Goal: Task Accomplishment & Management: Manage account settings

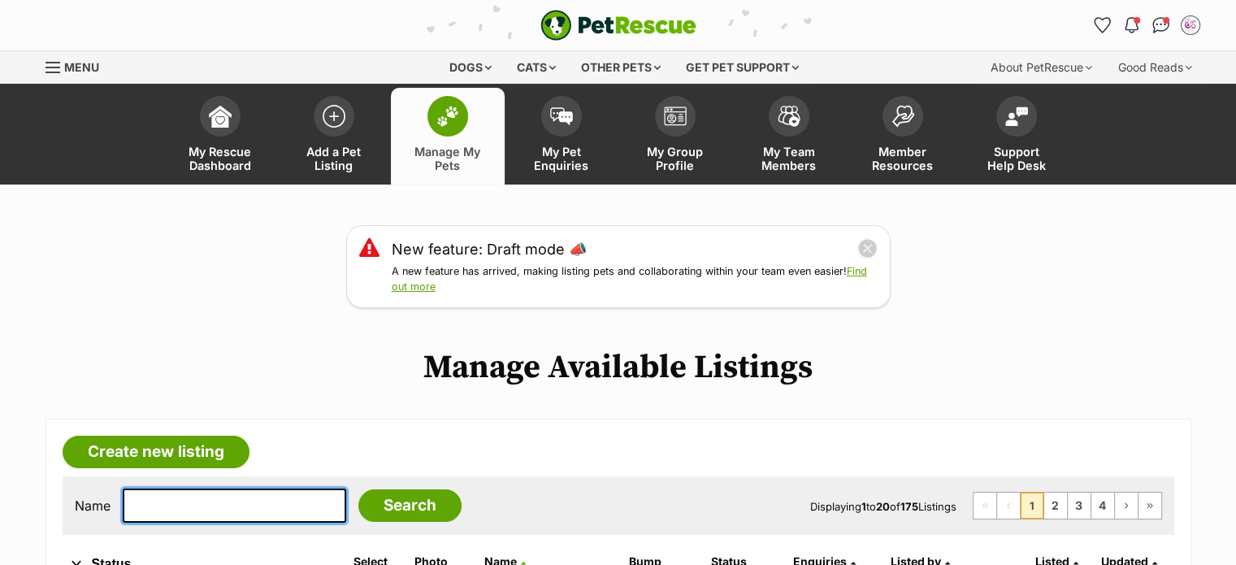
click at [219, 515] on input "text" at bounding box center [234, 505] width 223 height 34
type input "pia"
click at [358, 489] on input "Search" at bounding box center [409, 505] width 103 height 33
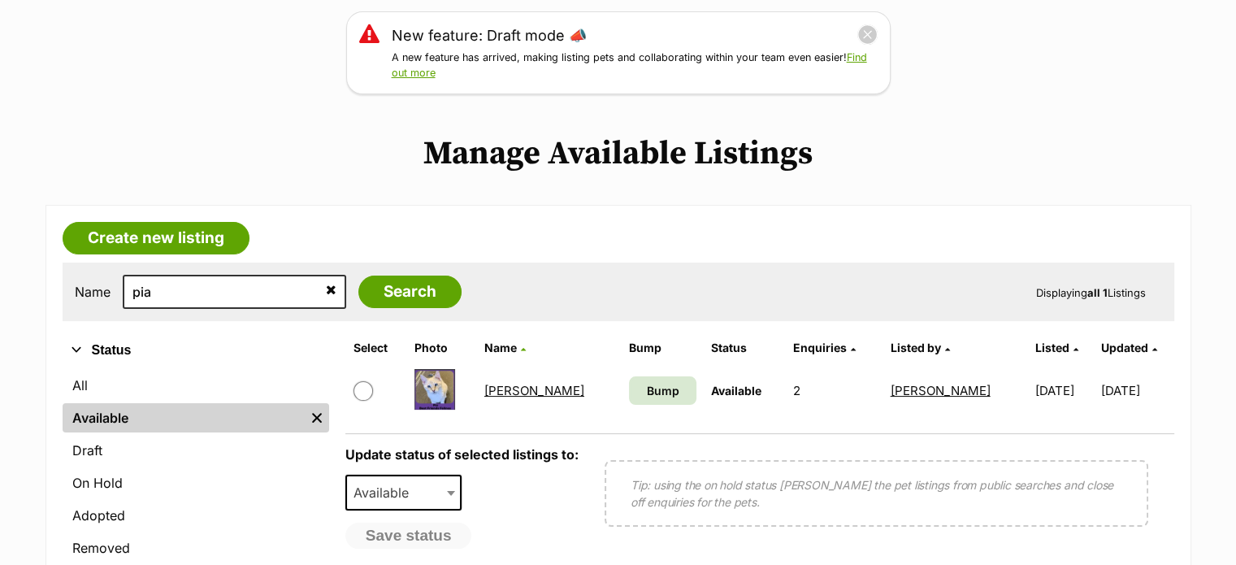
scroll to position [215, 0]
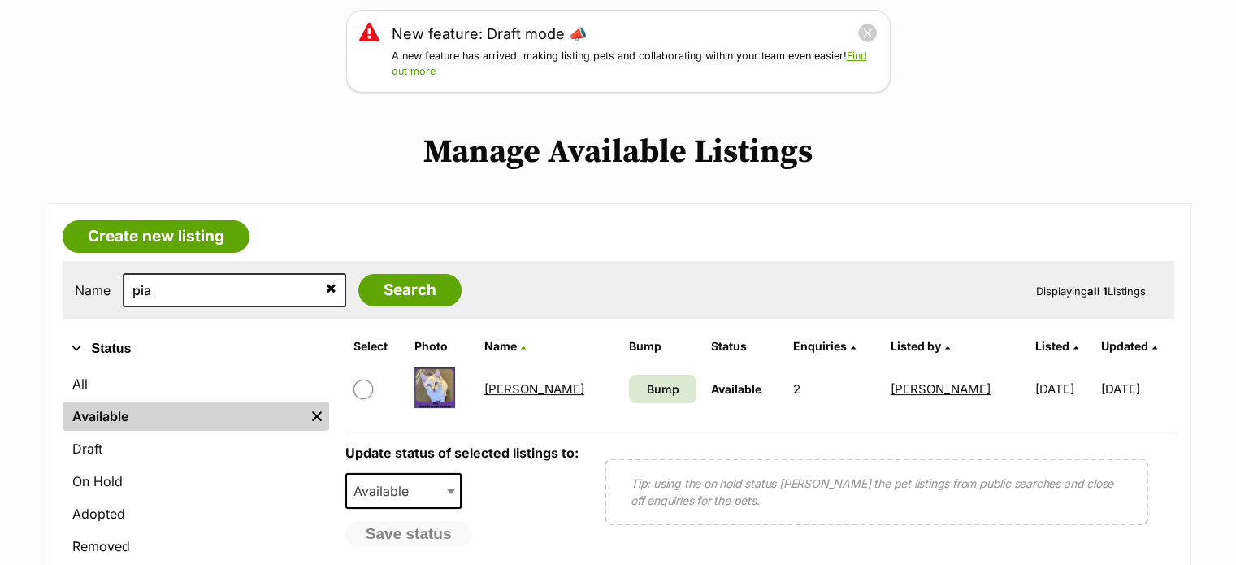
click at [369, 389] on input "checkbox" at bounding box center [364, 390] width 20 height 20
checkbox input "true"
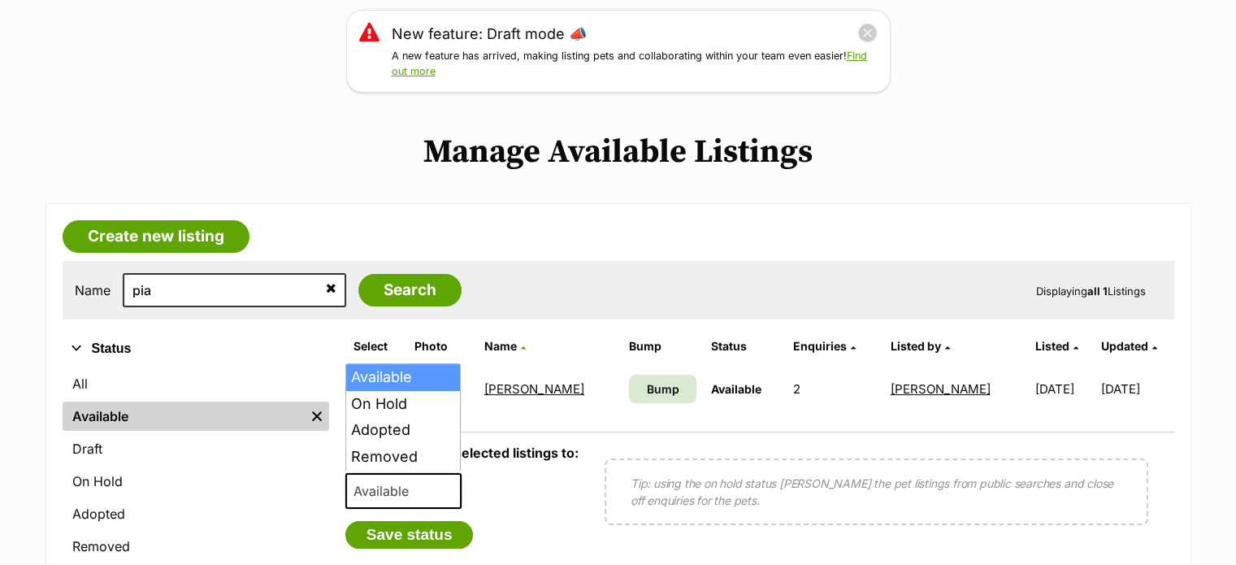
click at [405, 484] on span "Available" at bounding box center [386, 490] width 78 height 23
select select "rehomed"
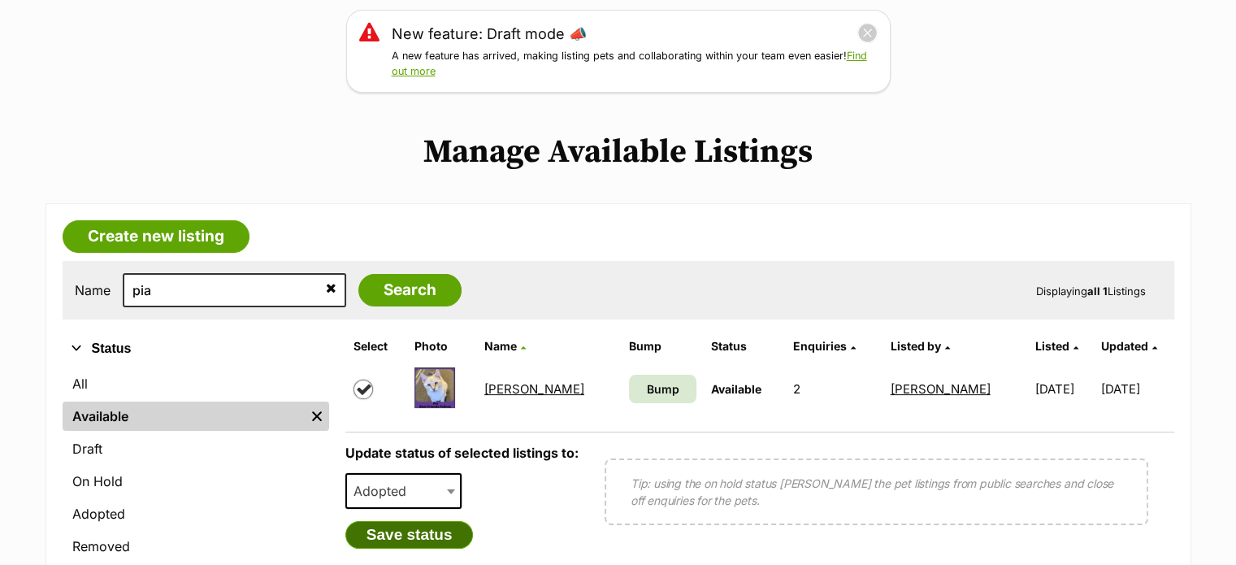
click at [429, 527] on button "Save status" at bounding box center [409, 535] width 128 height 28
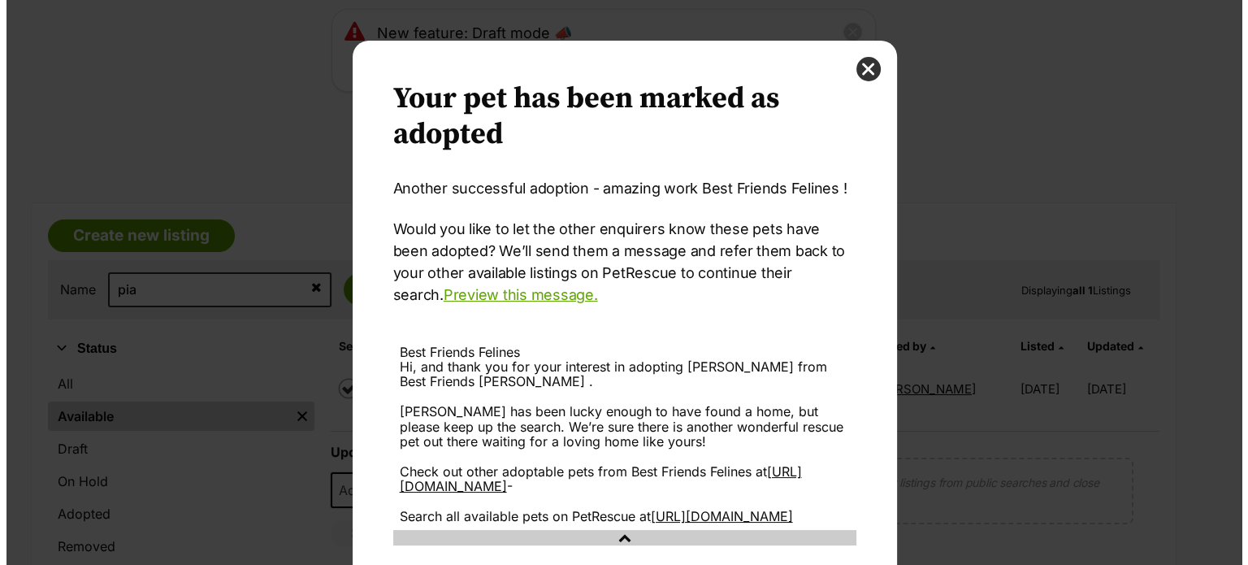
scroll to position [0, 0]
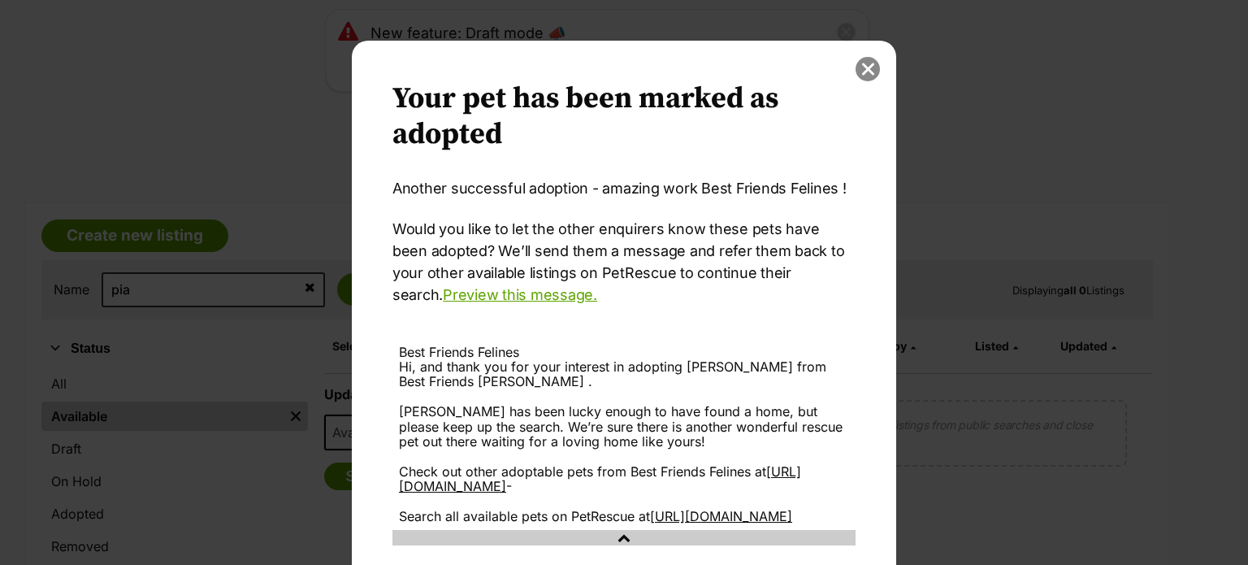
click at [860, 72] on button "close" at bounding box center [868, 69] width 24 height 24
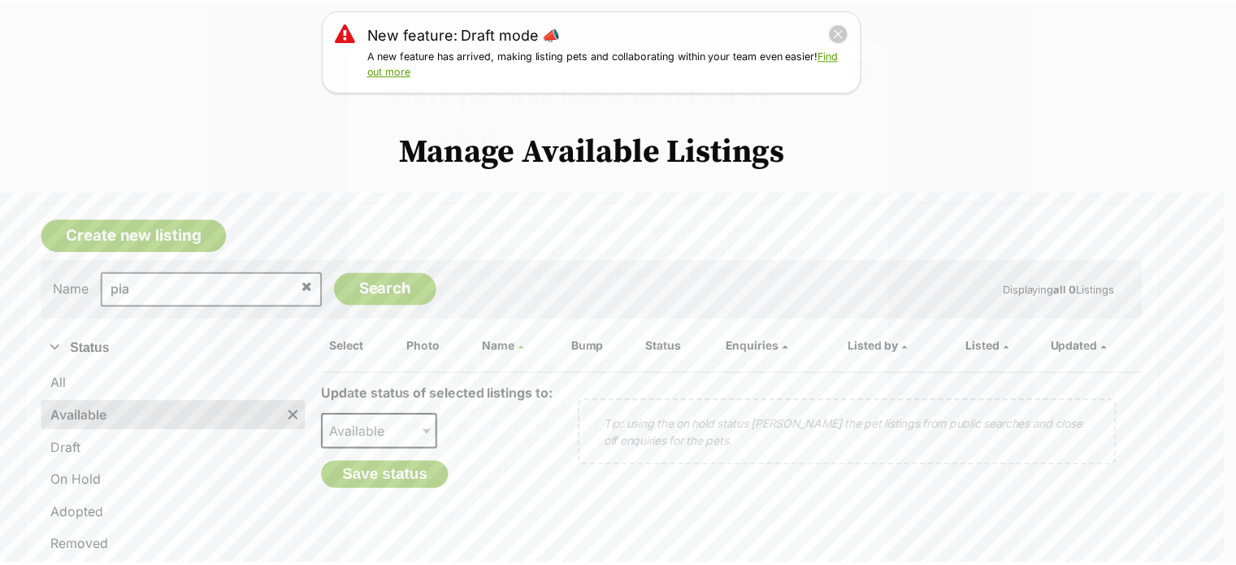
scroll to position [215, 0]
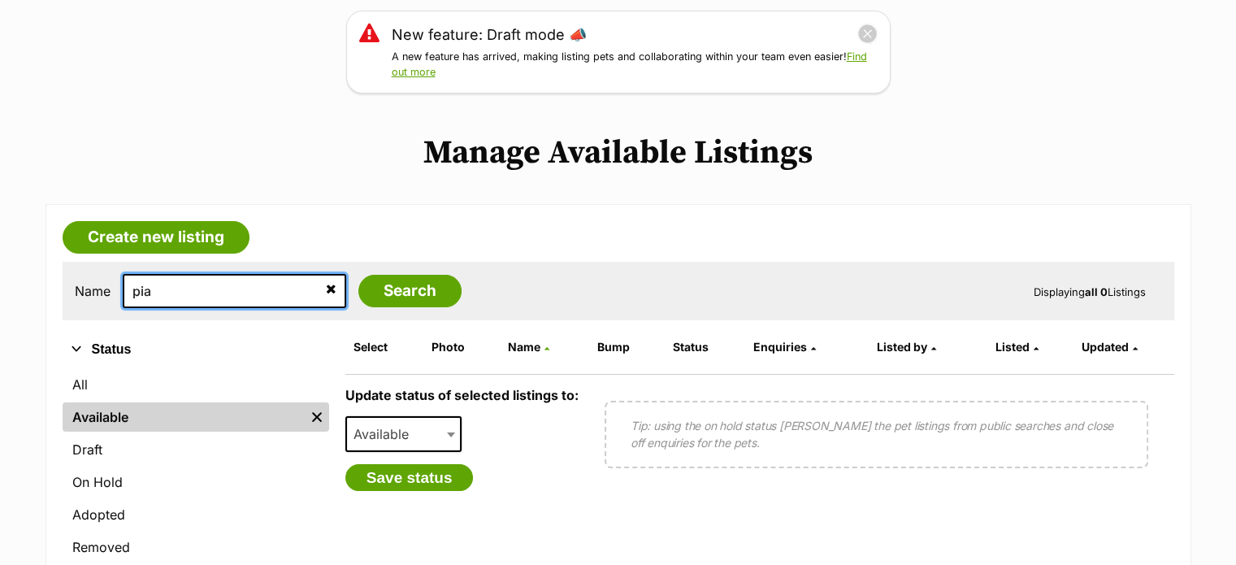
click at [206, 292] on input "pia" at bounding box center [234, 291] width 223 height 34
type input "p"
type input "seasm"
click at [358, 275] on input "Search" at bounding box center [409, 291] width 103 height 33
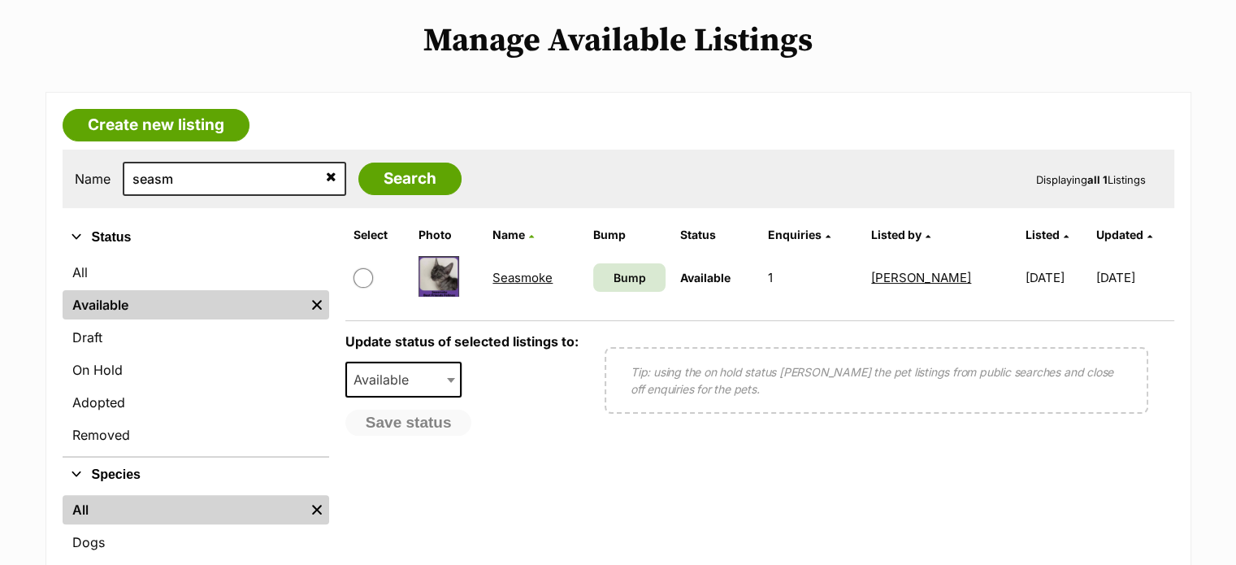
scroll to position [332, 0]
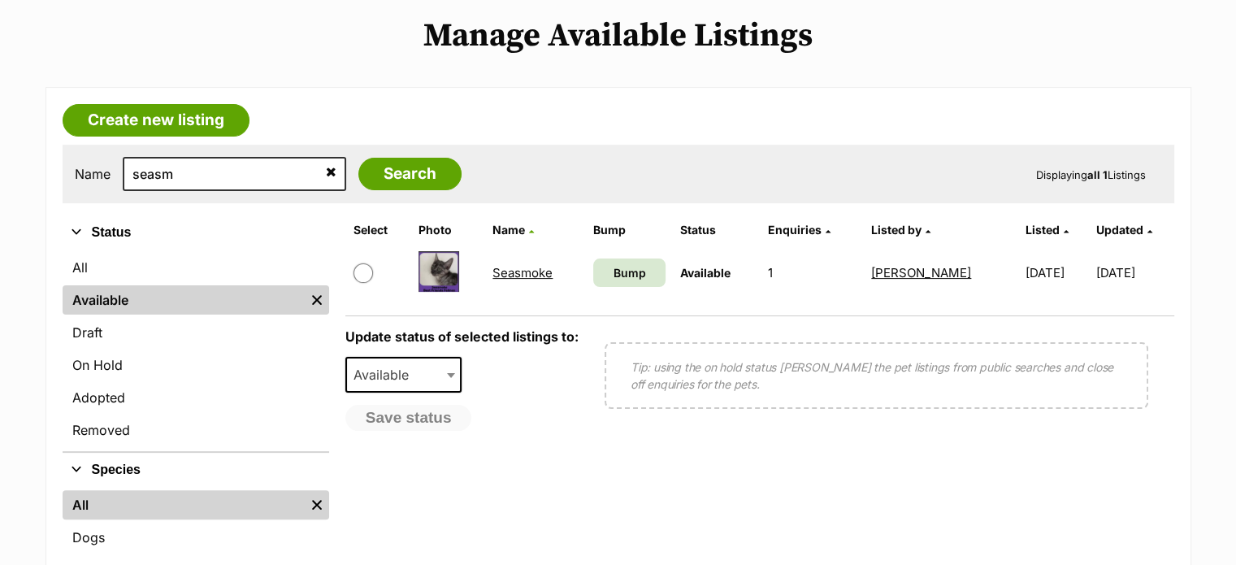
click at [365, 271] on input "checkbox" at bounding box center [364, 273] width 20 height 20
checkbox input "true"
click at [390, 369] on span "Available" at bounding box center [386, 374] width 78 height 23
select select "rehomed"
click at [432, 419] on button "Save status" at bounding box center [409, 419] width 128 height 28
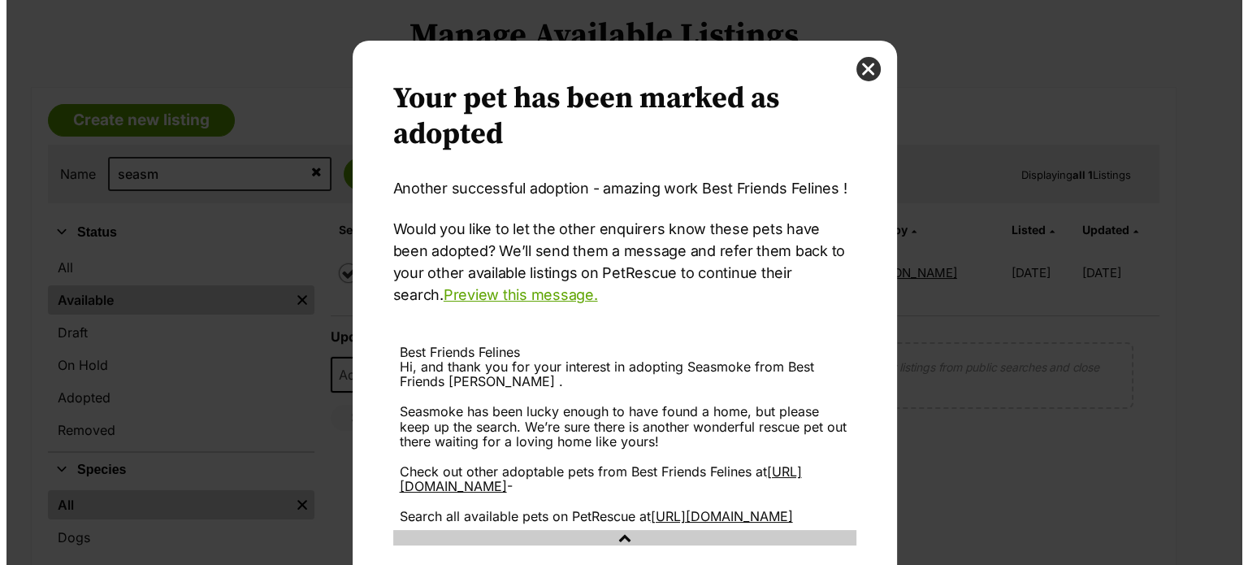
scroll to position [0, 0]
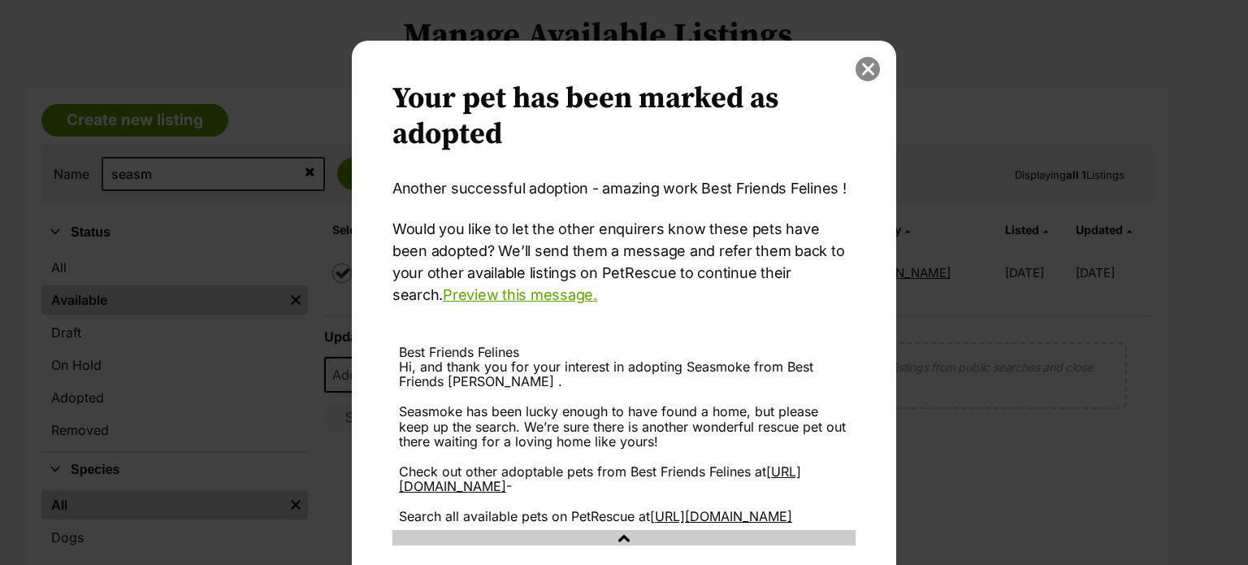
click at [858, 68] on button "close" at bounding box center [868, 69] width 24 height 24
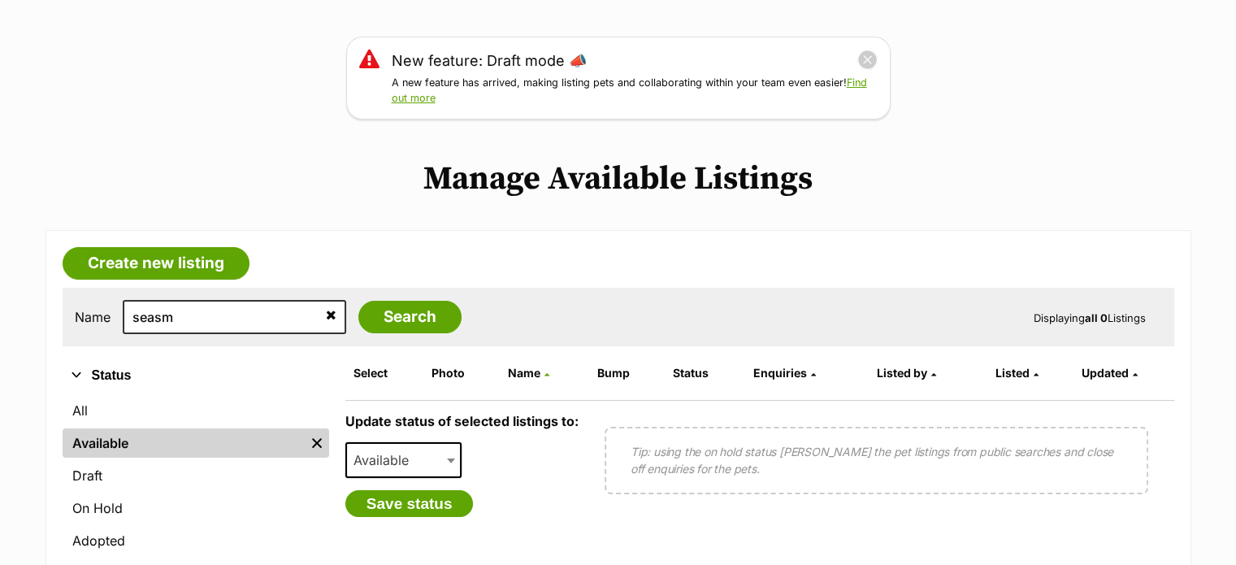
scroll to position [220, 0]
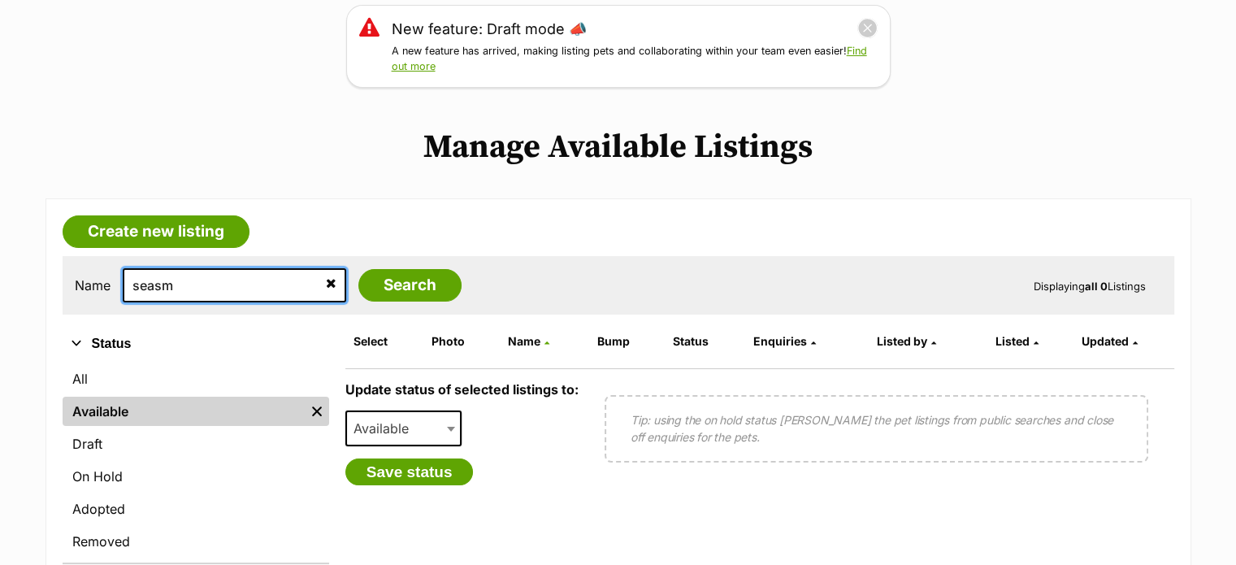
drag, startPoint x: 201, startPoint y: 295, endPoint x: 68, endPoint y: 282, distance: 133.1
click at [68, 282] on div "Name seasm Search Displaying all 0 Listings" at bounding box center [619, 285] width 1112 height 59
type input "pia"
click at [358, 269] on input "Search" at bounding box center [409, 285] width 103 height 33
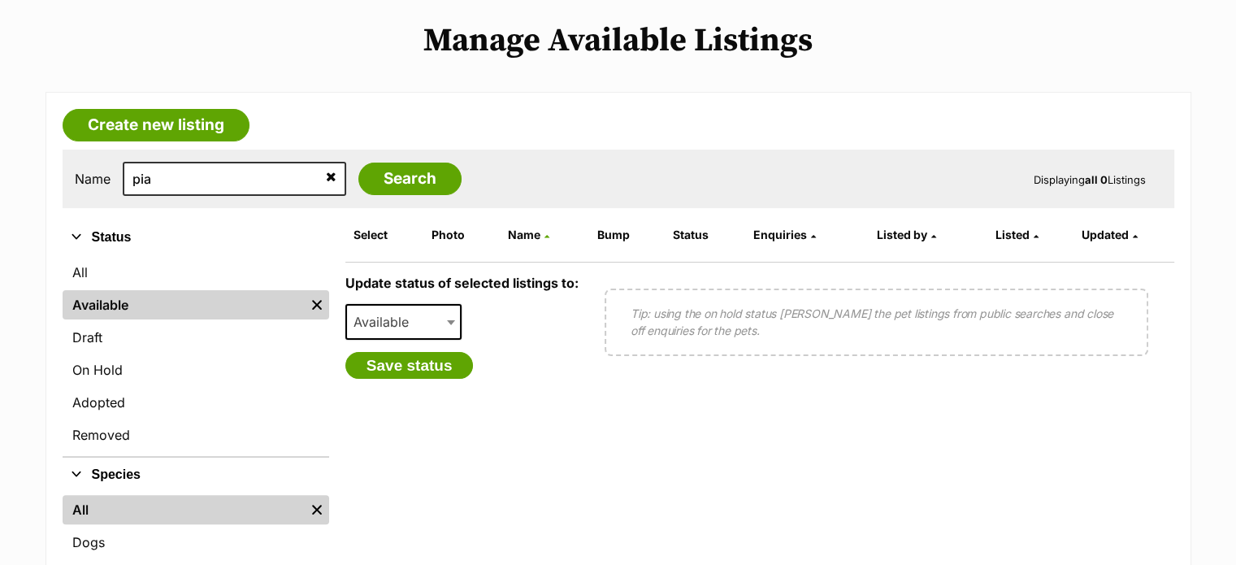
scroll to position [334, 0]
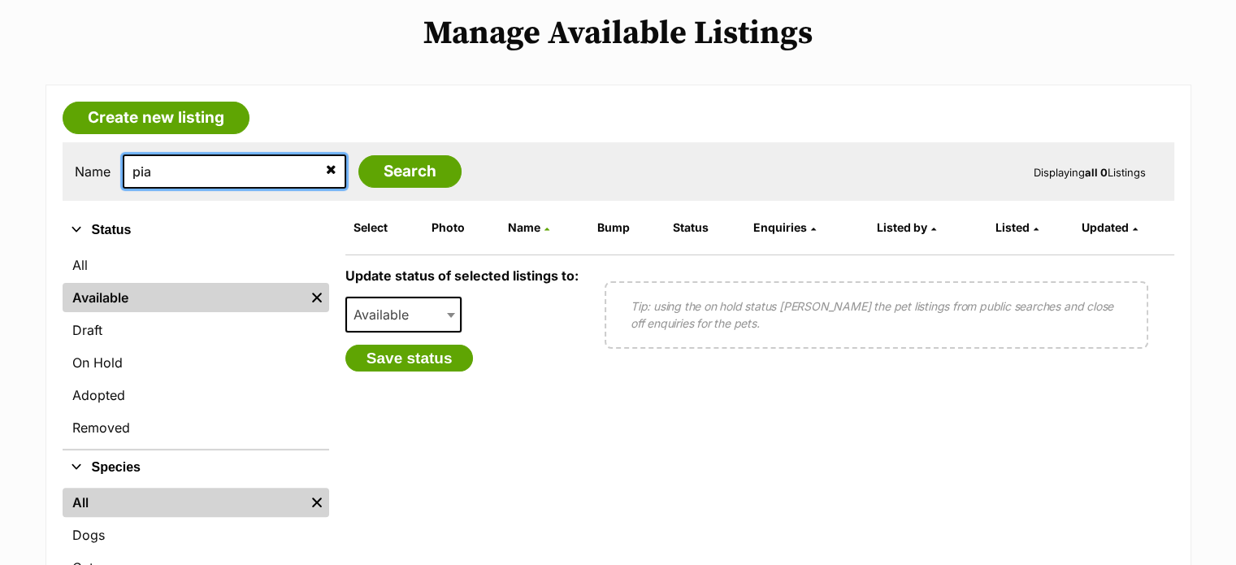
drag, startPoint x: 174, startPoint y: 168, endPoint x: 65, endPoint y: 167, distance: 108.9
click at [65, 167] on div "Name pia Search Displaying all 0 Listings" at bounding box center [619, 171] width 1112 height 59
type input "junio"
click at [358, 155] on input "Search" at bounding box center [409, 171] width 103 height 33
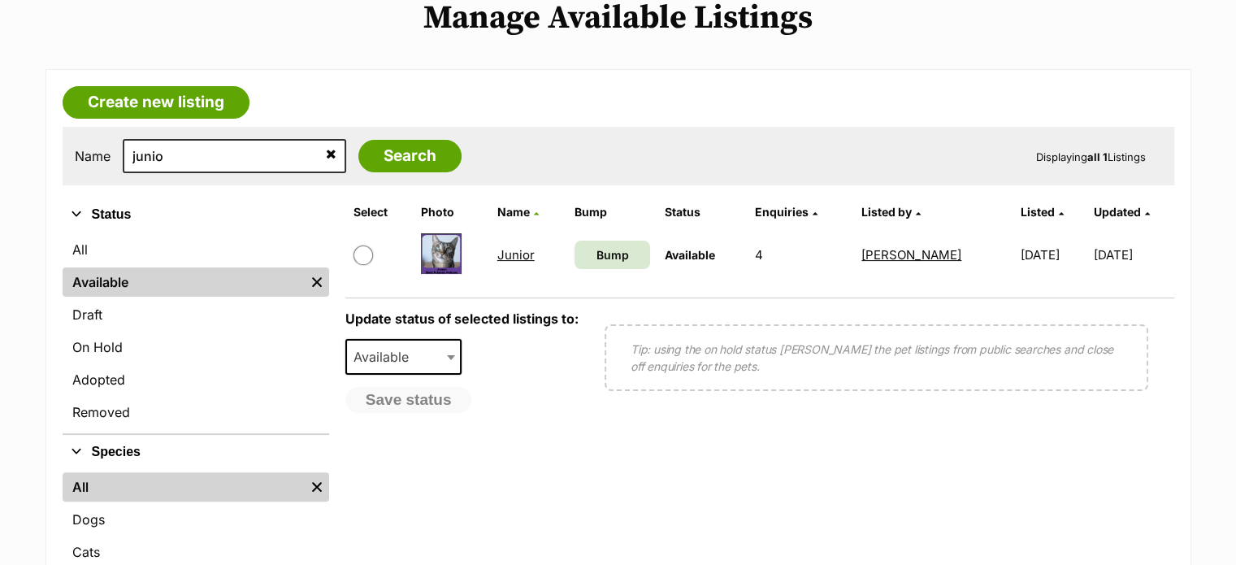
scroll to position [352, 0]
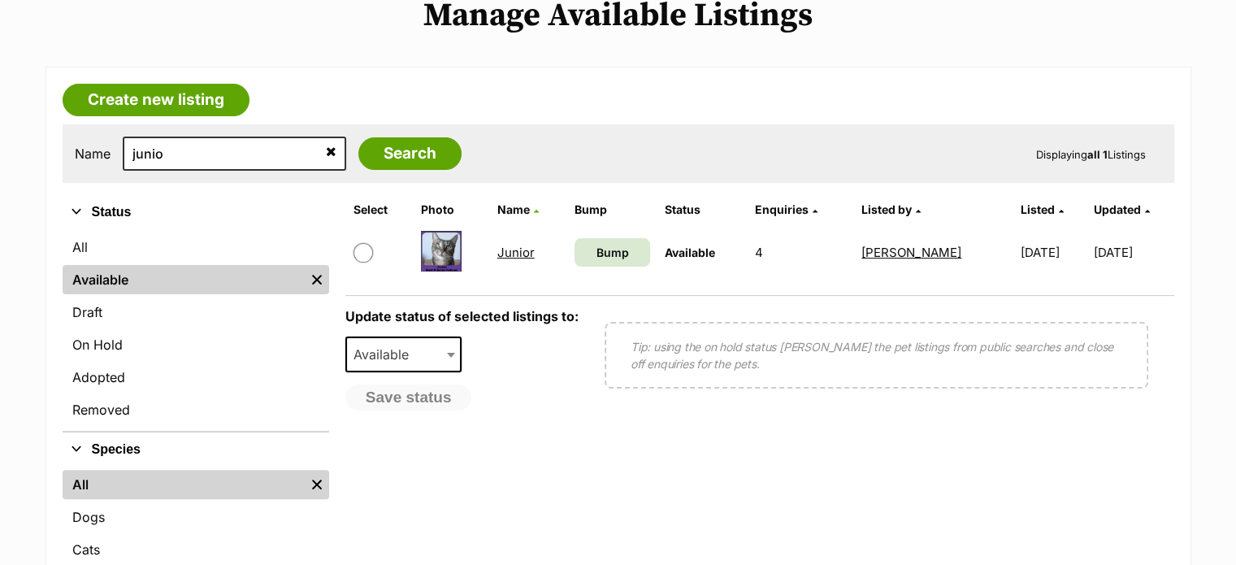
click at [510, 249] on link "Junior" at bounding box center [515, 252] width 37 height 15
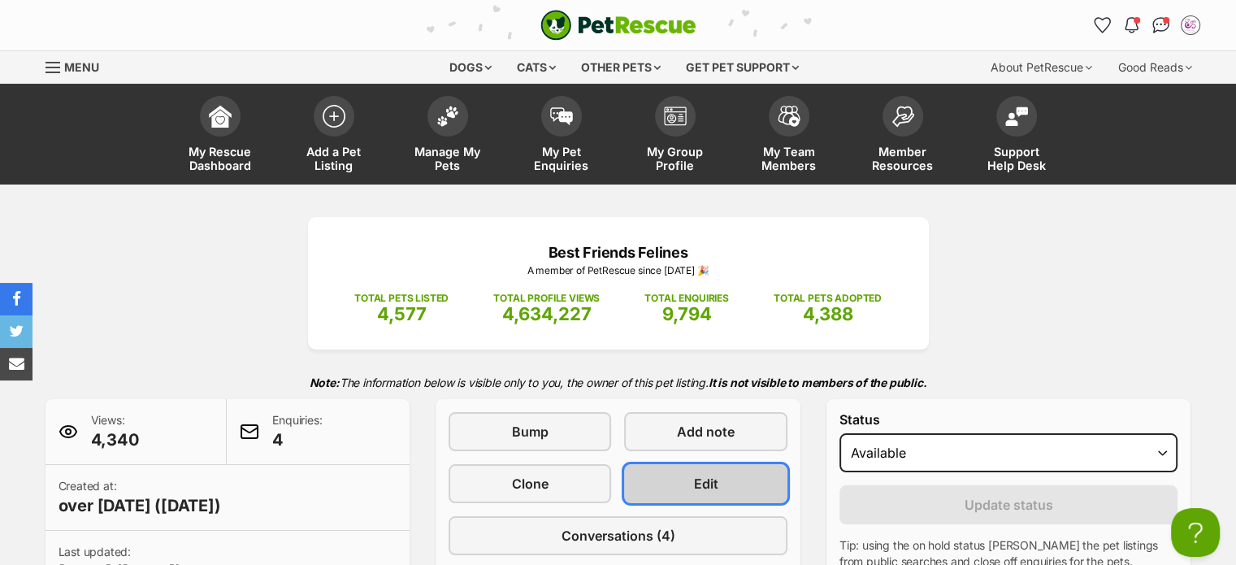
click at [722, 476] on link "Edit" at bounding box center [705, 483] width 163 height 39
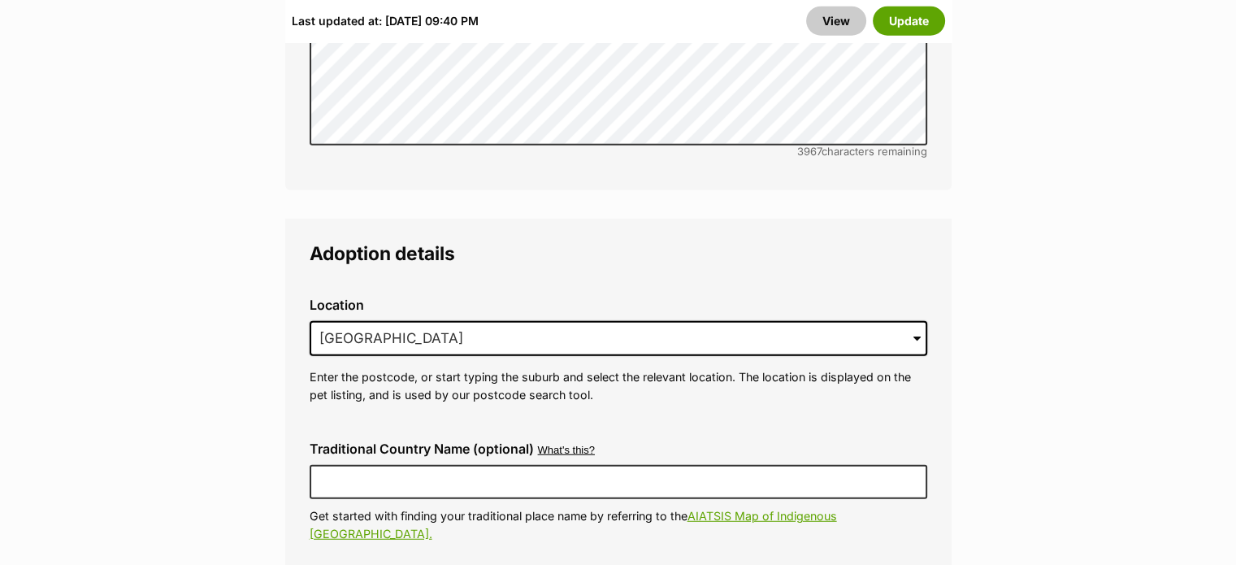
scroll to position [4309, 0]
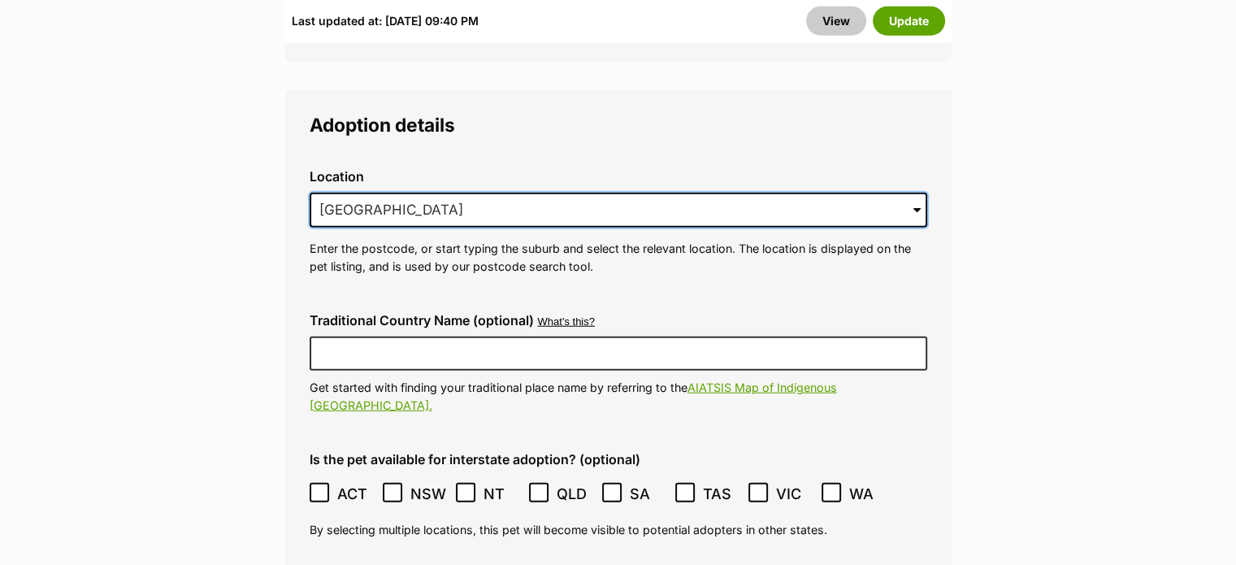
drag, startPoint x: 511, startPoint y: 171, endPoint x: 273, endPoint y: 166, distance: 238.2
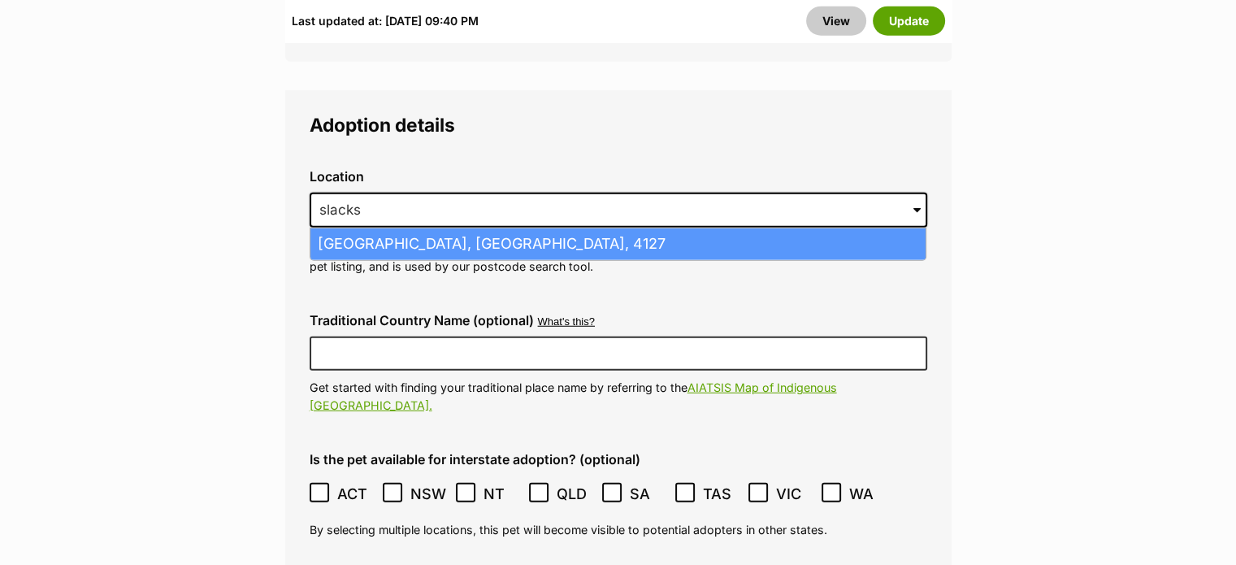
click at [469, 228] on li "Slacks Creek, Queensland, 4127" at bounding box center [617, 244] width 615 height 32
type input "Slacks Creek, Queensland, 4127"
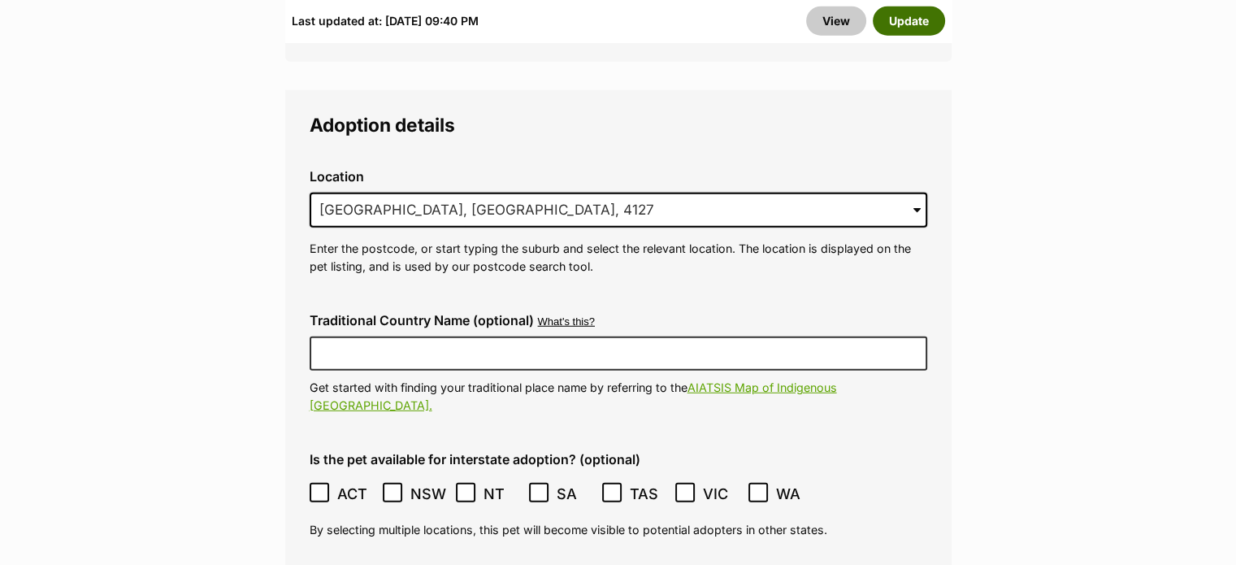
click at [913, 22] on button "Update" at bounding box center [909, 20] width 72 height 29
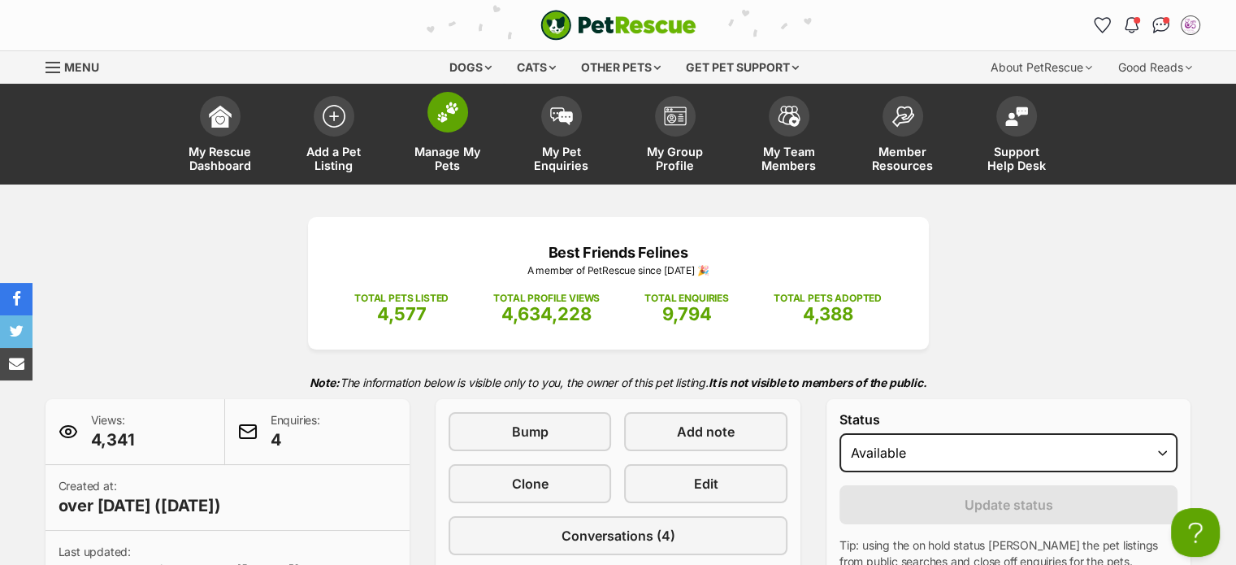
click at [452, 168] on span "Manage My Pets" at bounding box center [447, 159] width 73 height 28
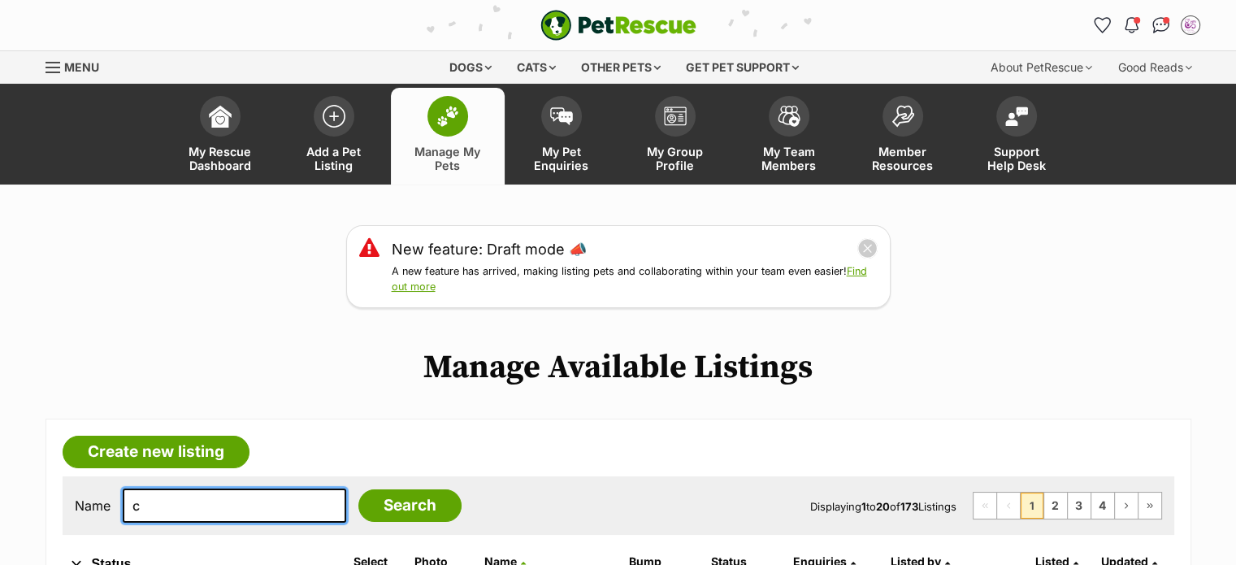
click at [263, 503] on input "c" at bounding box center [234, 505] width 223 height 34
type input "chino"
click at [358, 489] on input "Search" at bounding box center [409, 505] width 103 height 33
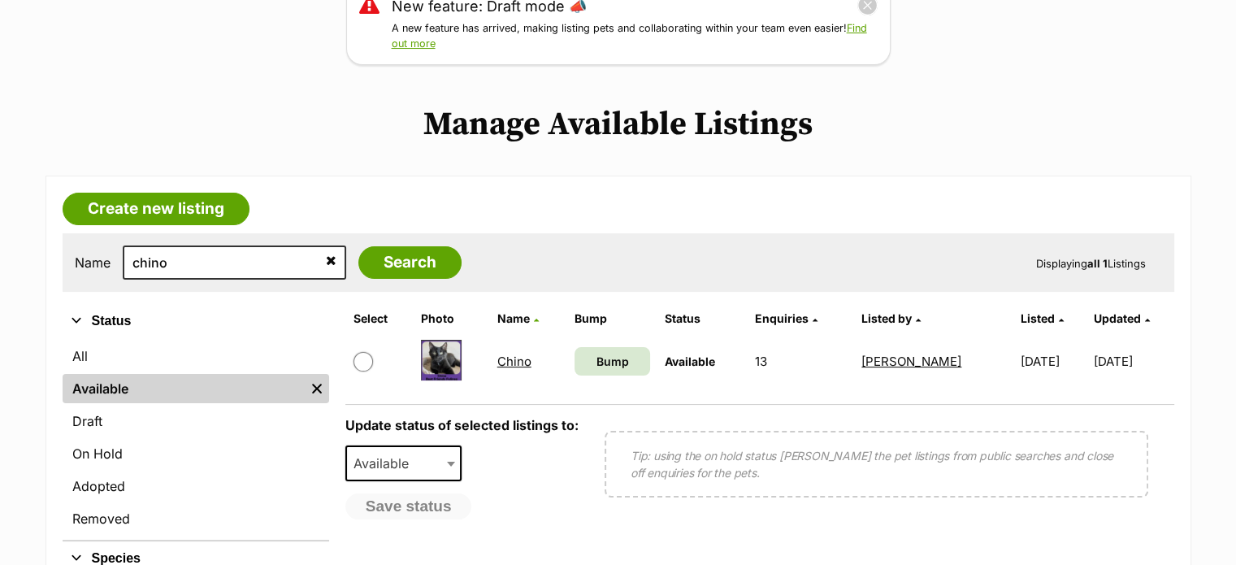
drag, startPoint x: 1247, startPoint y: 93, endPoint x: 1247, endPoint y: 210, distance: 117.0
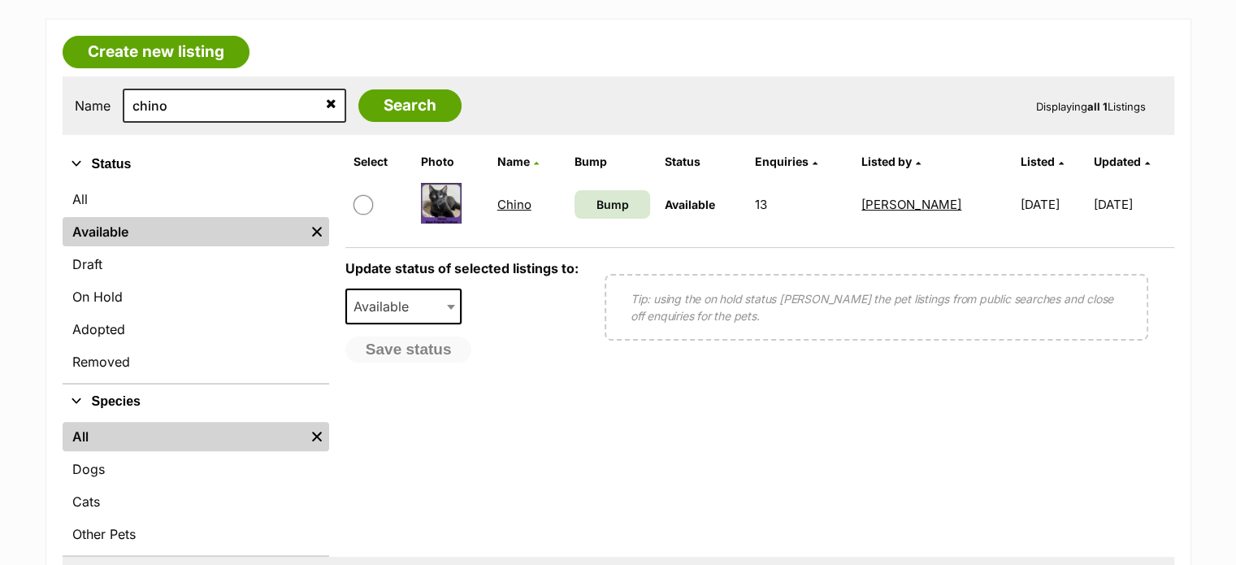
click at [527, 201] on link "Chino" at bounding box center [514, 204] width 34 height 15
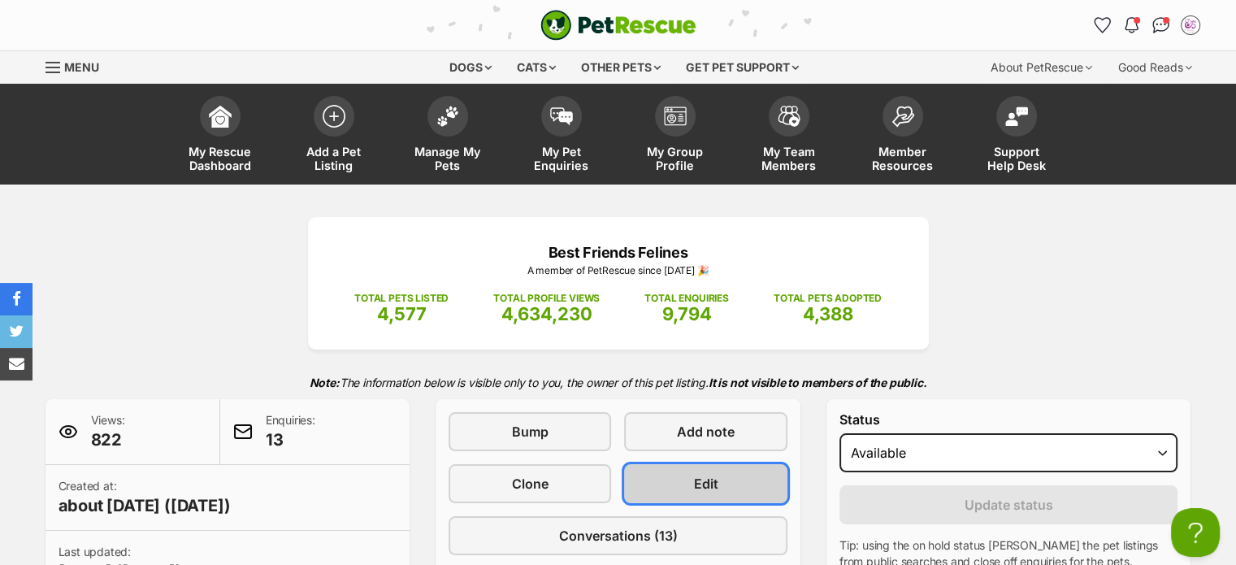
click at [733, 478] on link "Edit" at bounding box center [705, 483] width 163 height 39
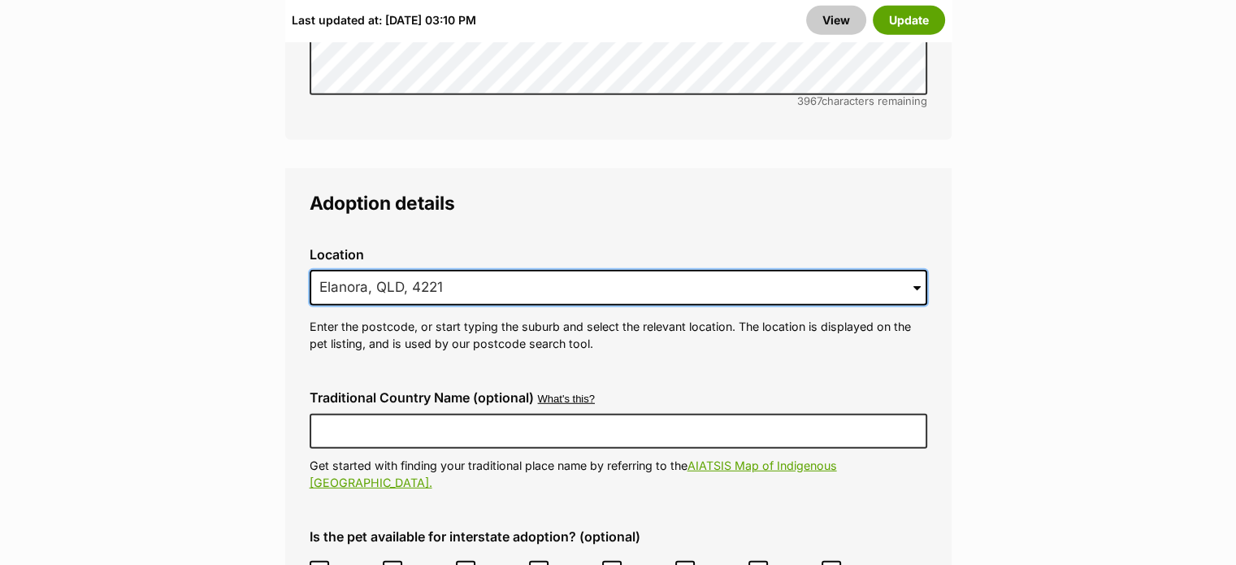
drag, startPoint x: 471, startPoint y: 248, endPoint x: 233, endPoint y: 255, distance: 238.2
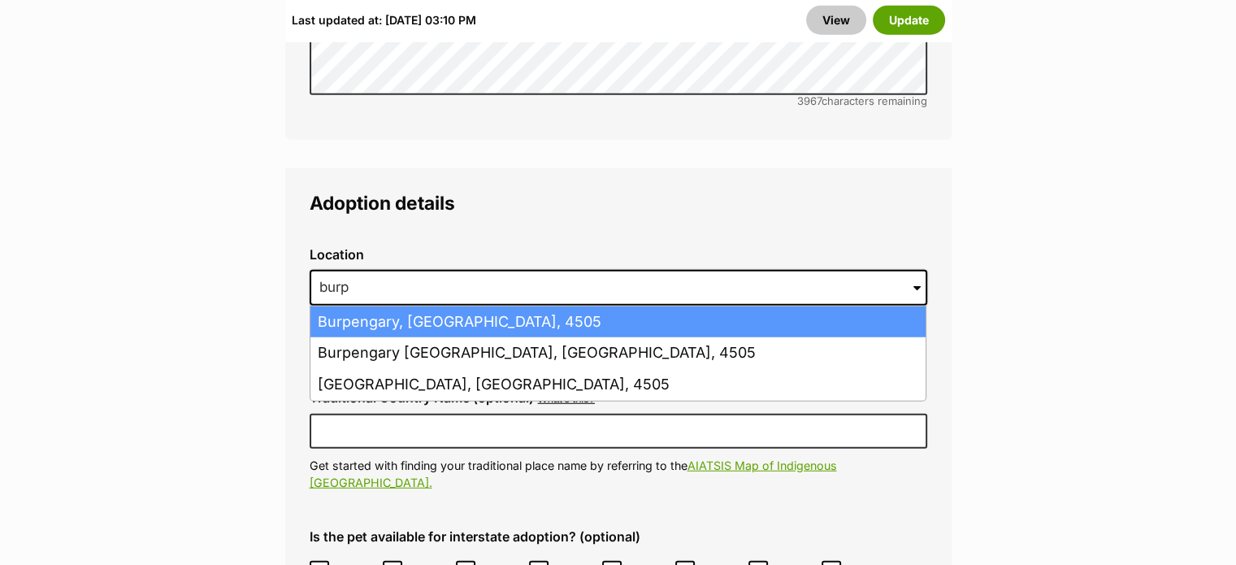
click at [431, 306] on li "Burpengary, Queensland, 4505" at bounding box center [617, 322] width 615 height 32
type input "Burpengary, [GEOGRAPHIC_DATA], 4505"
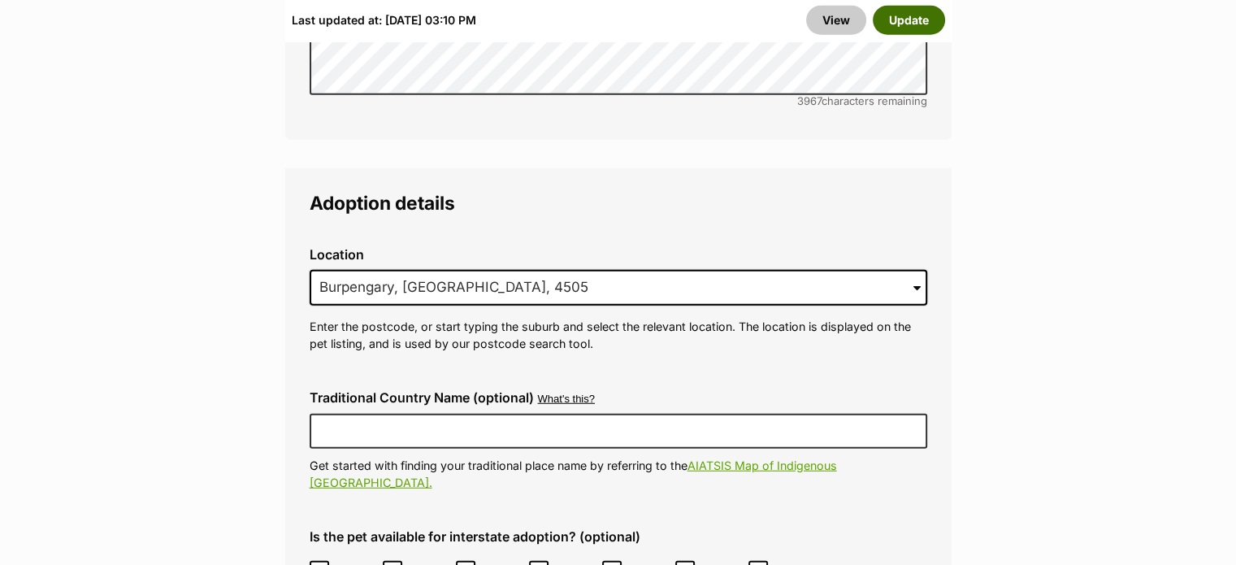
click at [915, 22] on button "Update" at bounding box center [909, 20] width 72 height 29
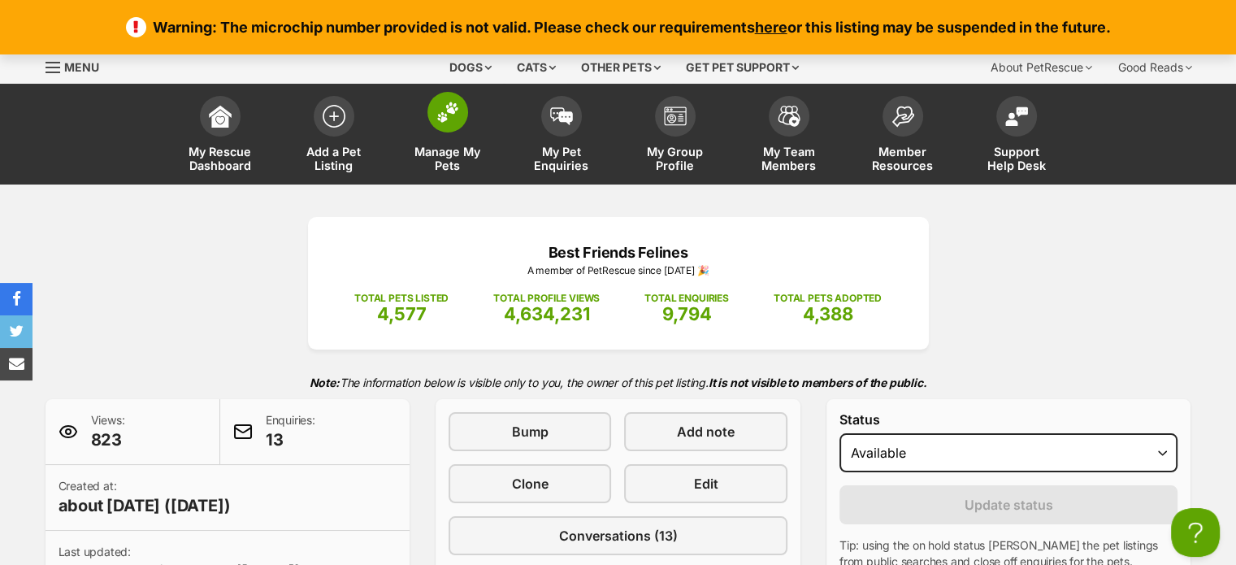
click at [458, 163] on span "Manage My Pets" at bounding box center [447, 159] width 73 height 28
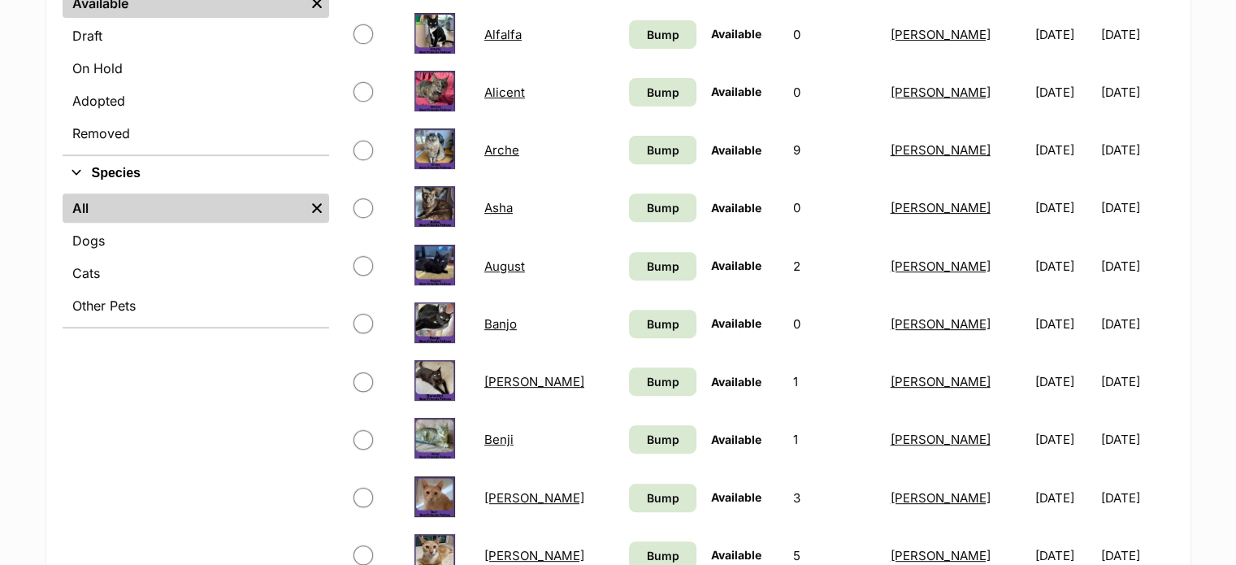
scroll to position [631, 0]
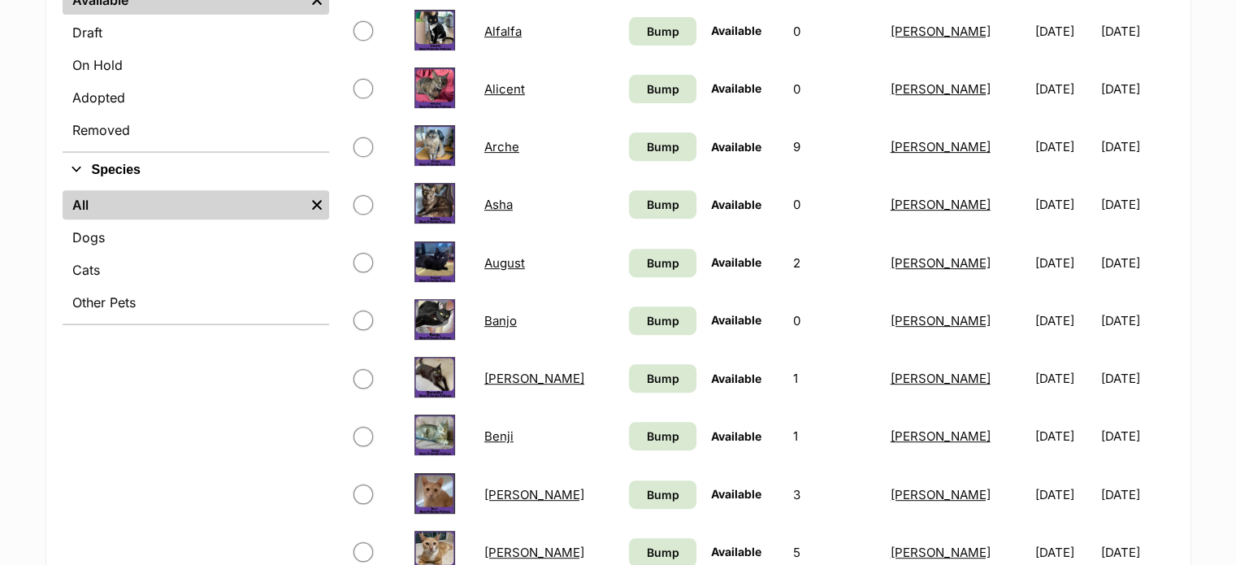
click at [514, 261] on link "August" at bounding box center [504, 262] width 41 height 15
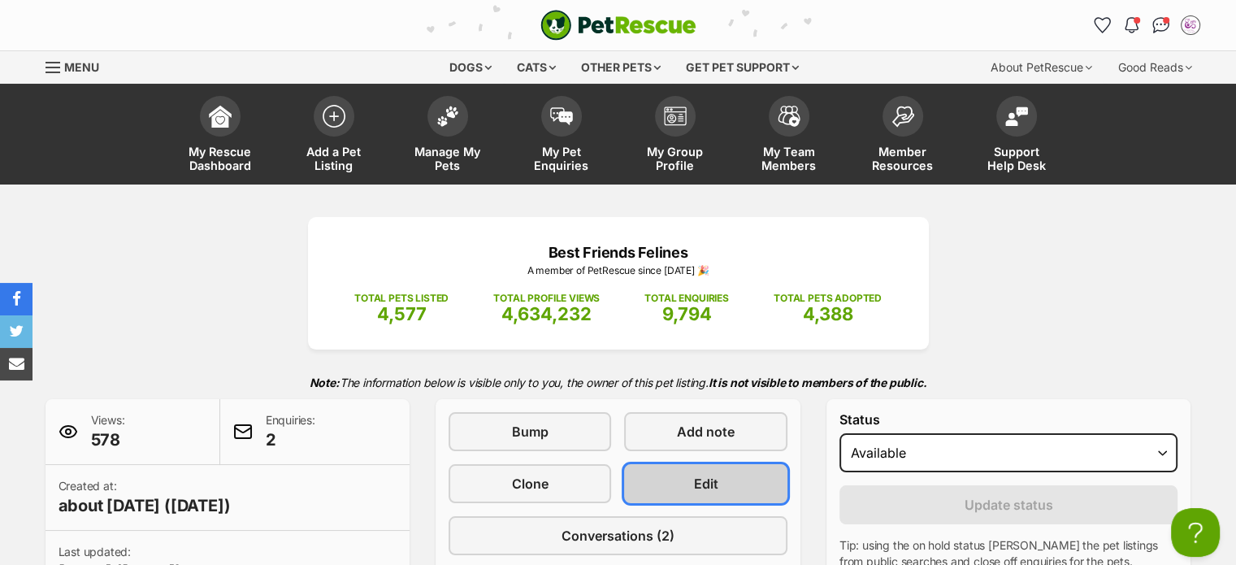
click at [718, 481] on link "Edit" at bounding box center [705, 483] width 163 height 39
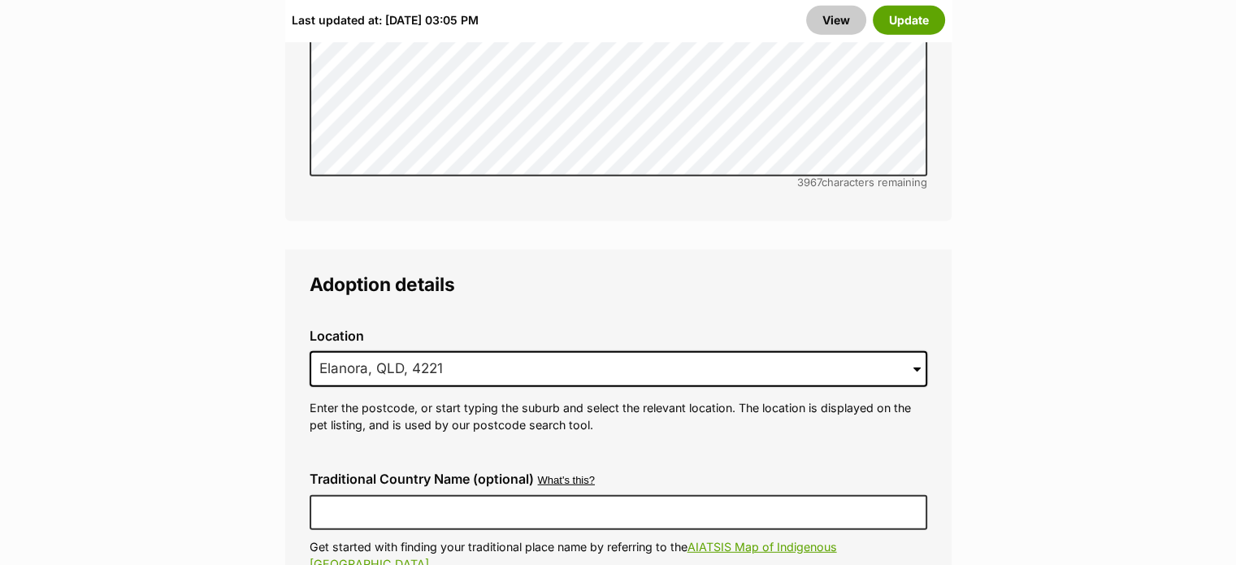
scroll to position [4372, 0]
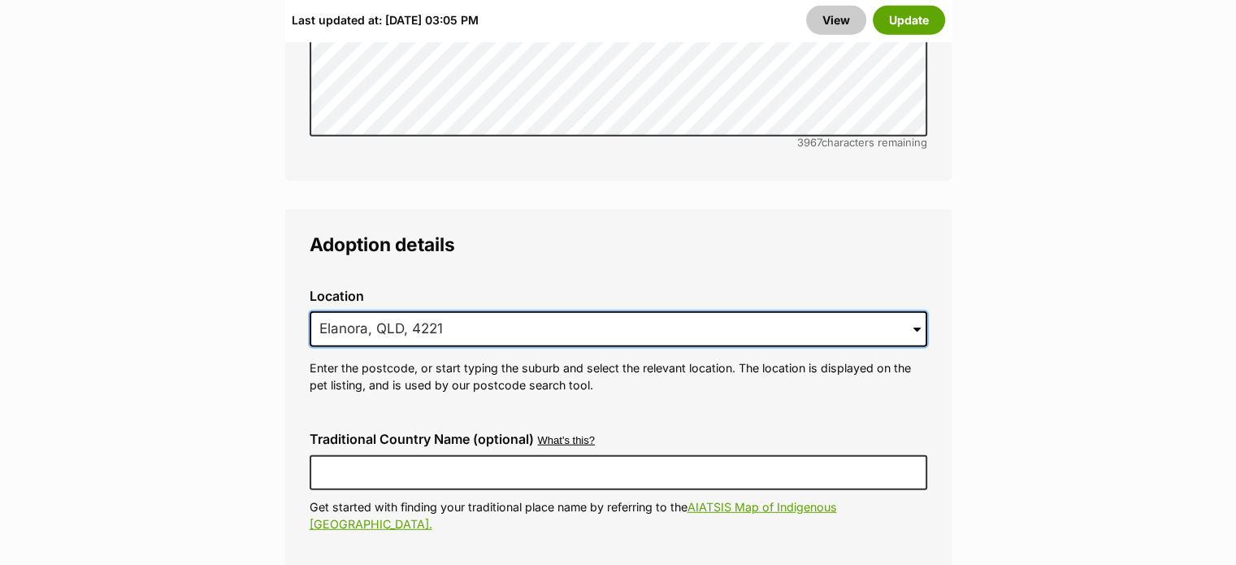
drag, startPoint x: 475, startPoint y: 282, endPoint x: 302, endPoint y: 283, distance: 173.1
click at [302, 283] on div "Location 1 options available. Arrow down to browse or start typing to filter. 6…" at bounding box center [619, 342] width 644 height 132
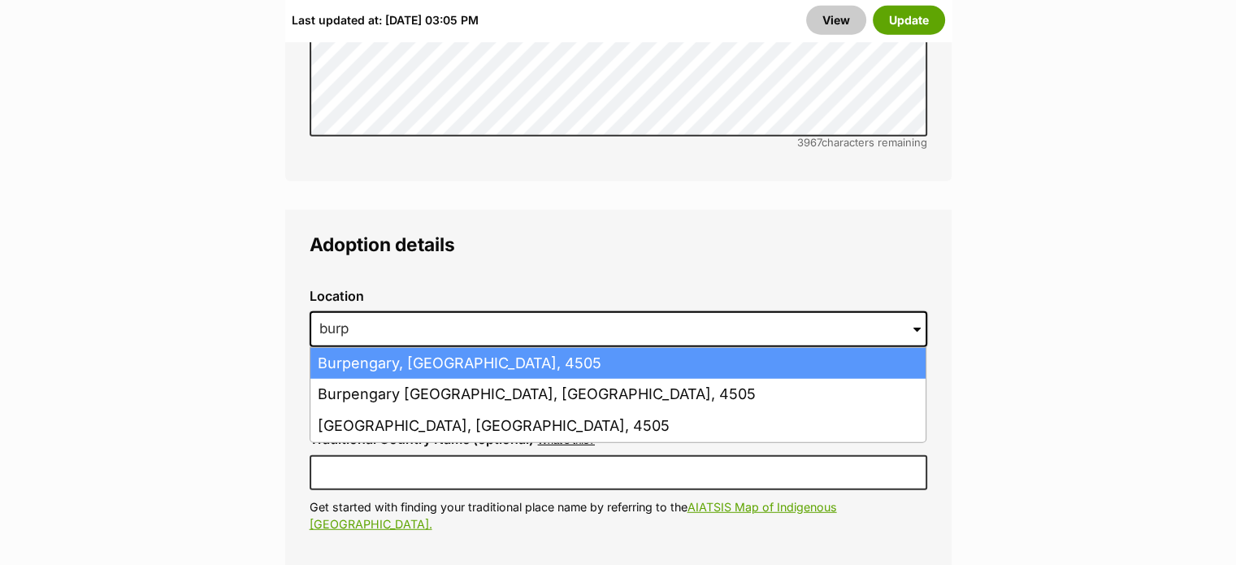
click at [478, 348] on li "Burpengary, Queensland, 4505" at bounding box center [617, 364] width 615 height 32
type input "Burpengary, Queensland, 4505"
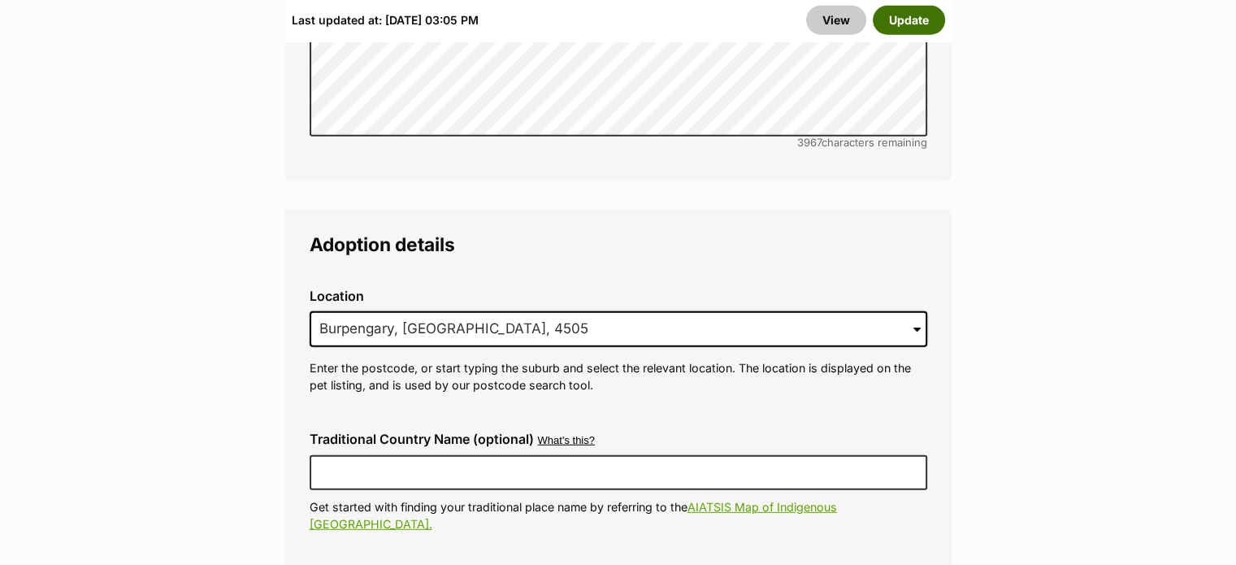
click at [917, 23] on button "Update" at bounding box center [909, 20] width 72 height 29
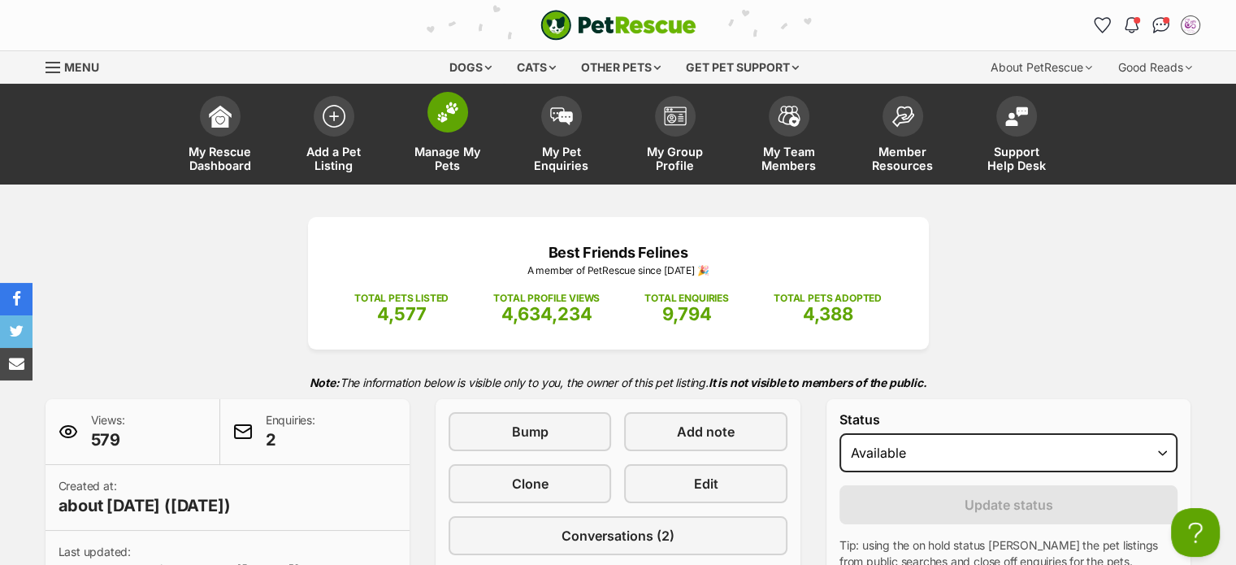
click at [445, 160] on span "Manage My Pets" at bounding box center [447, 159] width 73 height 28
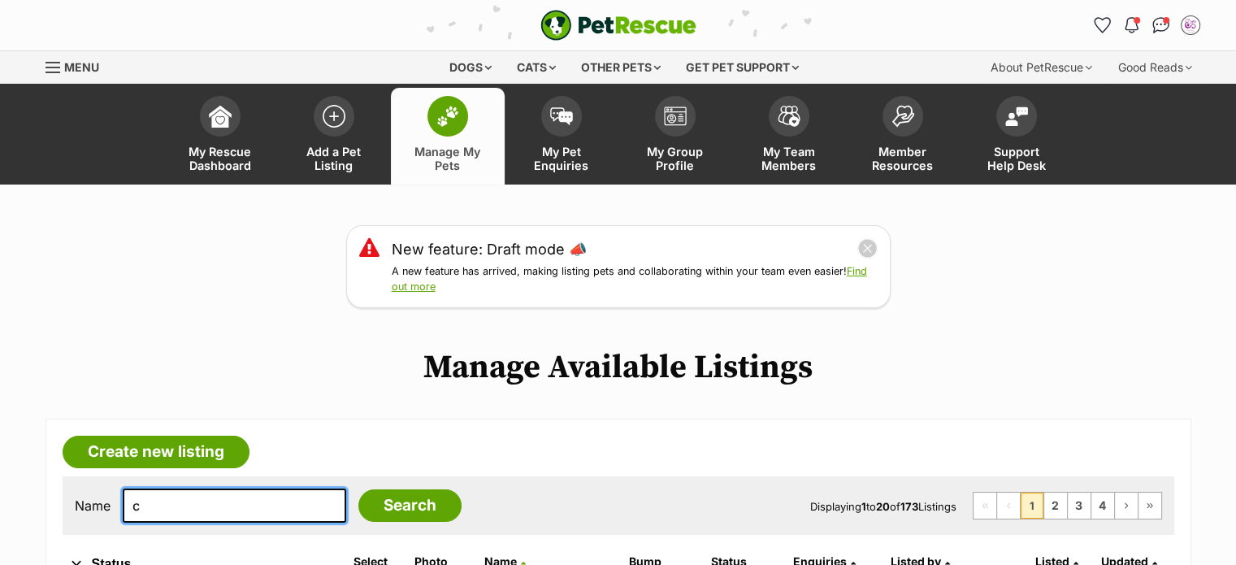
click at [280, 514] on input "c" at bounding box center [234, 505] width 223 height 34
type input "chest"
click at [358, 489] on input "Search" at bounding box center [409, 505] width 103 height 33
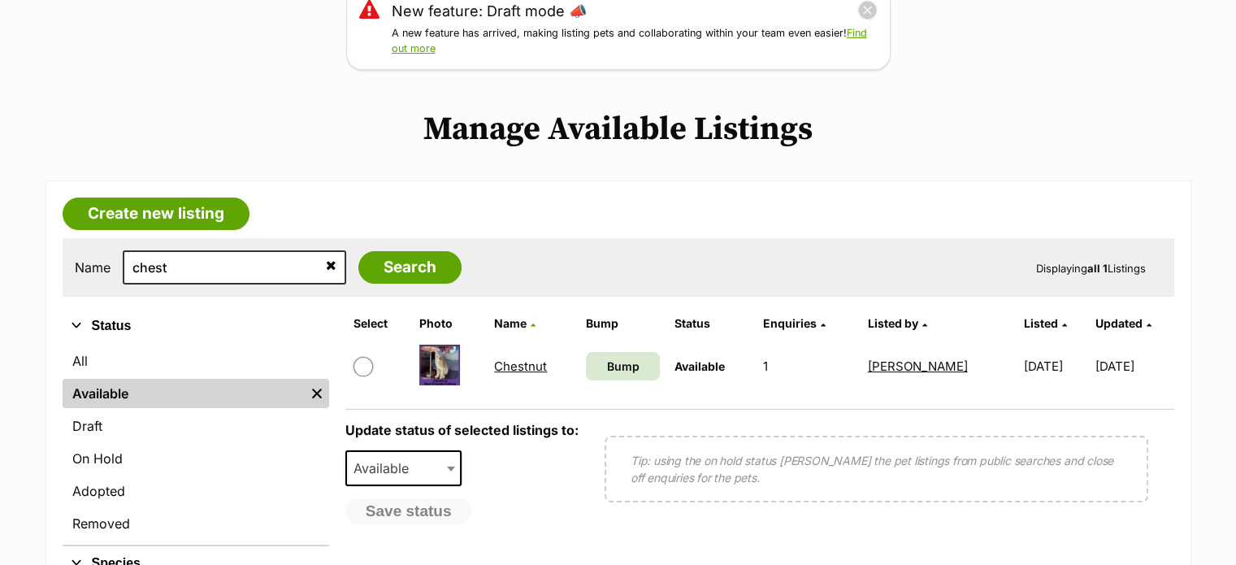
scroll to position [245, 0]
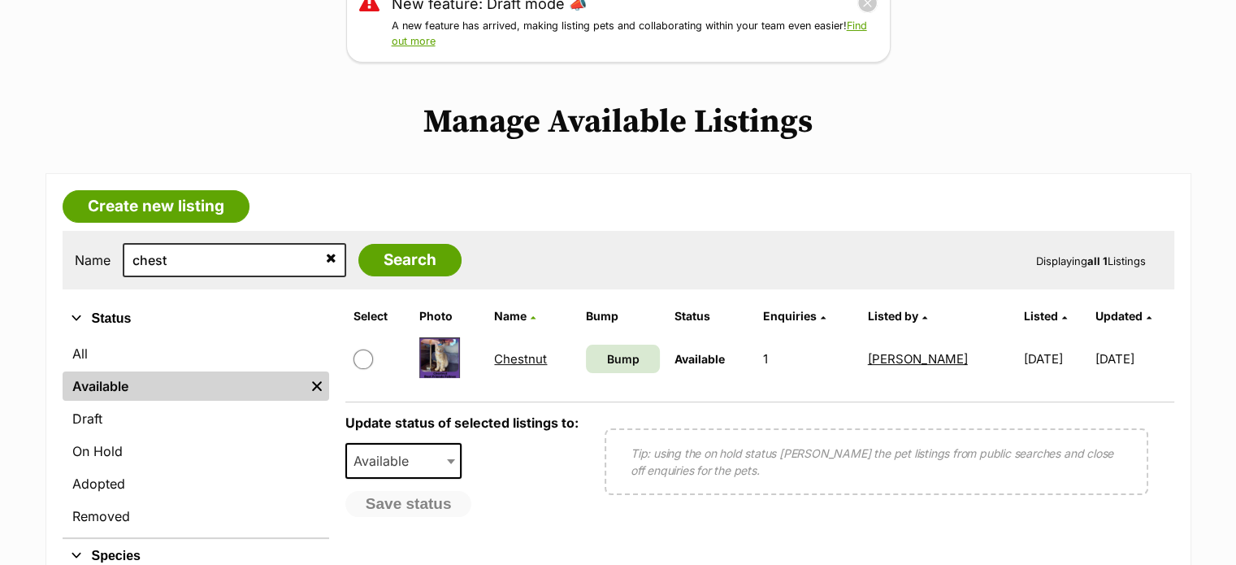
click at [364, 360] on input "checkbox" at bounding box center [364, 359] width 20 height 20
checkbox input "true"
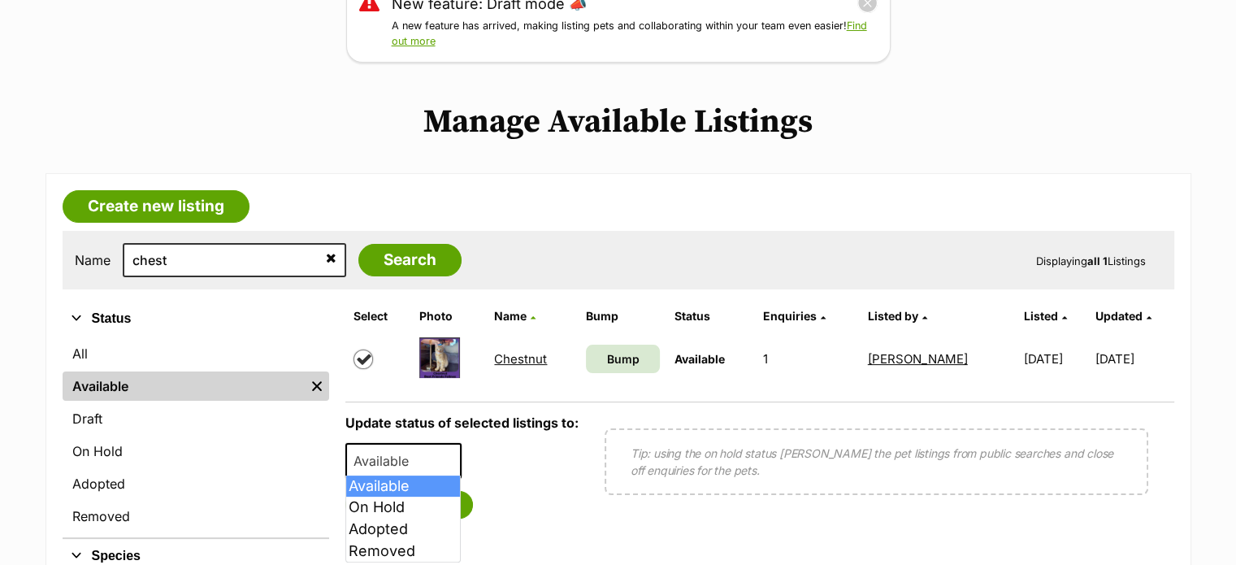
click at [383, 469] on span "Available" at bounding box center [403, 461] width 117 height 36
select select "rehomed"
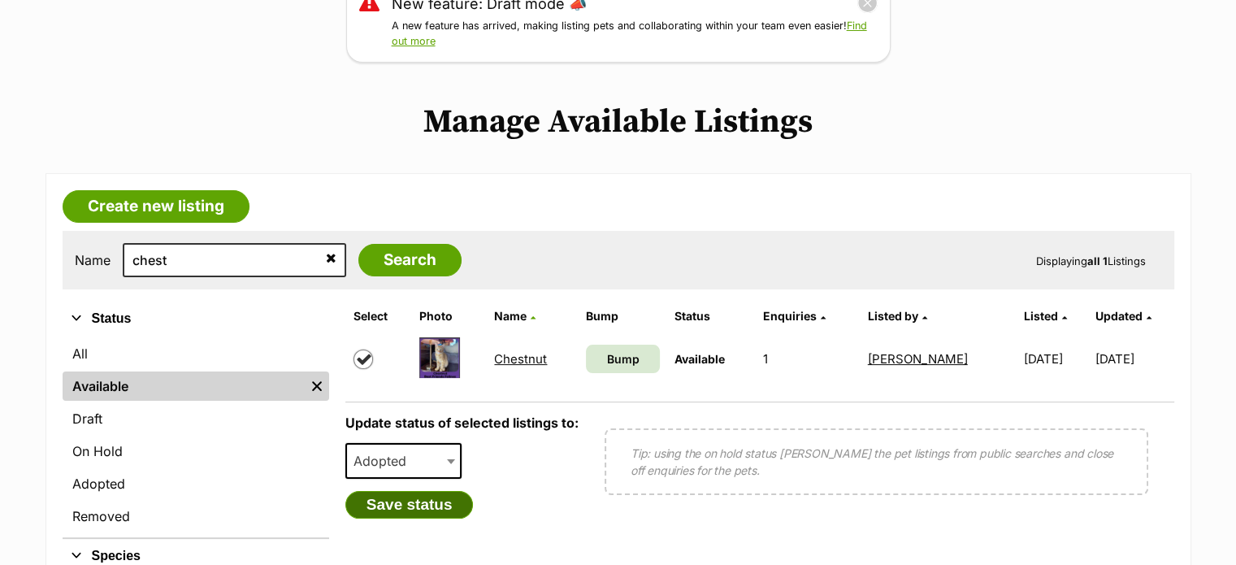
click at [445, 497] on button "Save status" at bounding box center [409, 505] width 128 height 28
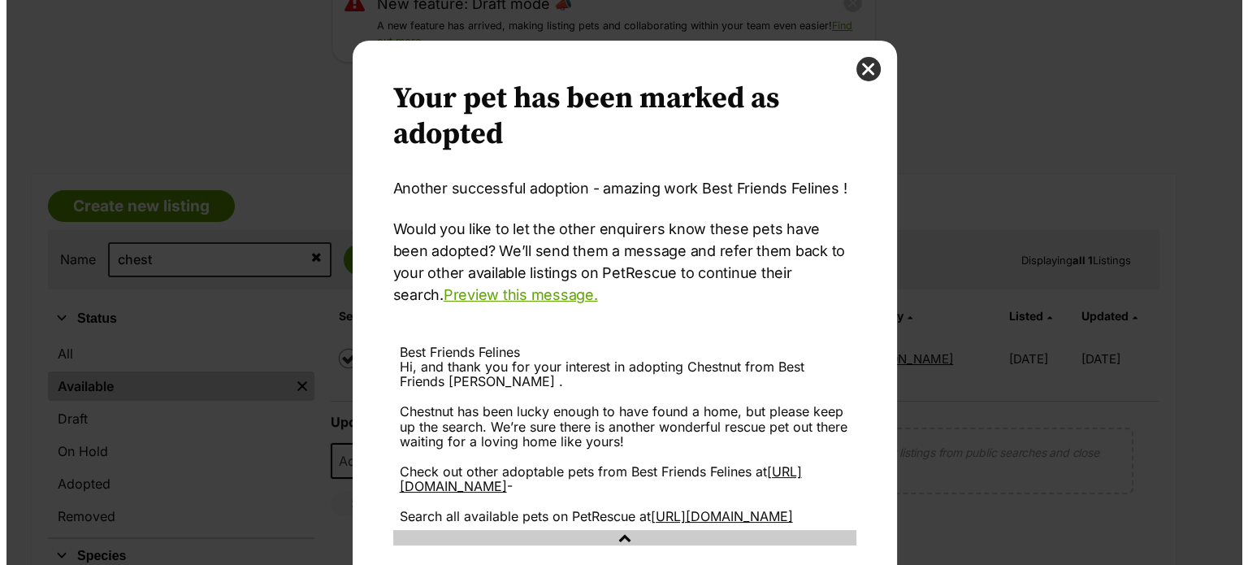
scroll to position [0, 0]
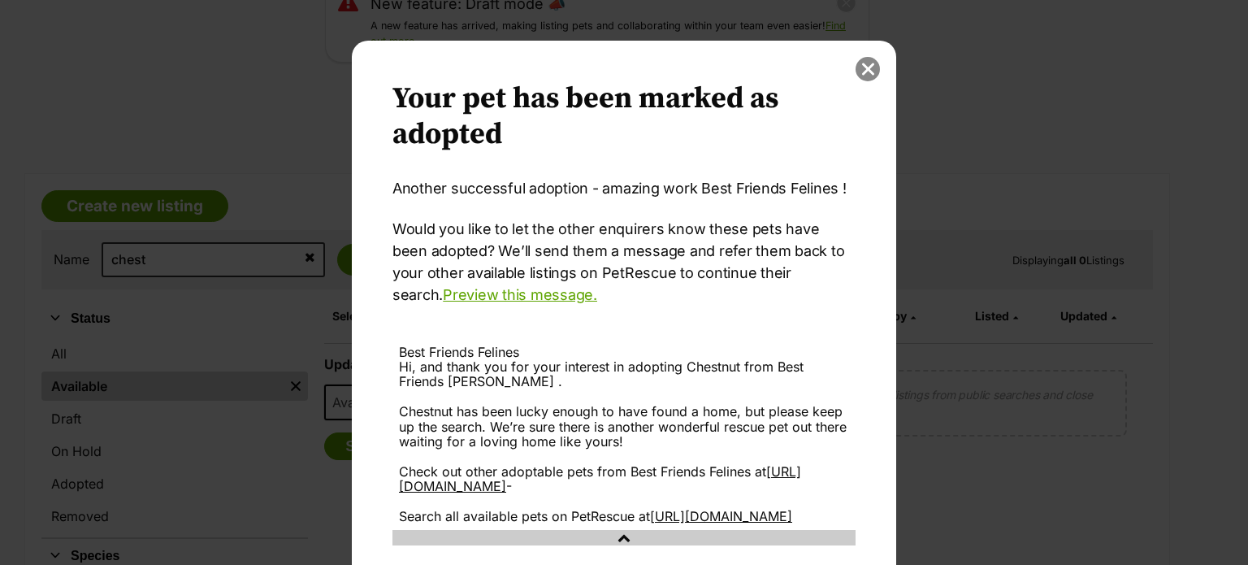
click at [863, 70] on button "close" at bounding box center [868, 69] width 24 height 24
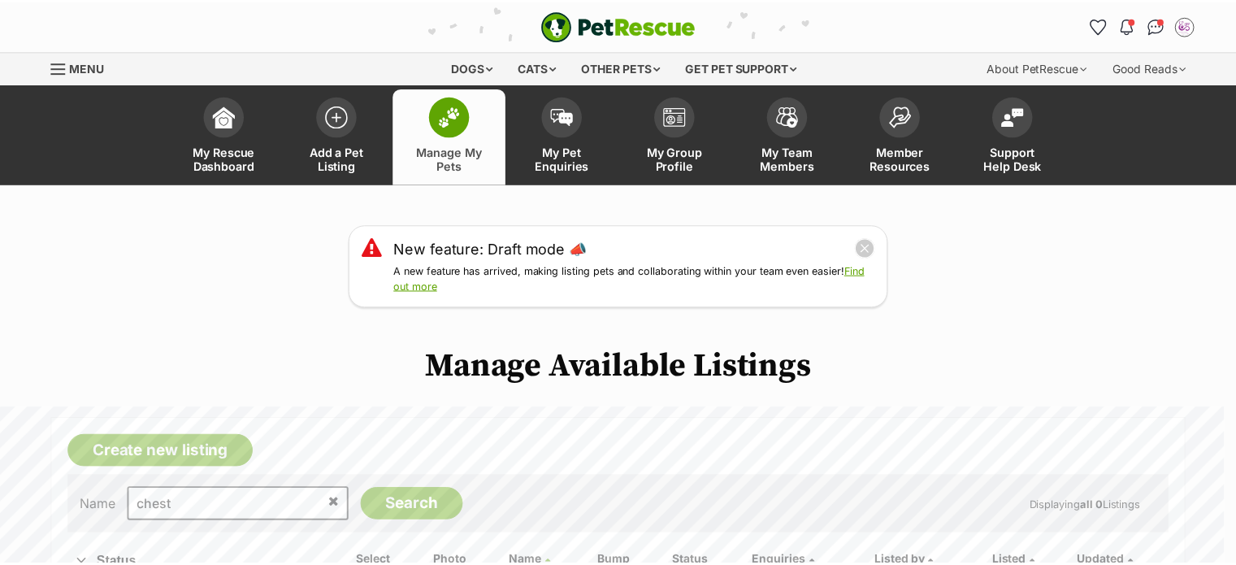
scroll to position [245, 0]
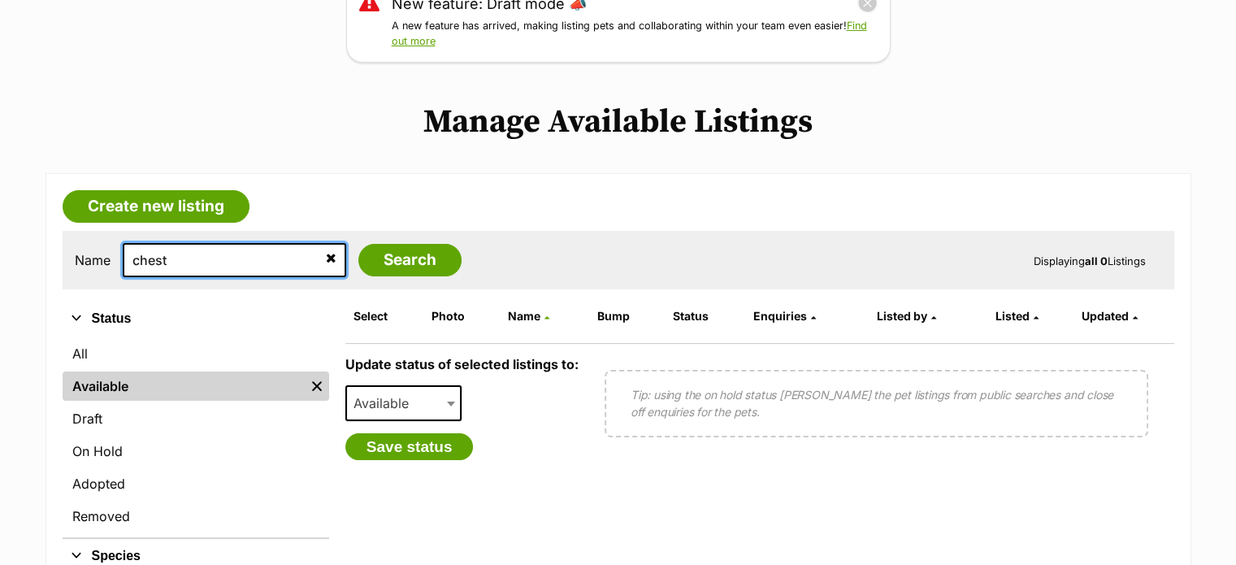
click at [208, 256] on input "chest" at bounding box center [234, 260] width 223 height 34
type input "c"
type input "valen"
click at [358, 244] on input "Search" at bounding box center [409, 260] width 103 height 33
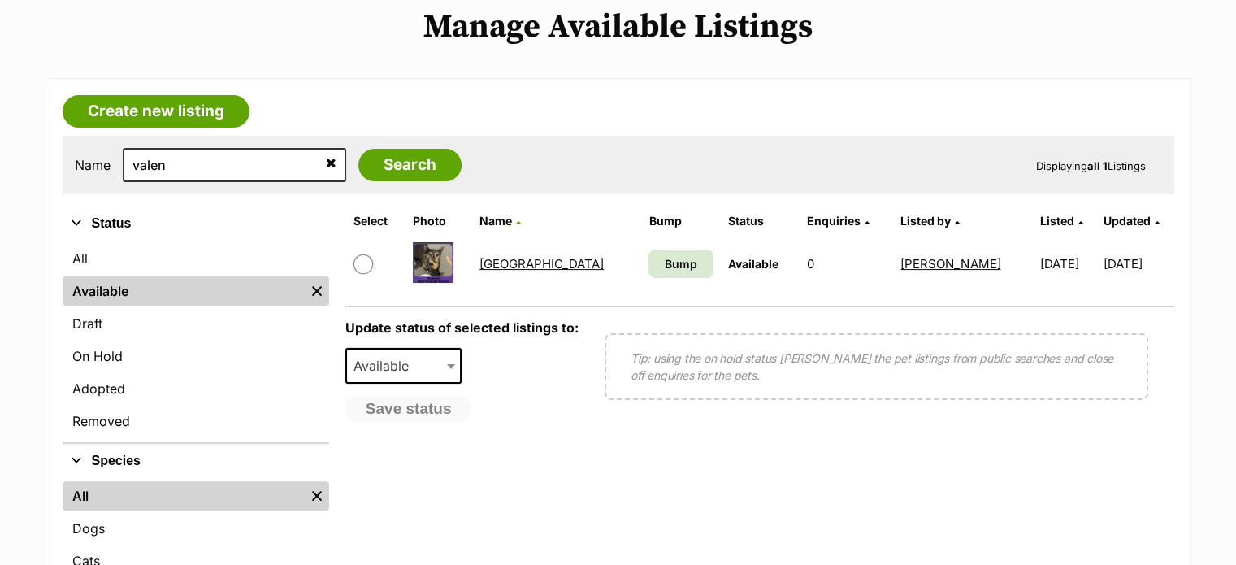
scroll to position [380, 0]
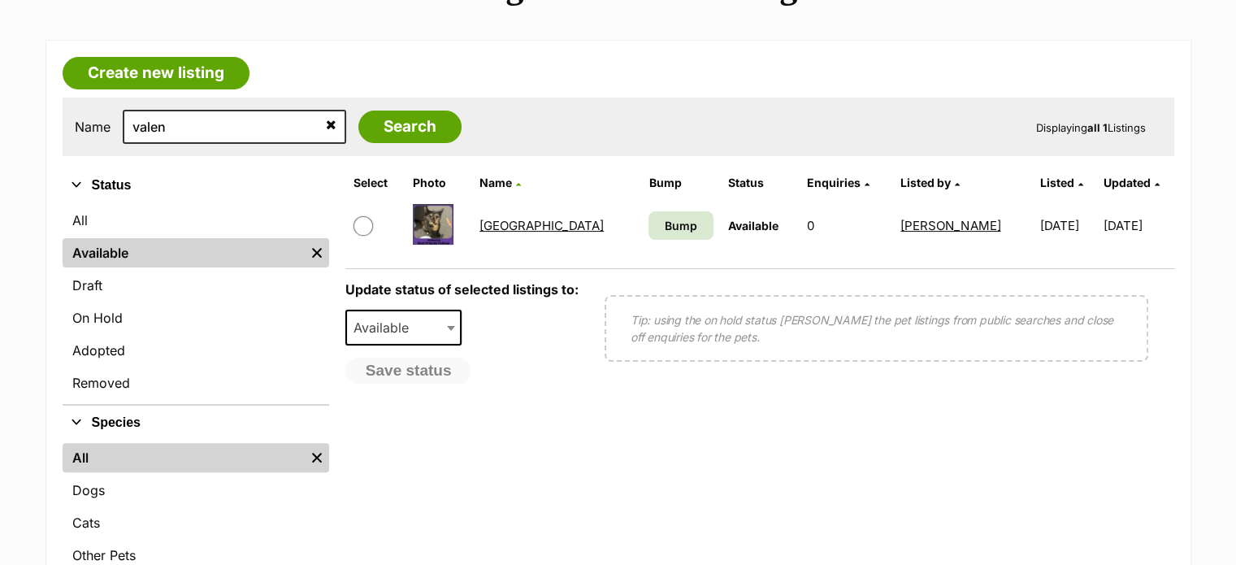
drag, startPoint x: 0, startPoint y: 0, endPoint x: 1247, endPoint y: 199, distance: 1263.3
click at [1235, 199] on html "Skip to main content Log in to favourite this pet Log in Or sign up Search PetR…" at bounding box center [618, 565] width 1236 height 1889
click at [366, 222] on input "checkbox" at bounding box center [364, 225] width 20 height 20
checkbox input "true"
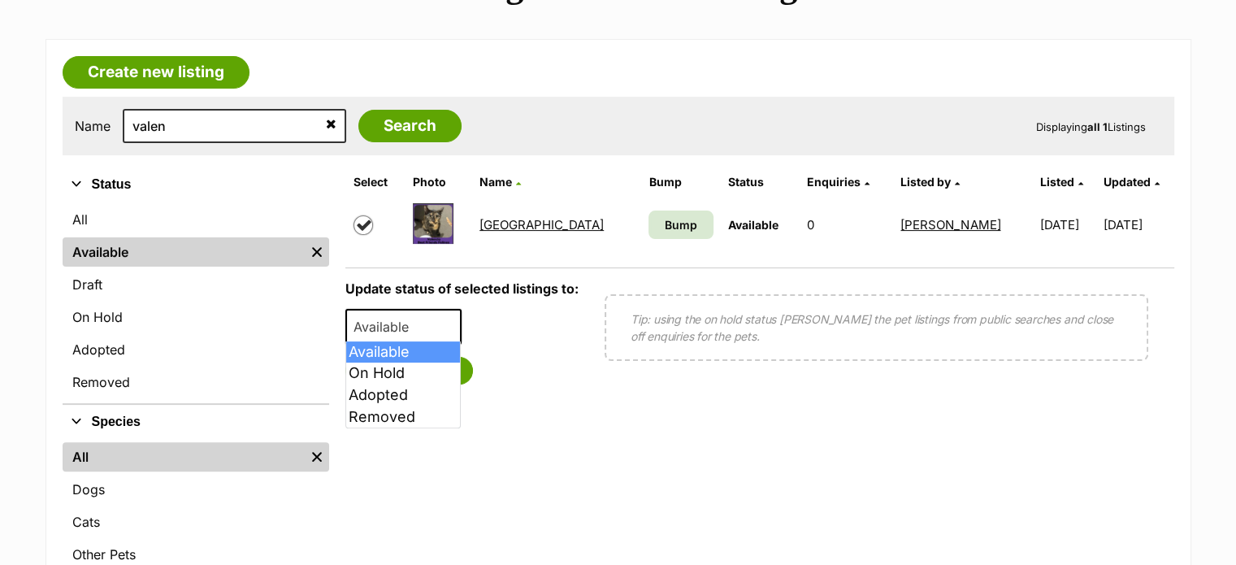
click at [390, 319] on span "Available" at bounding box center [386, 326] width 78 height 23
select select "rehomed"
click at [423, 375] on button "Save status" at bounding box center [409, 371] width 128 height 28
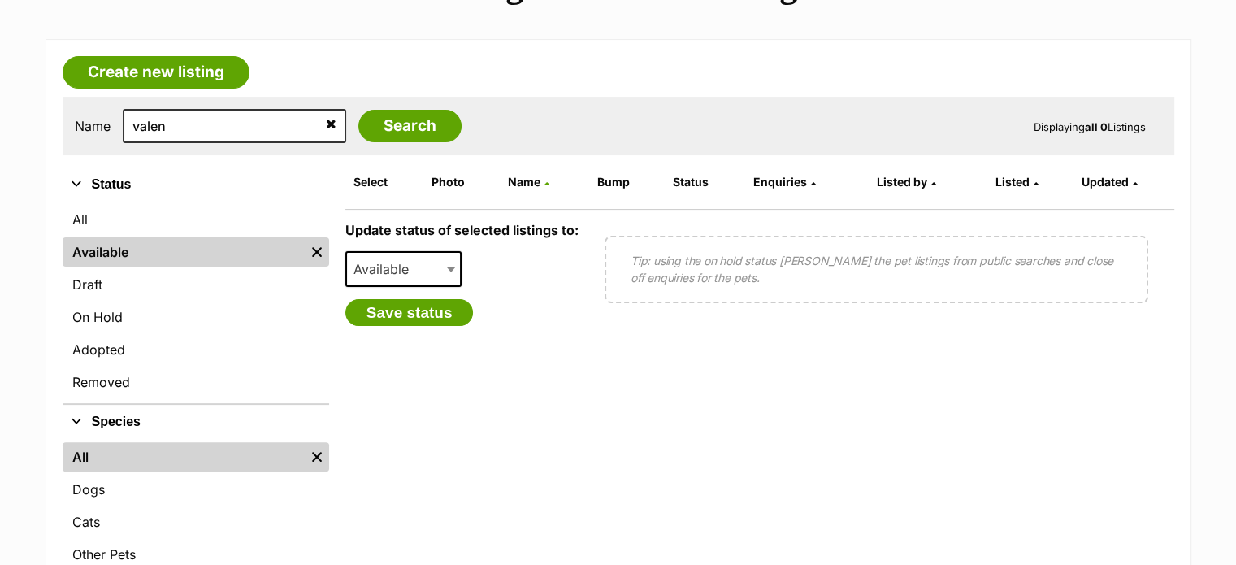
scroll to position [0, 0]
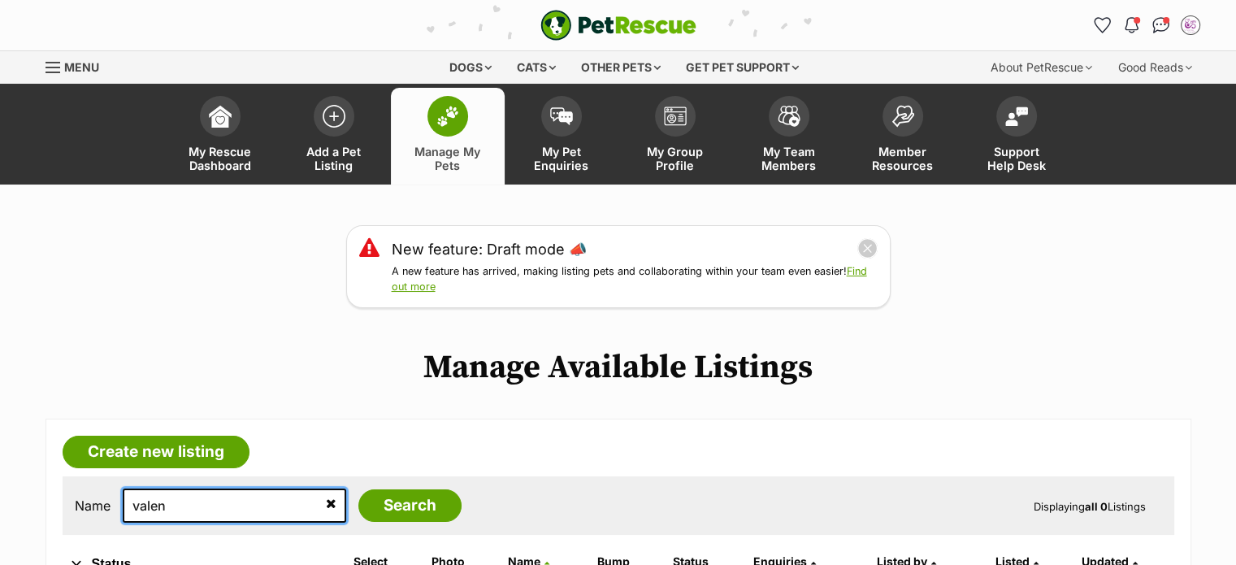
drag, startPoint x: 212, startPoint y: 497, endPoint x: 104, endPoint y: 497, distance: 108.1
click at [104, 497] on div "Name valen Search" at bounding box center [268, 505] width 387 height 34
type input "row"
click at [358, 489] on input "Search" at bounding box center [409, 505] width 103 height 33
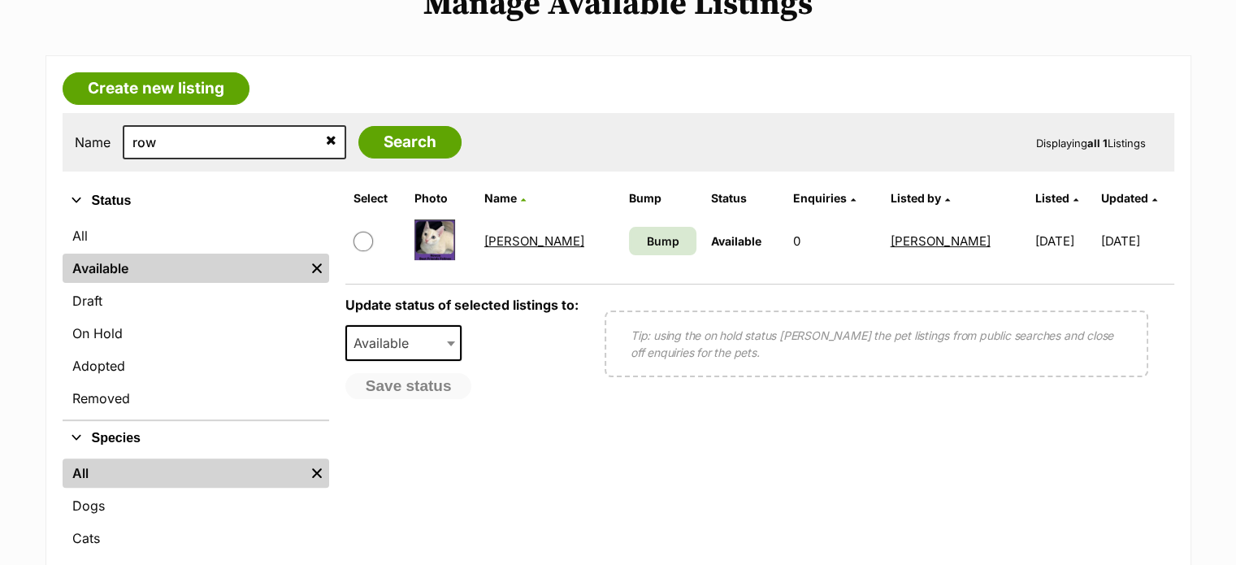
scroll to position [372, 0]
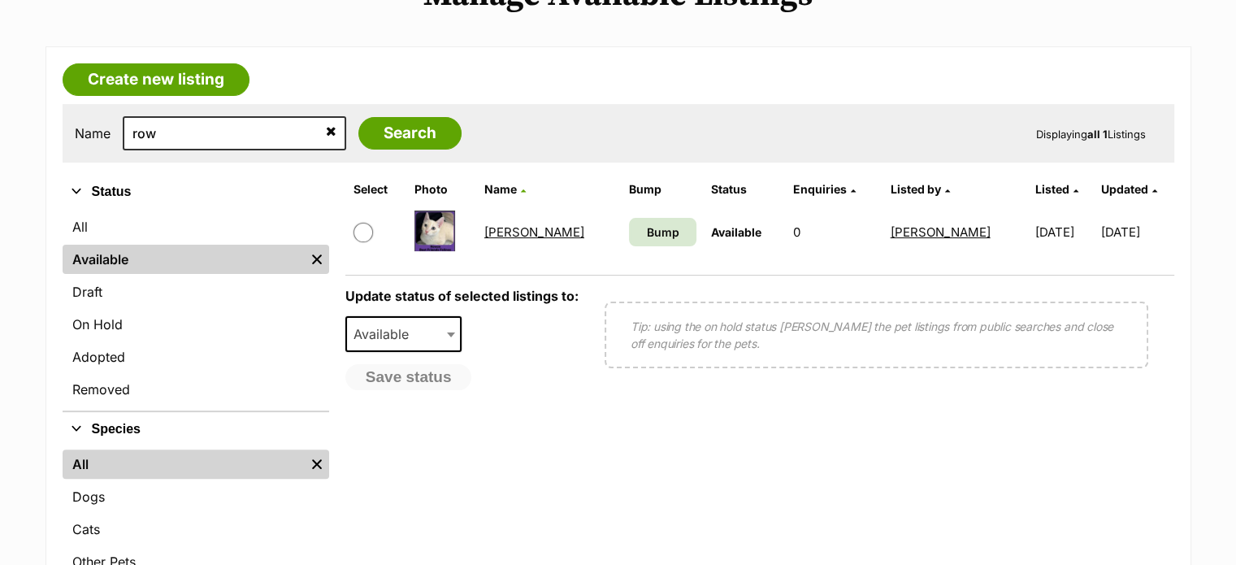
drag, startPoint x: 0, startPoint y: 0, endPoint x: 1247, endPoint y: 209, distance: 1264.9
click at [1235, 209] on html "Skip to main content Log in to favourite this pet Log in Or sign up Search PetR…" at bounding box center [618, 572] width 1236 height 1889
click at [517, 224] on link "[PERSON_NAME]" at bounding box center [534, 231] width 100 height 15
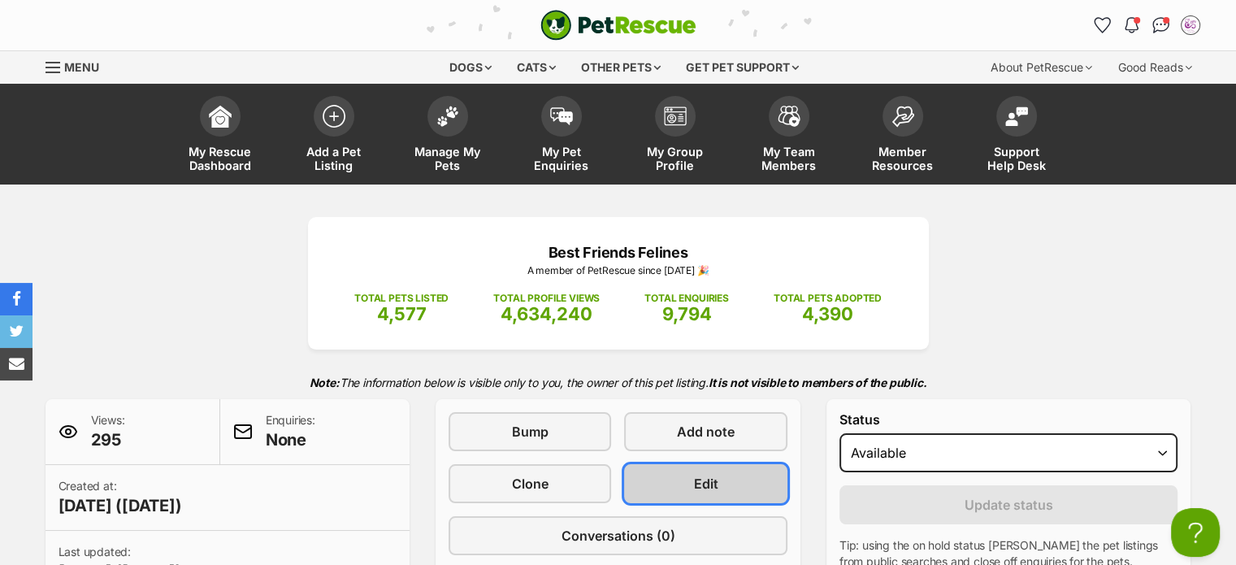
click at [716, 464] on link "Edit" at bounding box center [705, 483] width 163 height 39
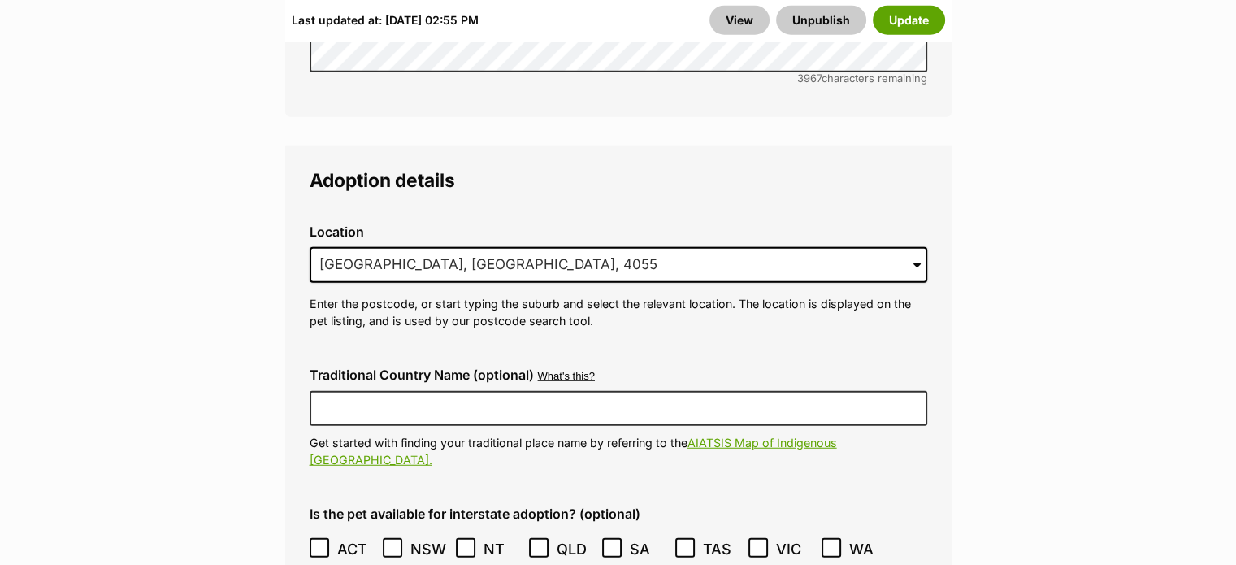
scroll to position [4189, 0]
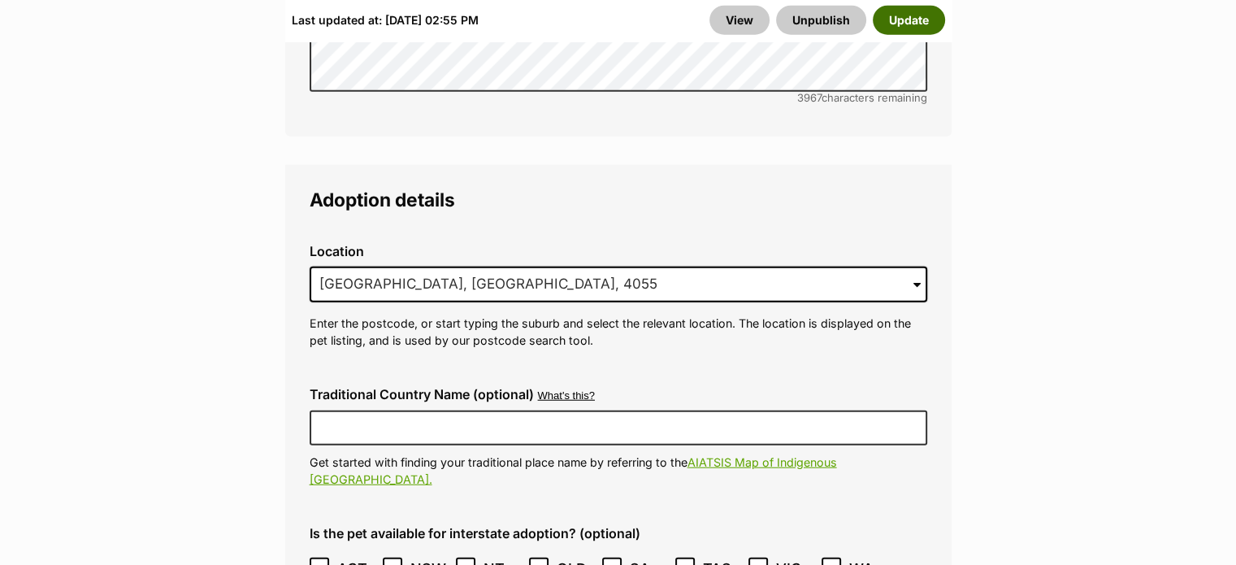
click at [908, 20] on button "Update" at bounding box center [909, 20] width 72 height 29
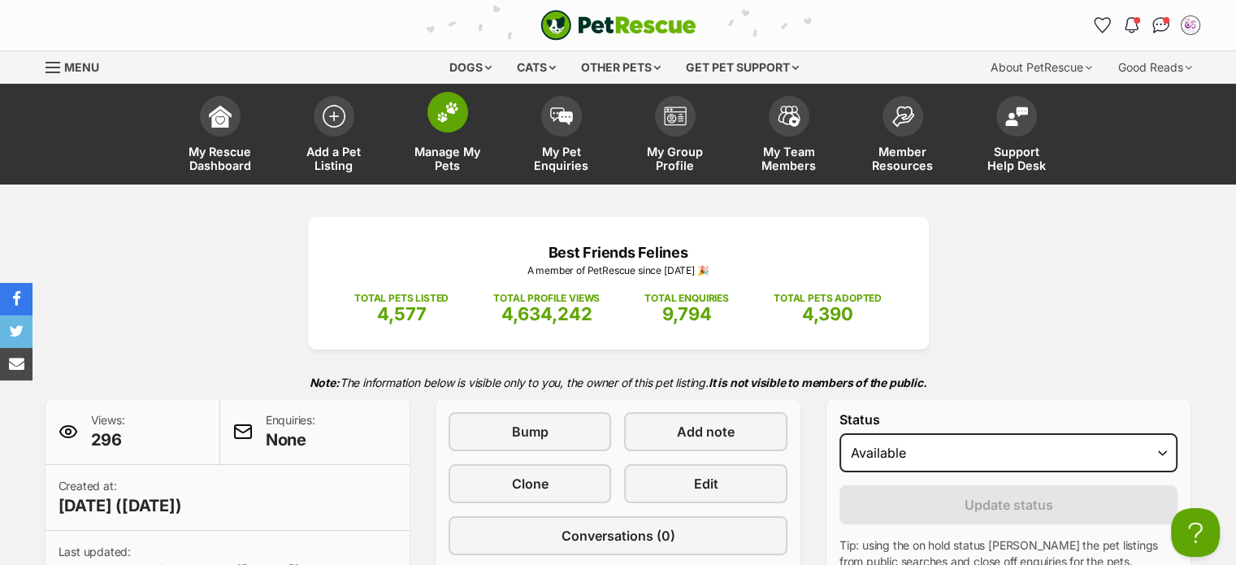
click at [445, 149] on span "Manage My Pets" at bounding box center [447, 159] width 73 height 28
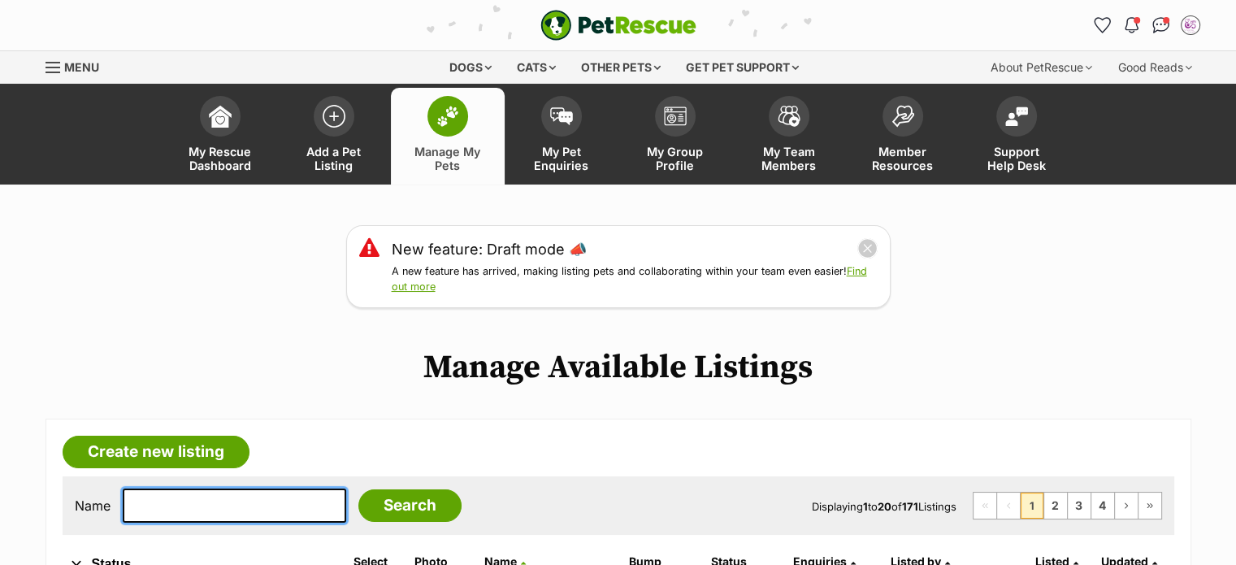
click at [252, 504] on input "text" at bounding box center [234, 505] width 223 height 34
type input "pipp"
click at [358, 489] on input "Search" at bounding box center [409, 505] width 103 height 33
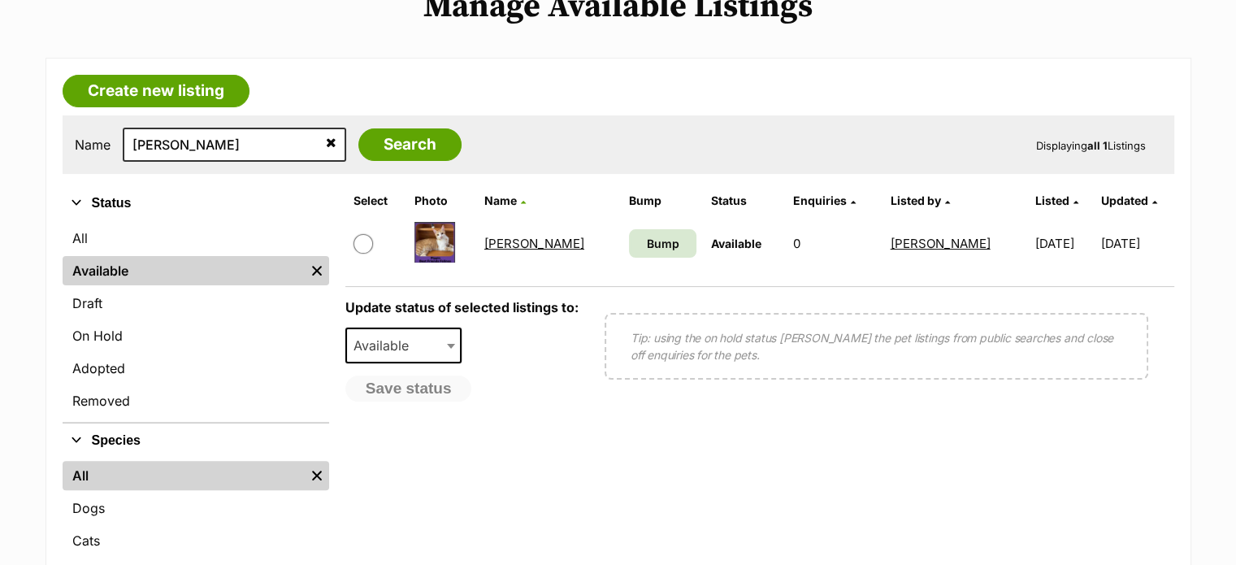
scroll to position [363, 0]
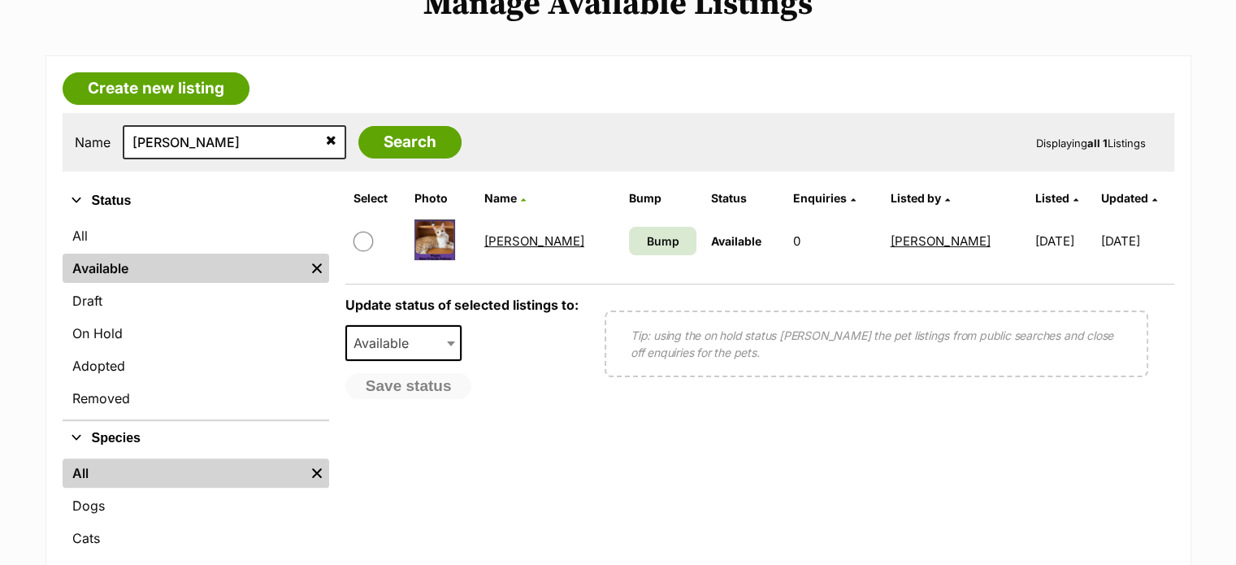
drag, startPoint x: 0, startPoint y: 0, endPoint x: 1247, endPoint y: 155, distance: 1257.1
click at [362, 236] on input "checkbox" at bounding box center [364, 242] width 20 height 20
checkbox input "true"
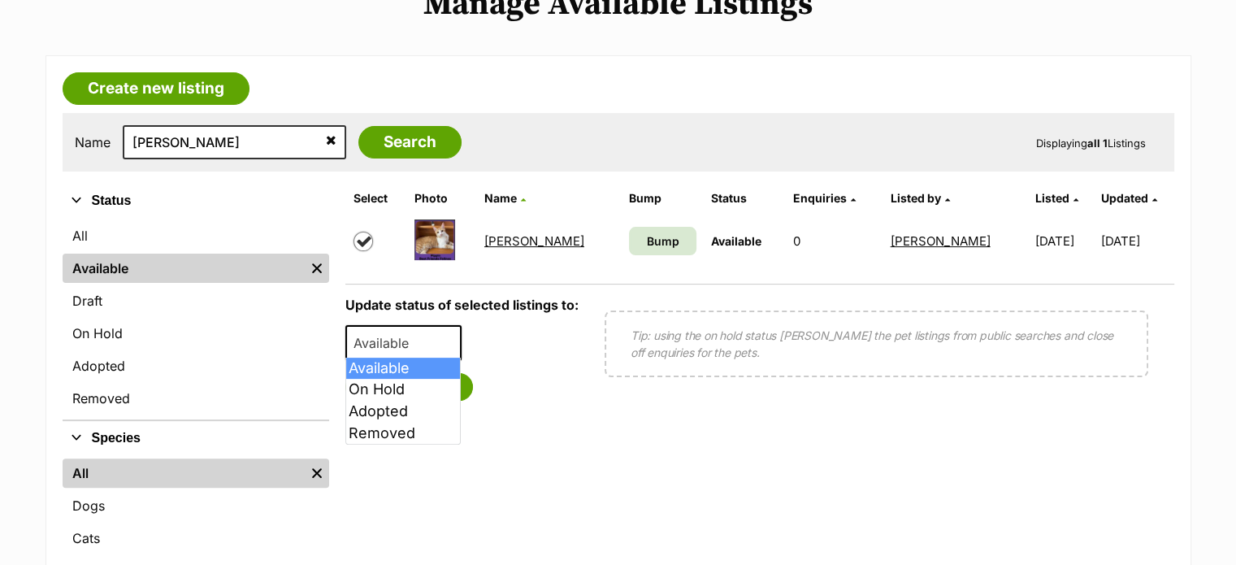
click at [389, 334] on span "Available" at bounding box center [386, 343] width 78 height 23
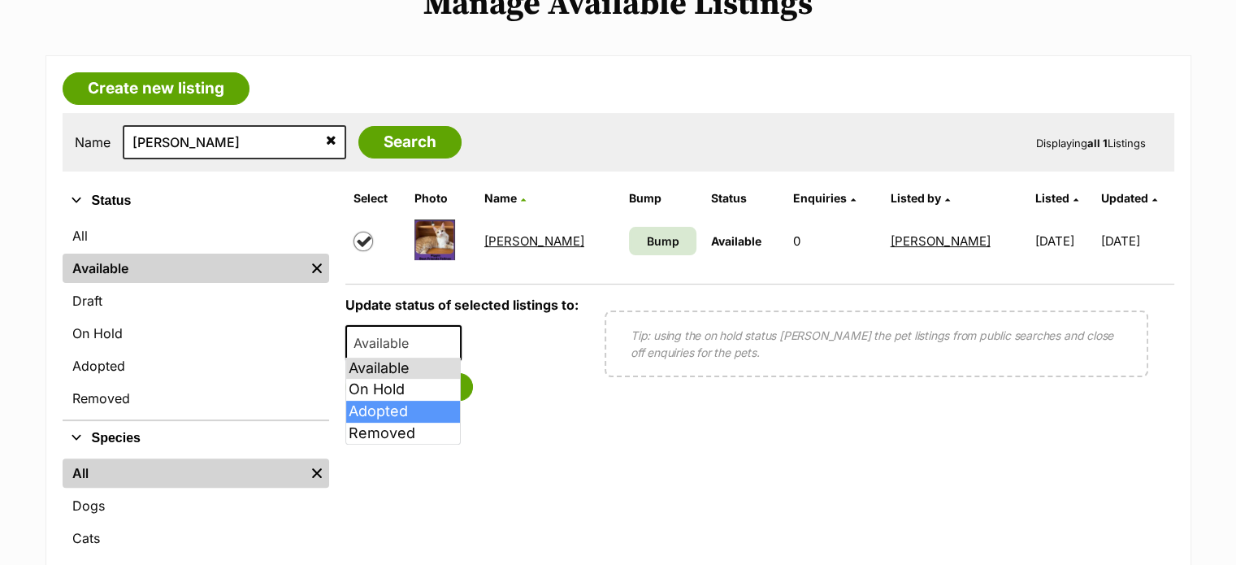
select select "rehomed"
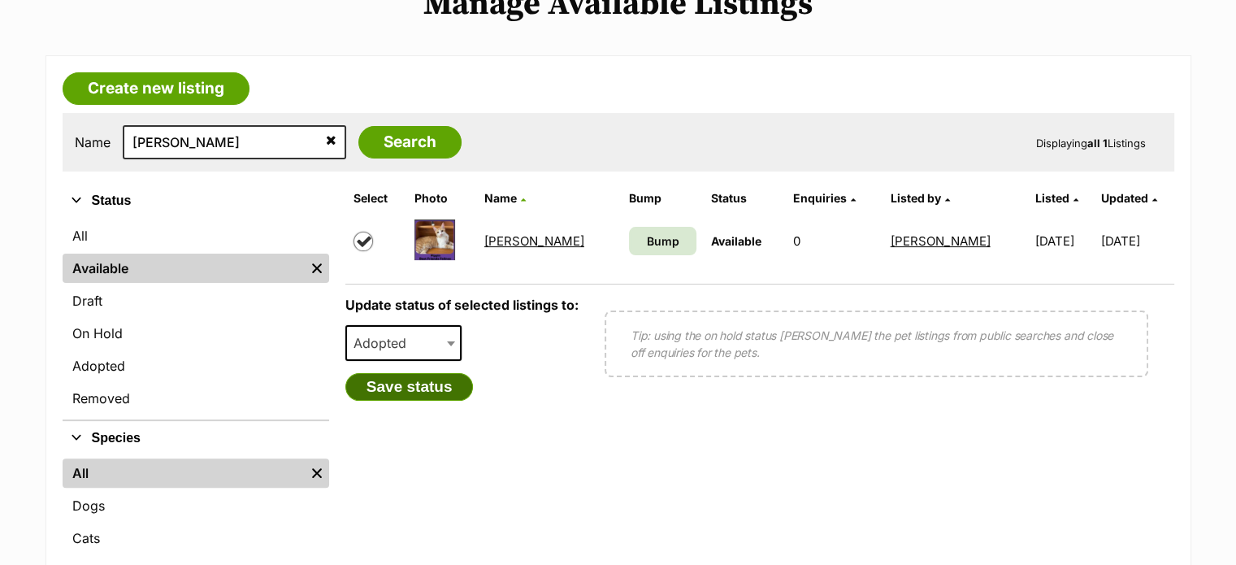
click at [427, 386] on button "Save status" at bounding box center [409, 387] width 128 height 28
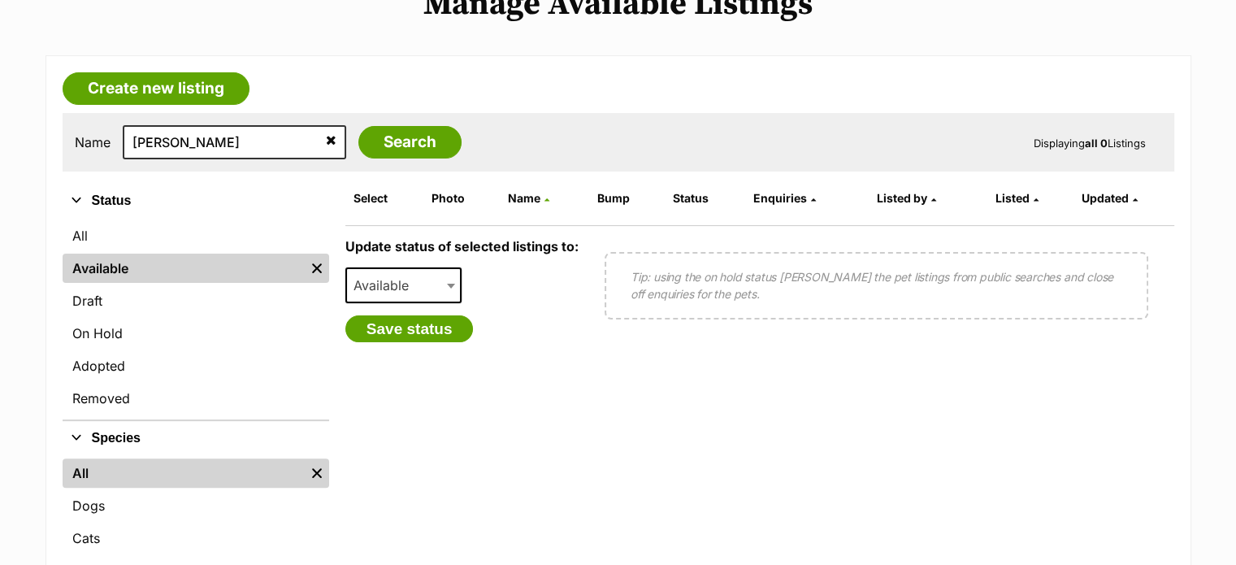
scroll to position [0, 0]
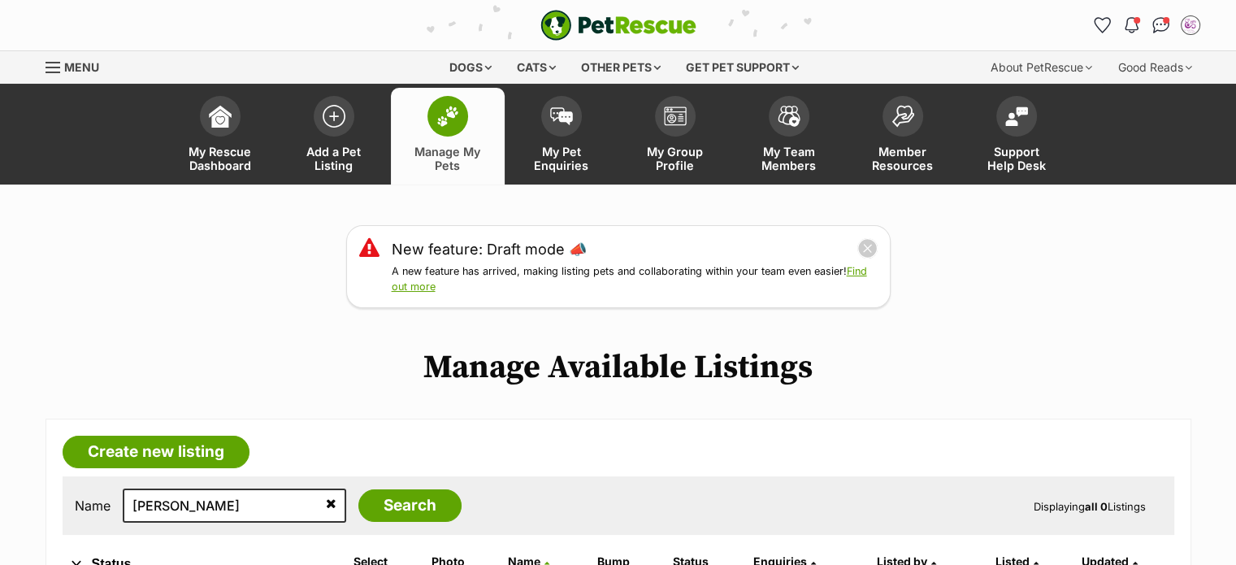
click at [452, 163] on span "Manage My Pets" at bounding box center [447, 159] width 73 height 28
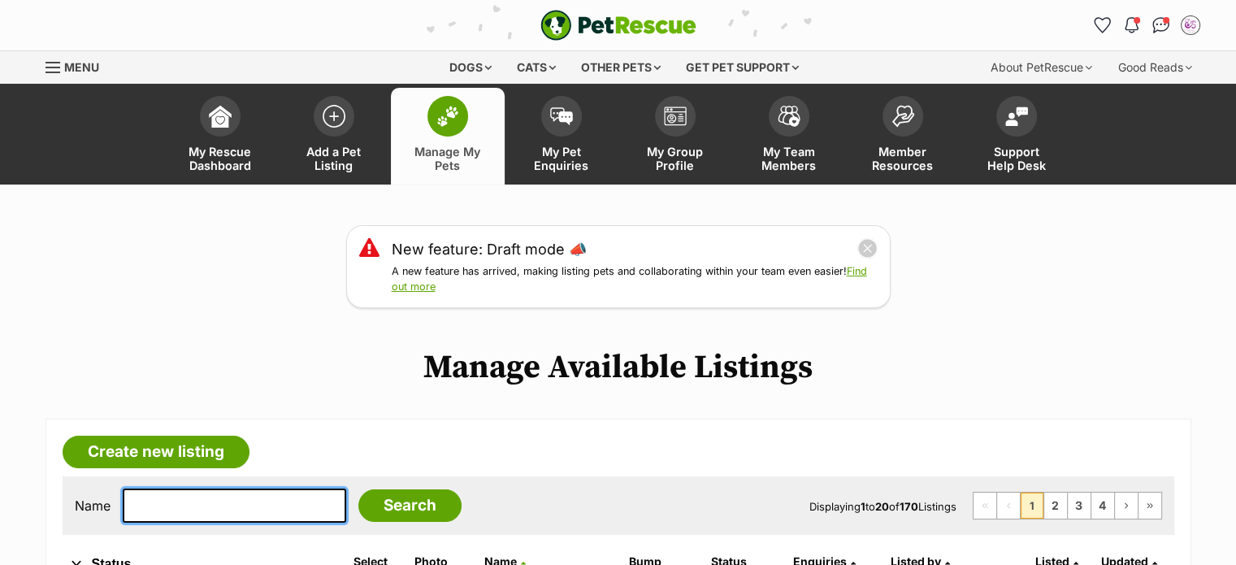
click at [271, 506] on input "text" at bounding box center [234, 505] width 223 height 34
type input "vel"
click at [358, 489] on input "Search" at bounding box center [409, 505] width 103 height 33
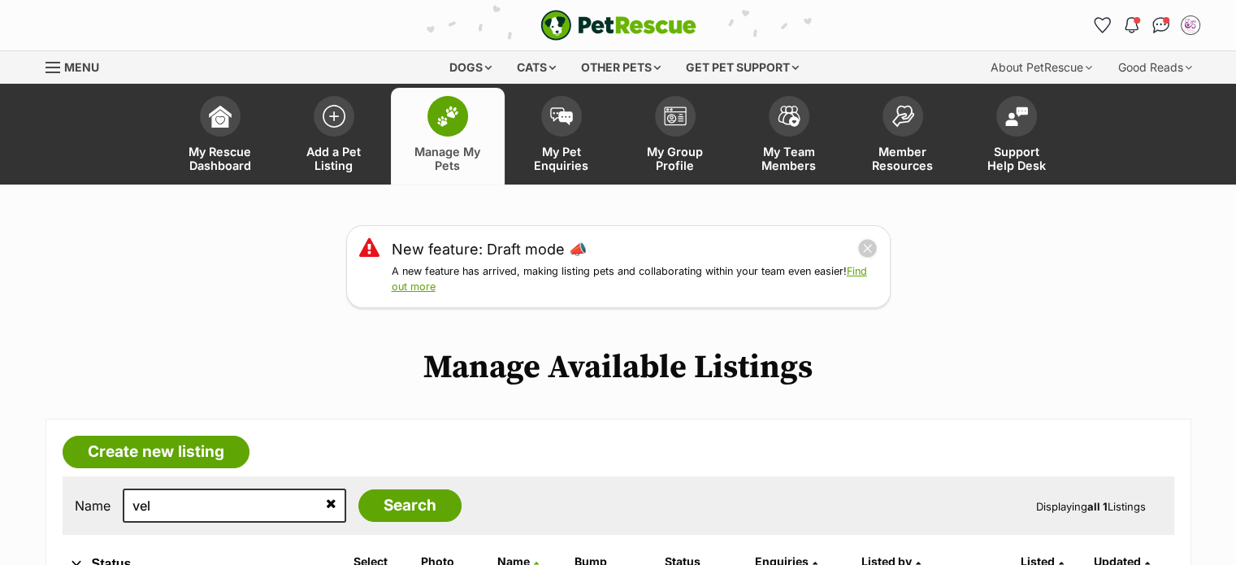
scroll to position [315, 0]
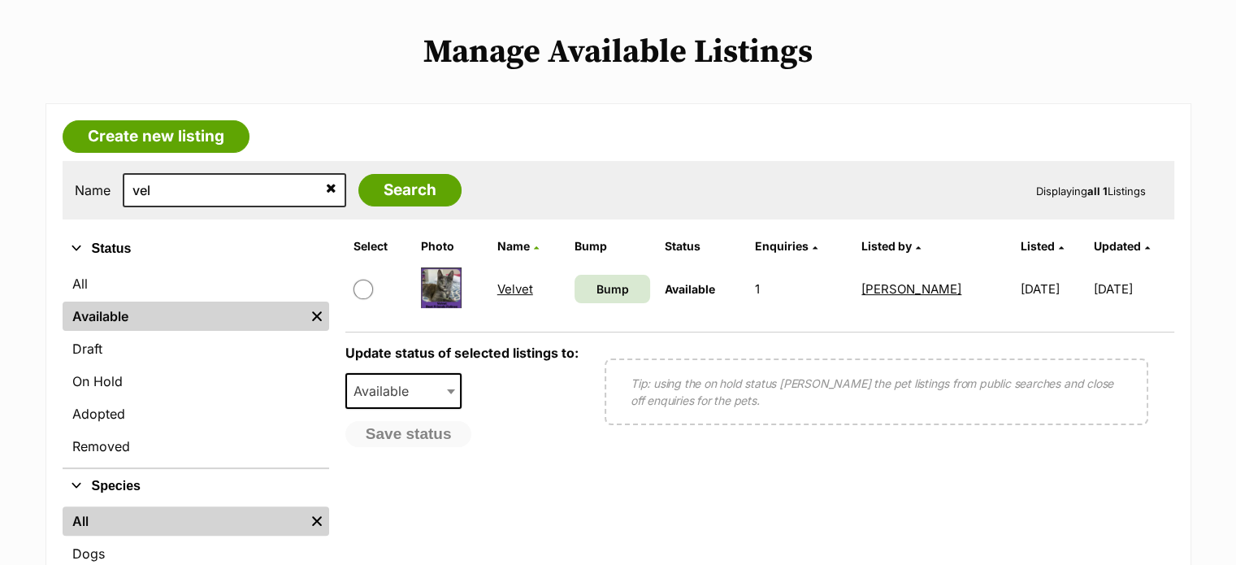
click at [369, 290] on input "checkbox" at bounding box center [364, 290] width 20 height 20
checkbox input "true"
click at [396, 384] on span "Available" at bounding box center [386, 391] width 78 height 23
select select "rehomed"
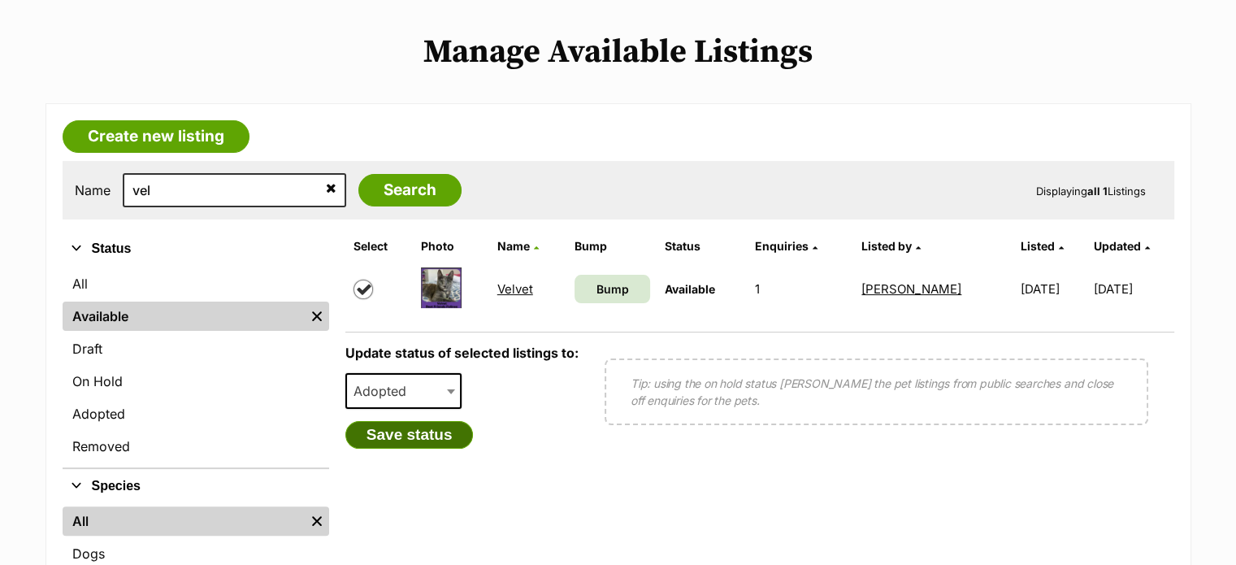
click at [426, 432] on button "Save status" at bounding box center [409, 435] width 128 height 28
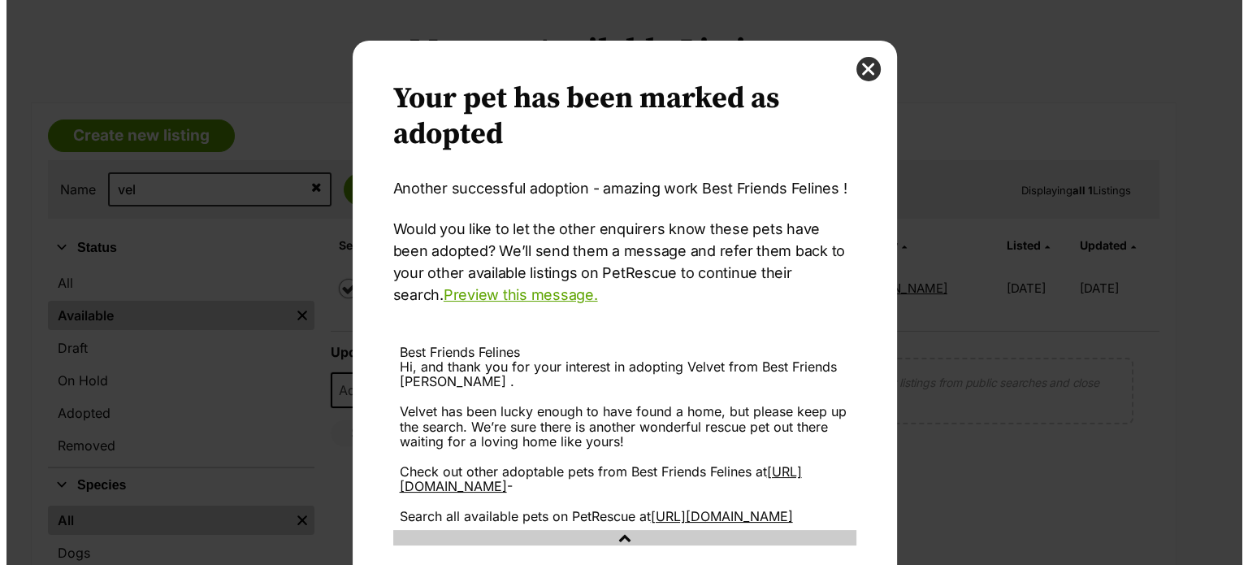
scroll to position [0, 0]
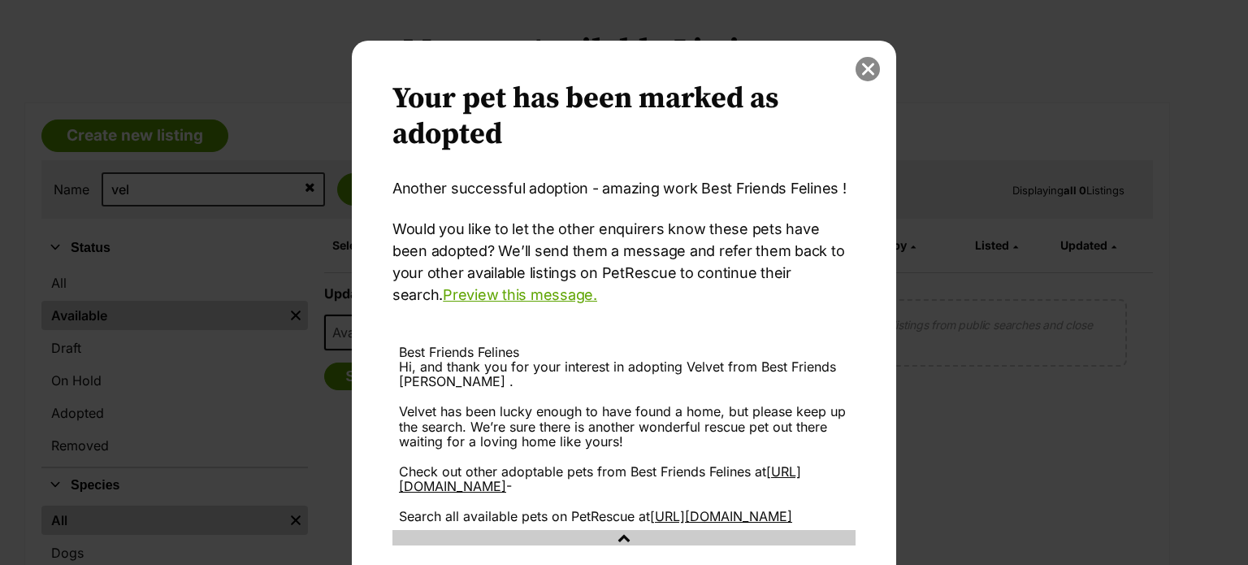
click at [861, 69] on button "close" at bounding box center [868, 69] width 24 height 24
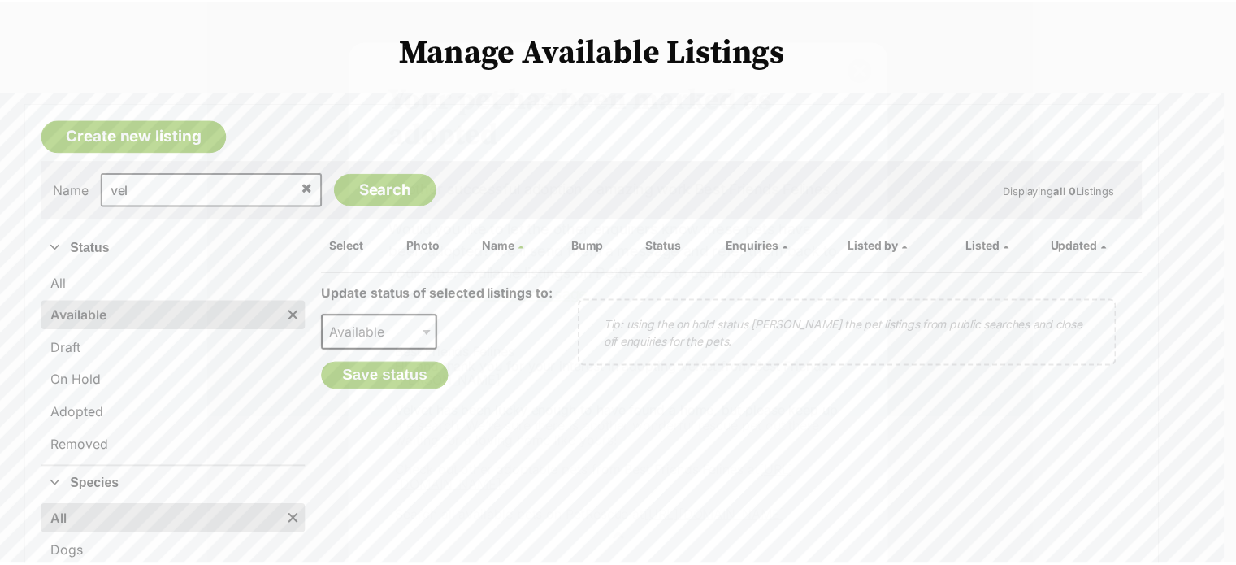
scroll to position [315, 0]
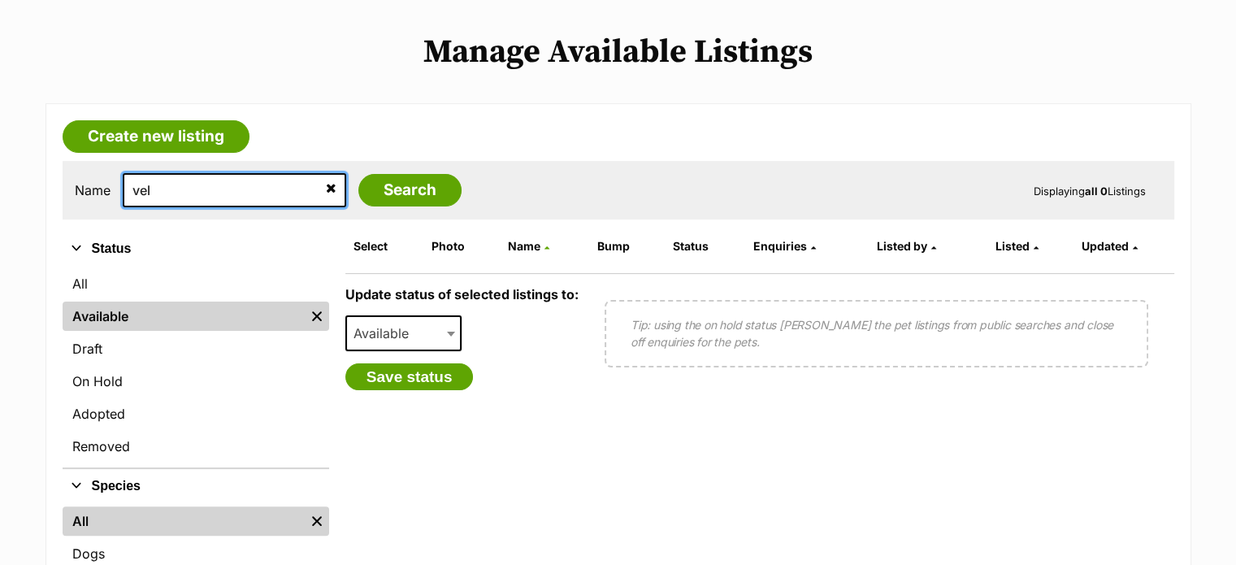
drag, startPoint x: 666, startPoint y: 89, endPoint x: 195, endPoint y: 189, distance: 481.7
click at [195, 189] on input "vel" at bounding box center [234, 190] width 223 height 34
type input "v"
type input "[PERSON_NAME]"
click at [358, 174] on input "Search" at bounding box center [409, 190] width 103 height 33
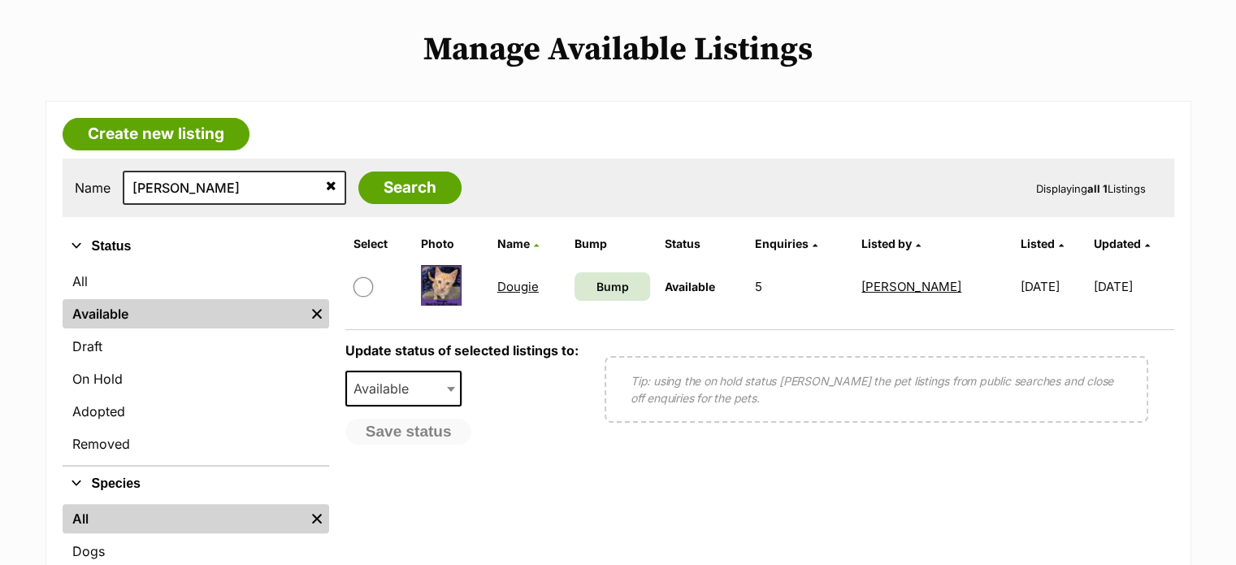
scroll to position [371, 0]
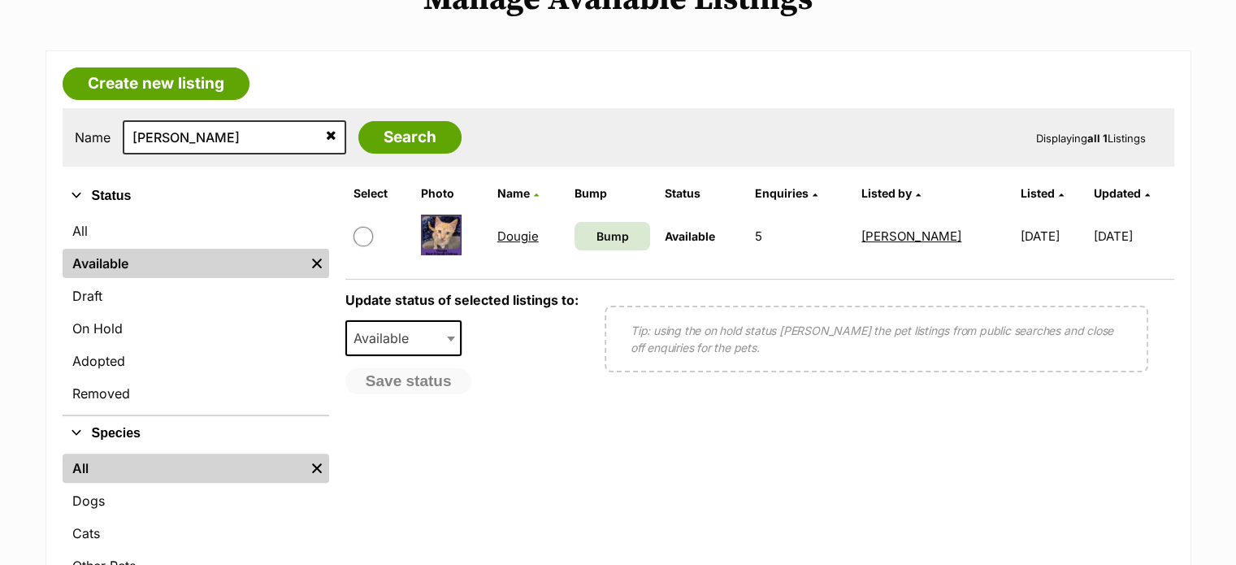
drag, startPoint x: 1247, startPoint y: 77, endPoint x: 1247, endPoint y: 184, distance: 107.3
click at [1235, 184] on html "Skip to main content Log in to favourite this pet Log in Or sign up Search PetR…" at bounding box center [618, 576] width 1236 height 1889
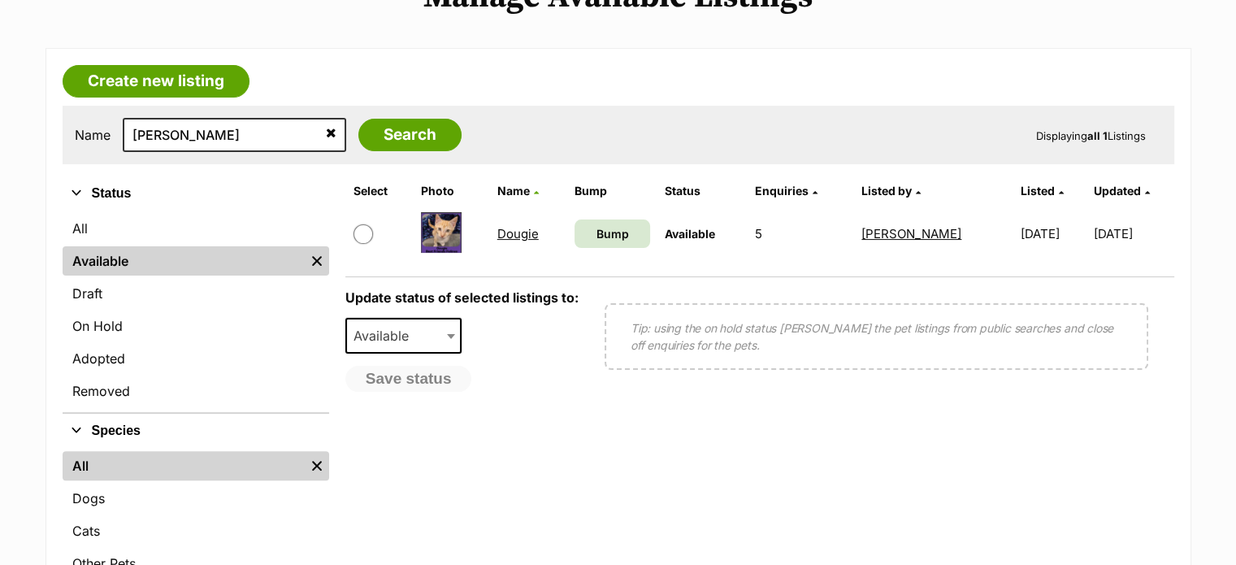
click at [365, 238] on input "checkbox" at bounding box center [364, 234] width 20 height 20
checkbox input "true"
click at [380, 332] on span "Available" at bounding box center [386, 335] width 78 height 23
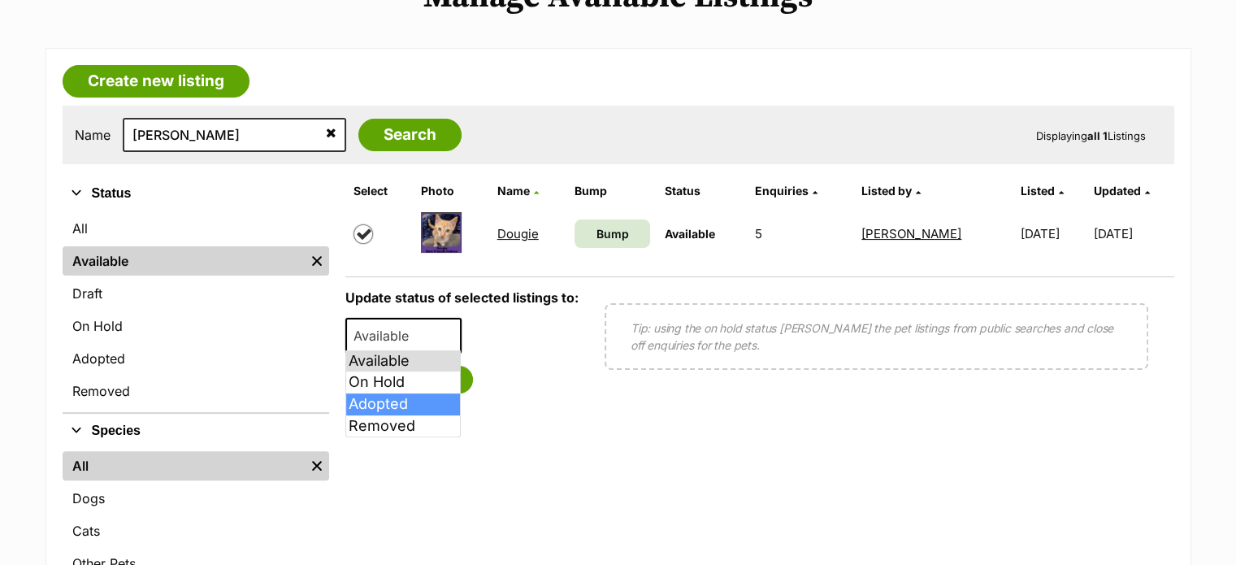
select select "rehomed"
click at [427, 386] on button "Save status" at bounding box center [409, 380] width 128 height 28
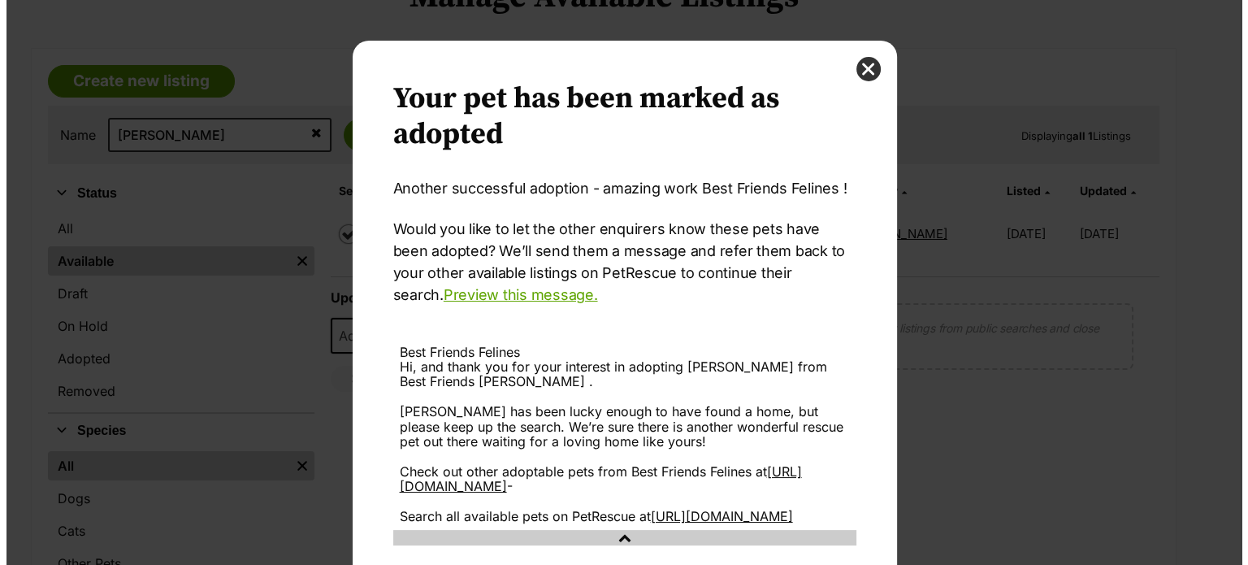
scroll to position [0, 0]
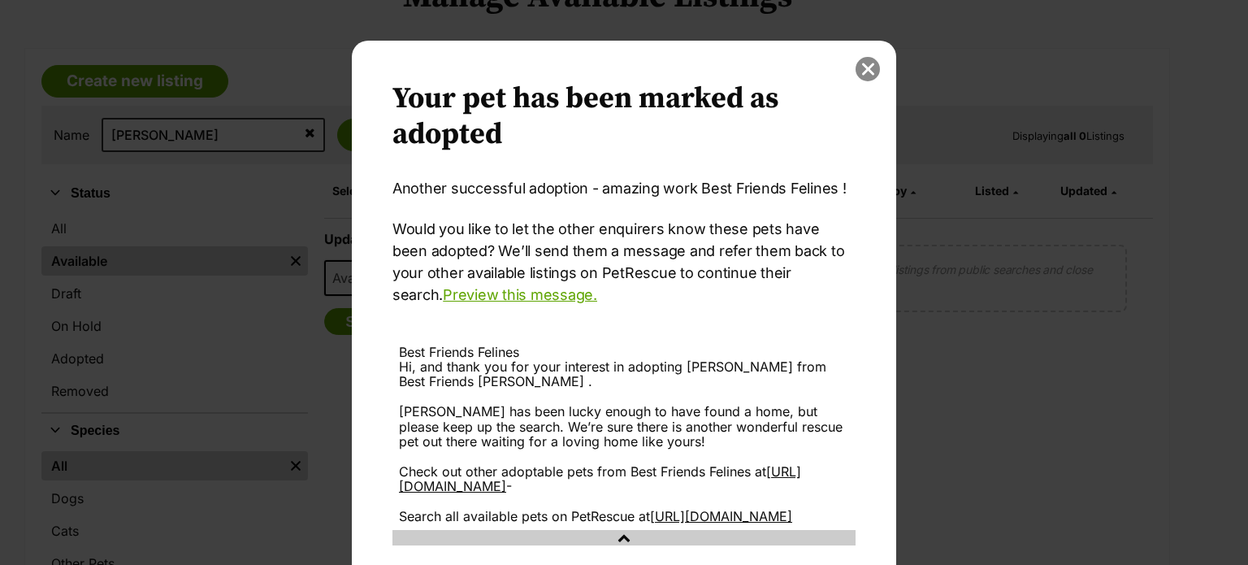
click at [859, 61] on button "close" at bounding box center [868, 69] width 24 height 24
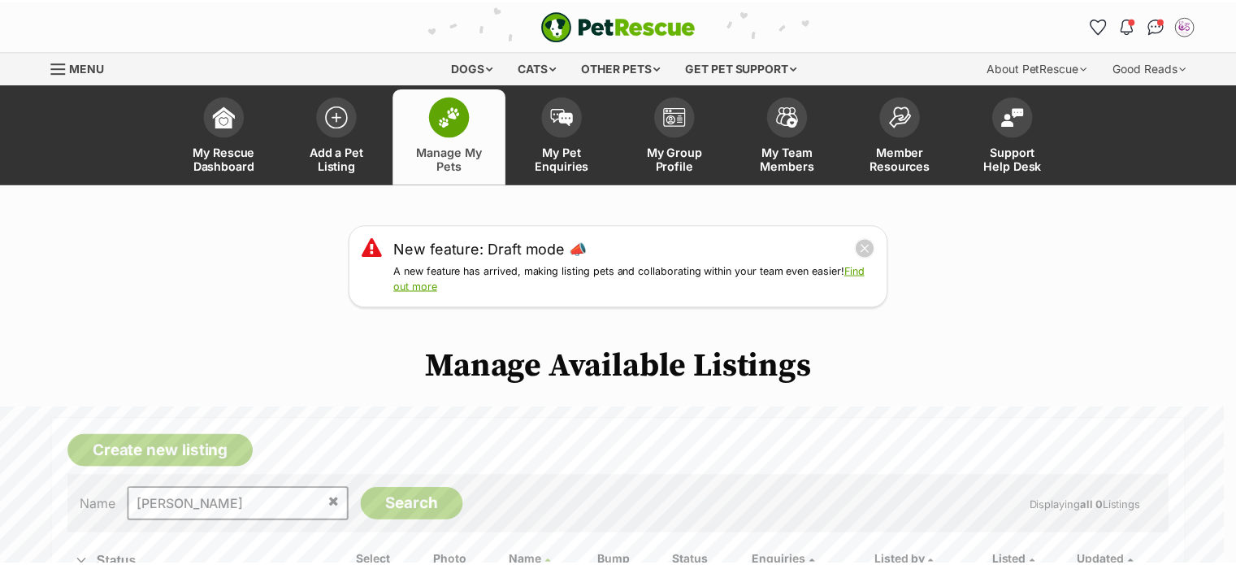
scroll to position [371, 0]
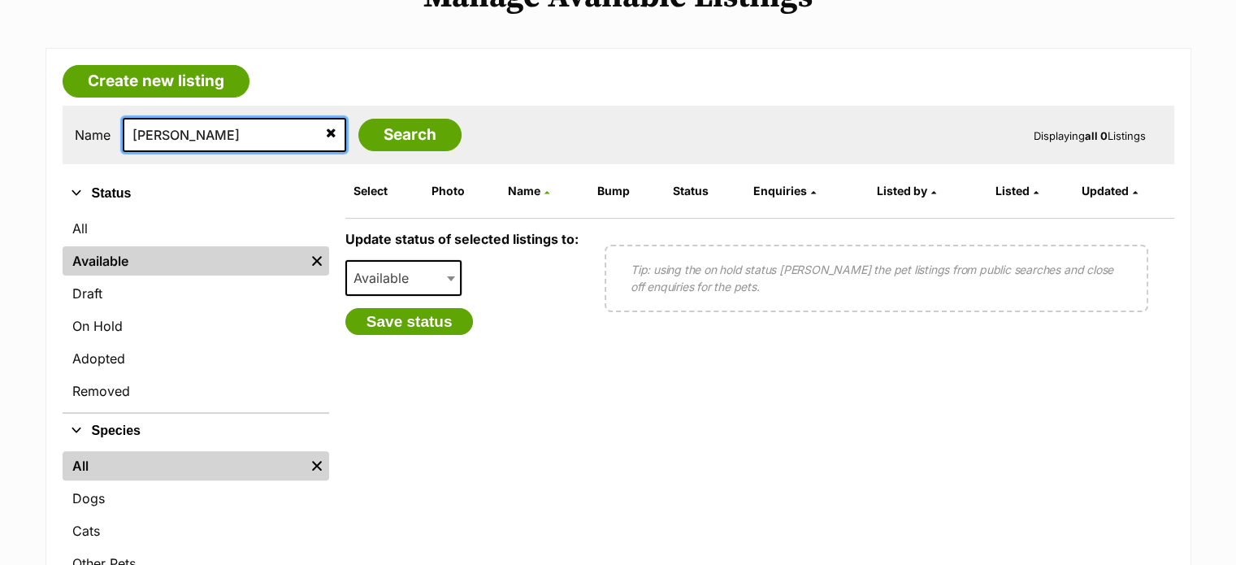
drag, startPoint x: 208, startPoint y: 118, endPoint x: 89, endPoint y: 130, distance: 119.3
click at [89, 130] on div "Name doug Search" at bounding box center [268, 135] width 387 height 34
type input "rai"
click at [358, 119] on input "Search" at bounding box center [409, 135] width 103 height 33
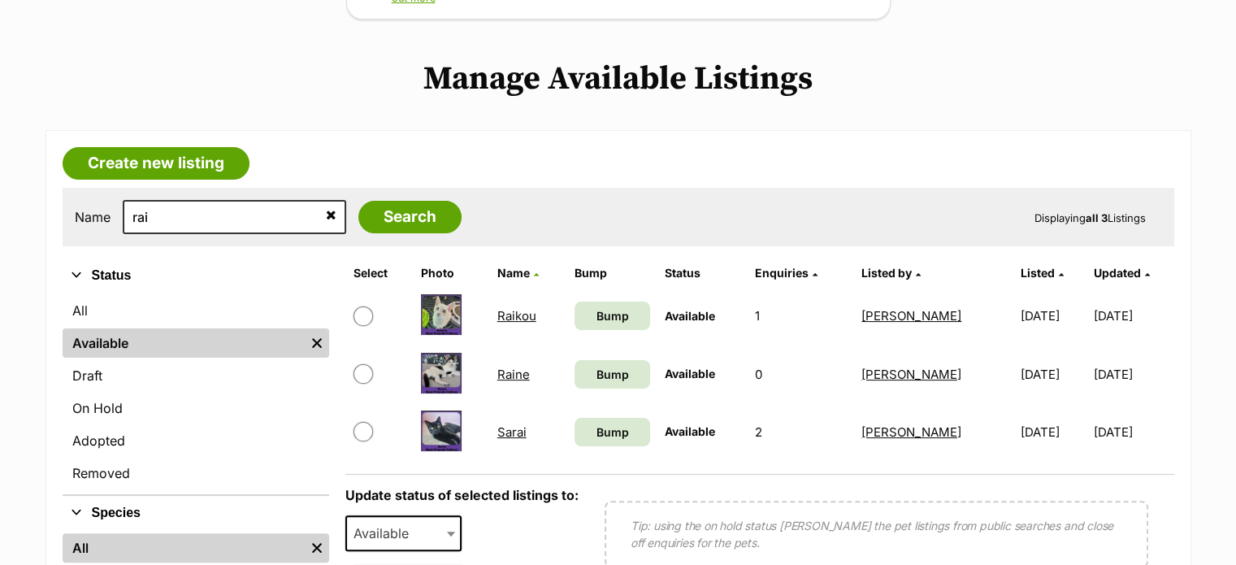
drag, startPoint x: 1247, startPoint y: 94, endPoint x: 1247, endPoint y: 180, distance: 86.1
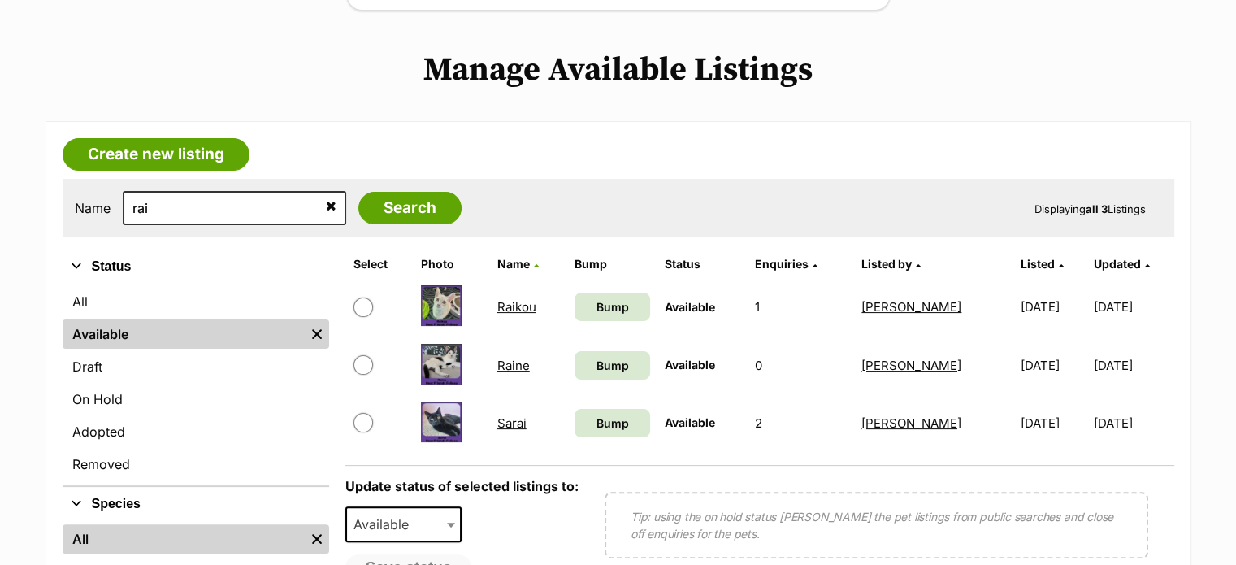
click at [517, 305] on link "Raikou" at bounding box center [516, 306] width 39 height 15
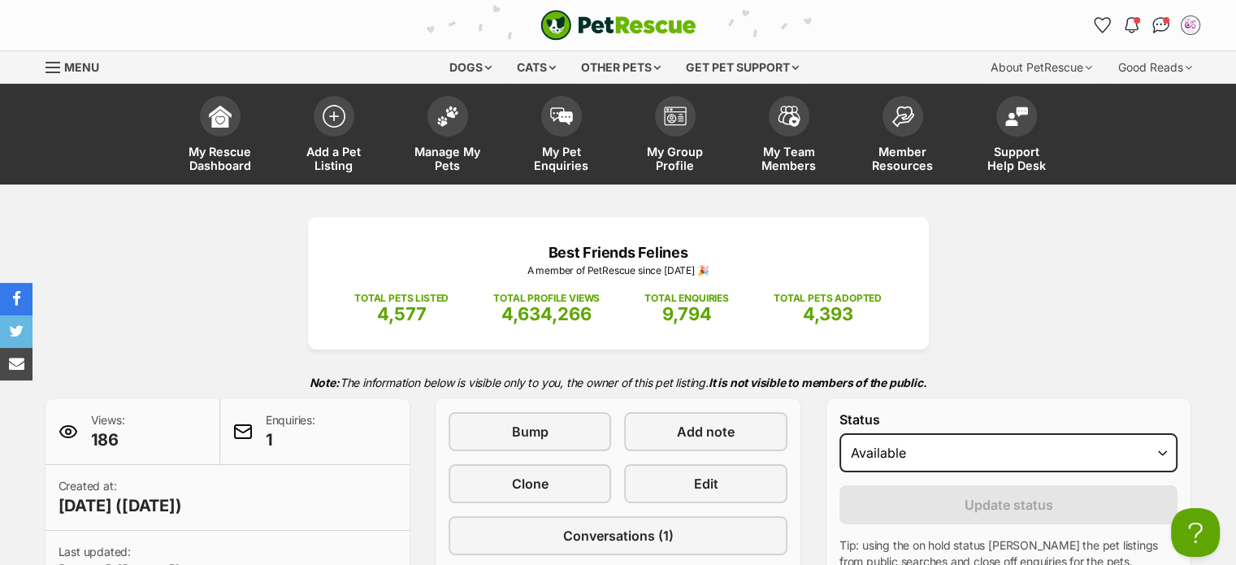
scroll to position [150, 0]
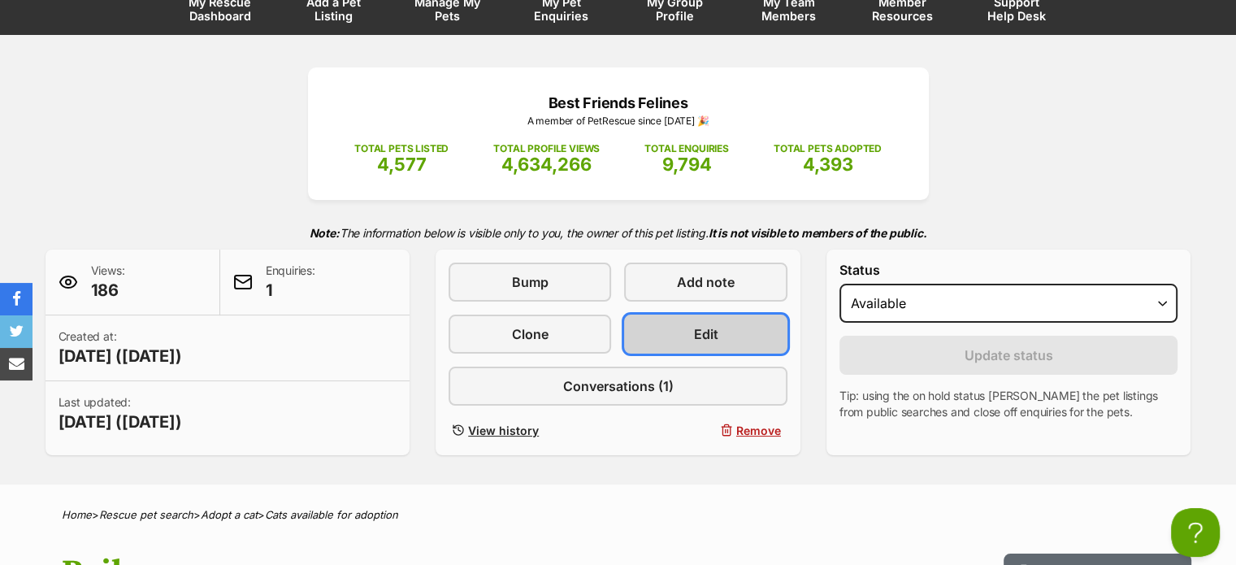
click at [728, 336] on link "Edit" at bounding box center [705, 334] width 163 height 39
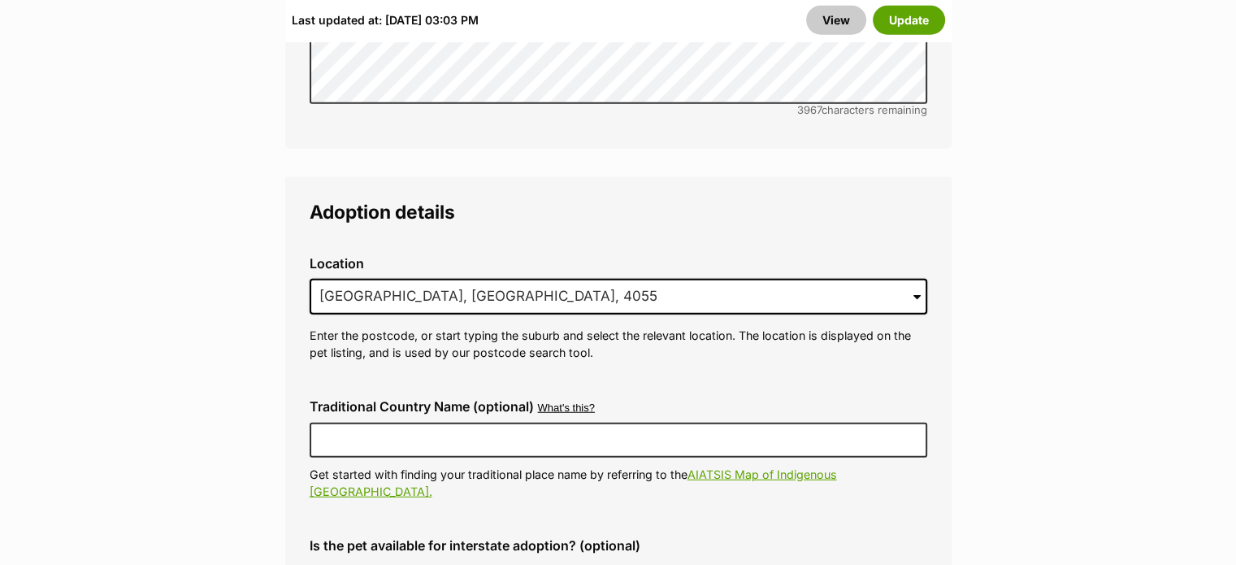
scroll to position [4162, 0]
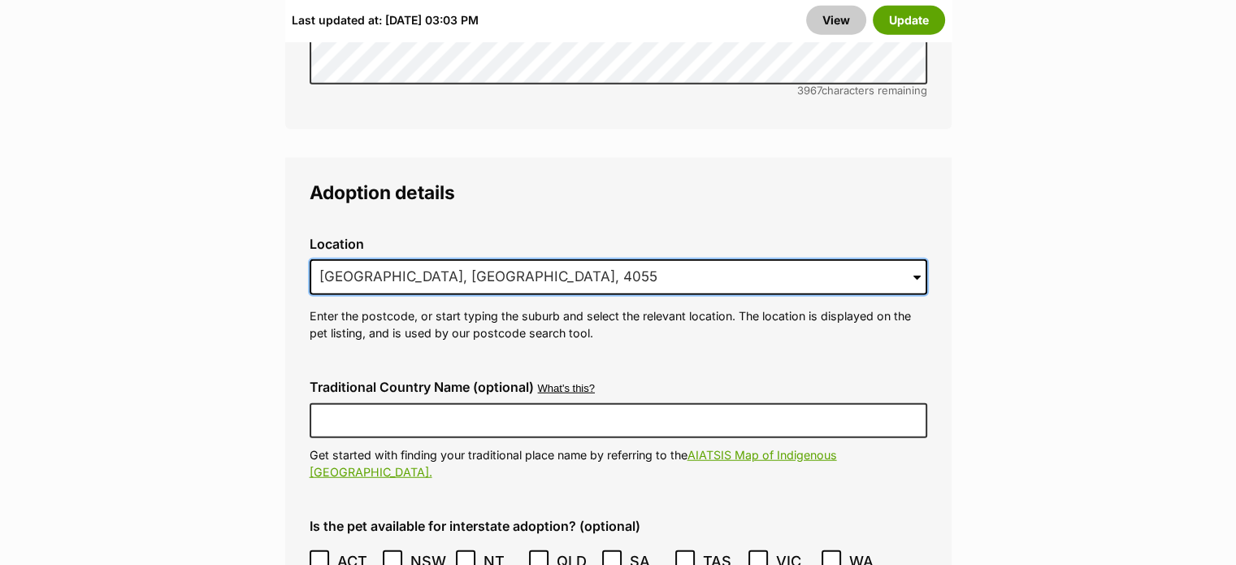
drag, startPoint x: 484, startPoint y: 210, endPoint x: 297, endPoint y: 203, distance: 187.9
click at [297, 223] on div "Location 1 options available. Arrow down to browse or start typing to filter. 5…" at bounding box center [619, 289] width 644 height 132
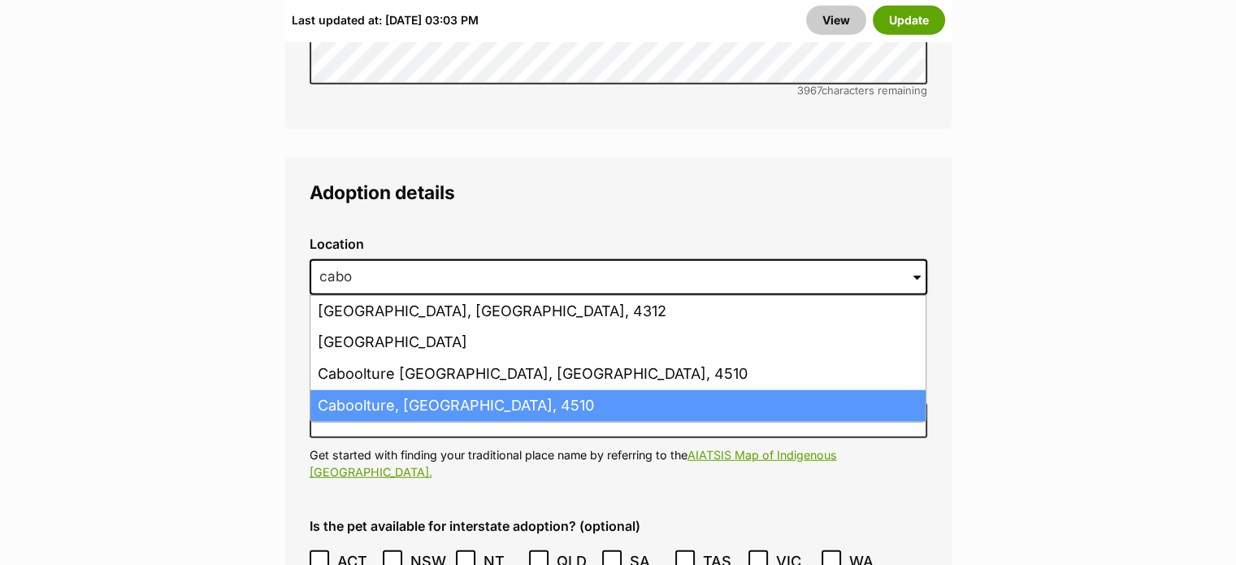
click at [532, 390] on li "Caboolture, Queensland, 4510" at bounding box center [617, 406] width 615 height 32
type input "Caboolture, Queensland, 4510"
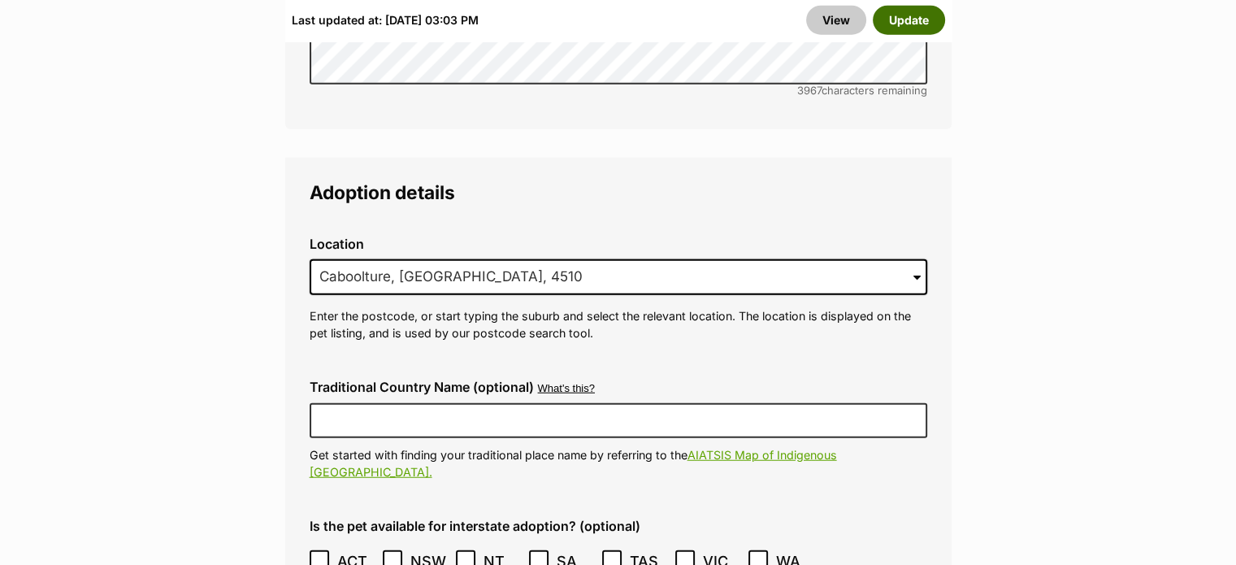
click at [902, 32] on button "Update" at bounding box center [909, 20] width 72 height 29
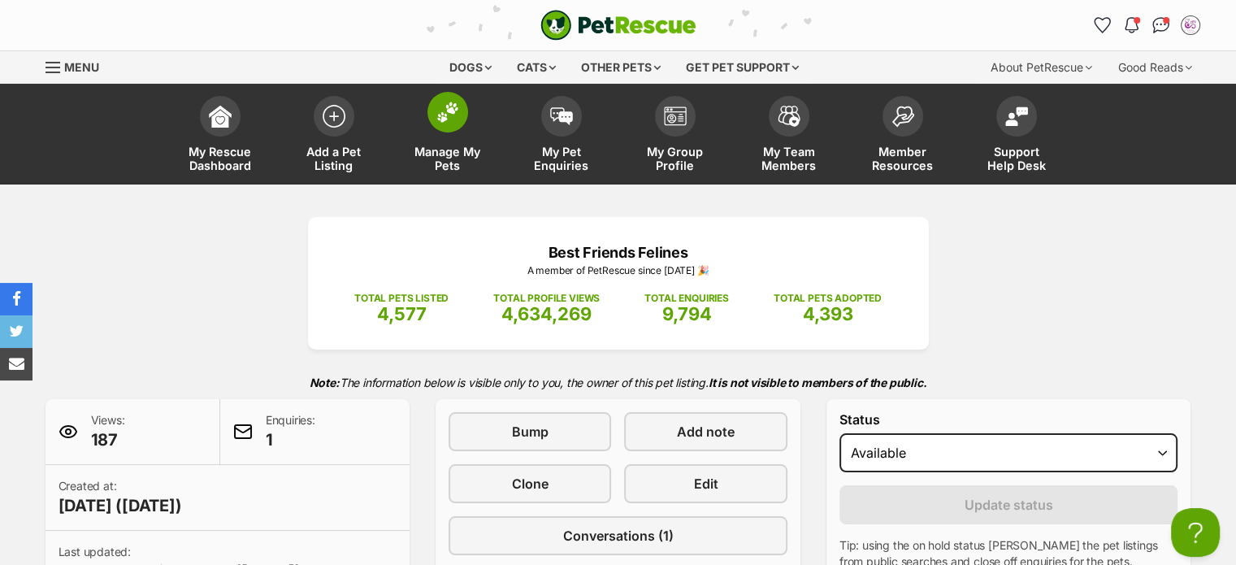
click at [458, 157] on span "Manage My Pets" at bounding box center [447, 159] width 73 height 28
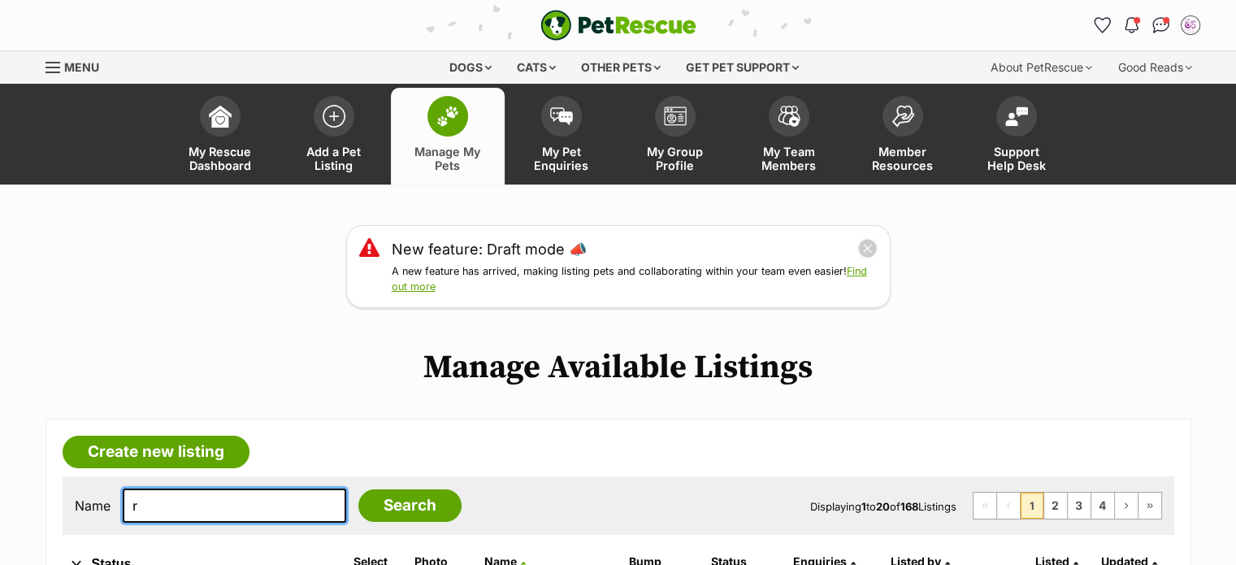
click at [232, 501] on input "r" at bounding box center [234, 505] width 223 height 34
type input "romee"
click at [358, 489] on input "Search" at bounding box center [409, 505] width 103 height 33
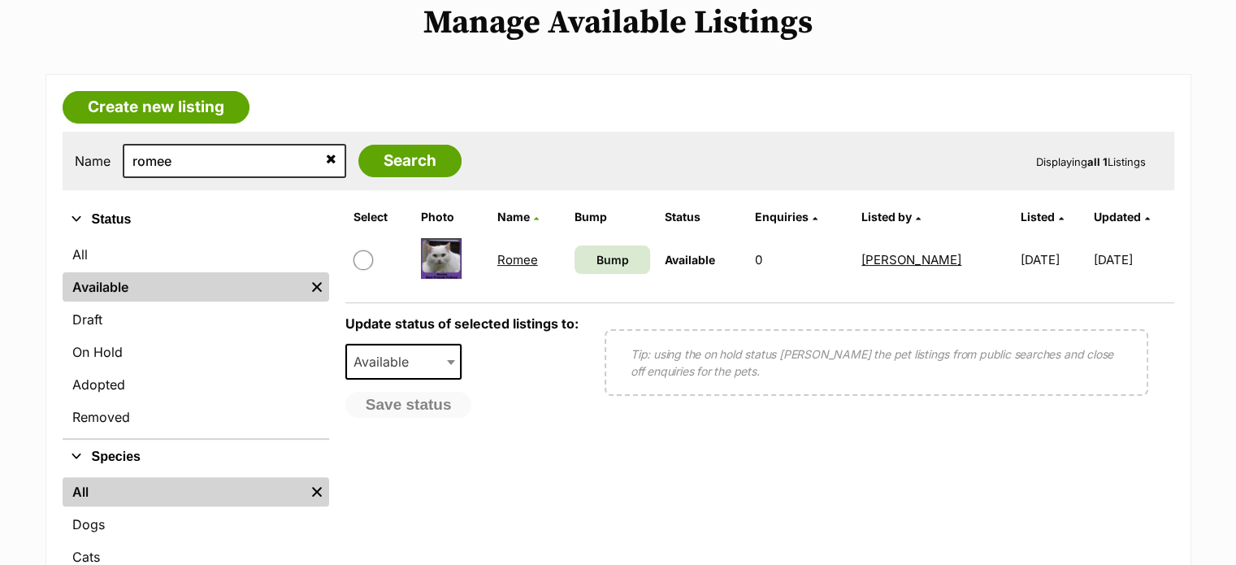
scroll to position [358, 0]
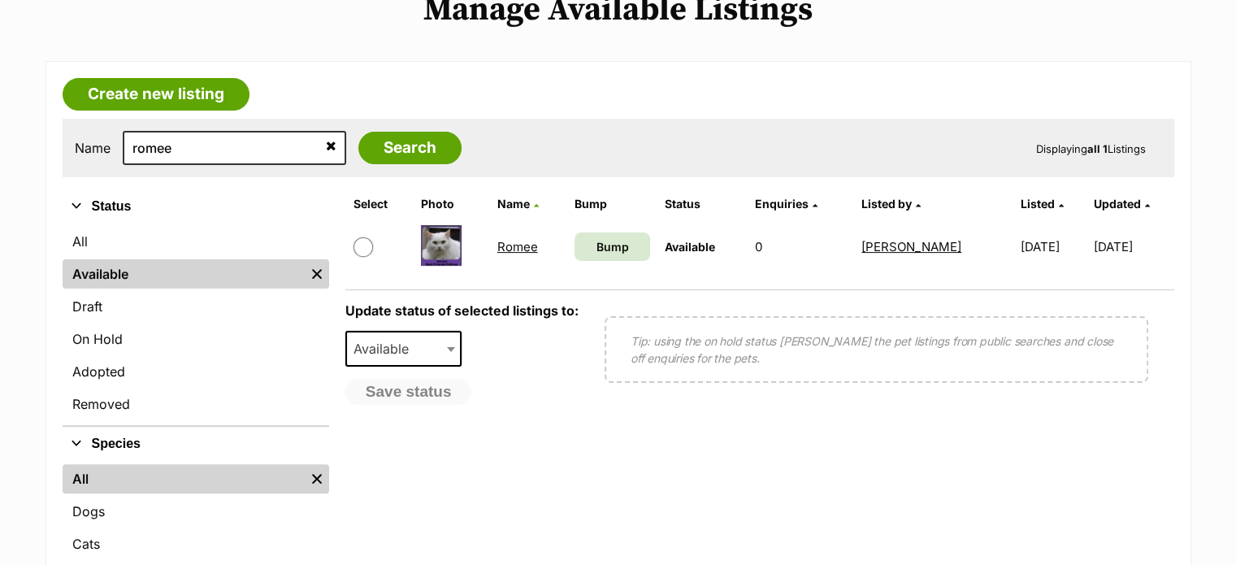
click at [519, 238] on link "Romee" at bounding box center [517, 245] width 41 height 15
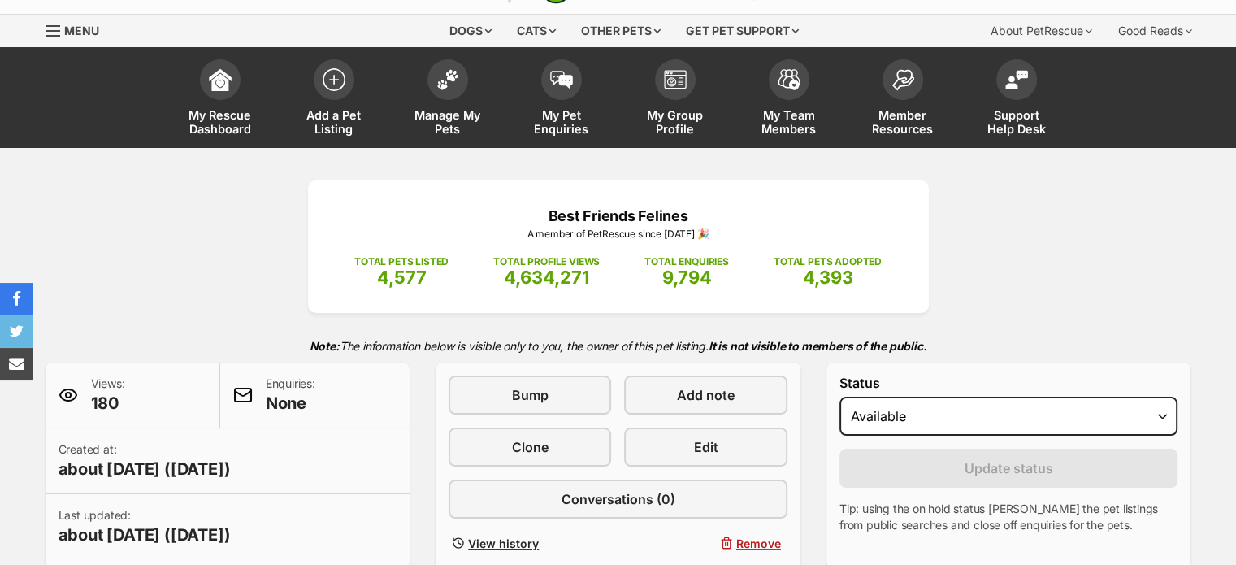
drag, startPoint x: 0, startPoint y: 0, endPoint x: 1247, endPoint y: 80, distance: 1250.1
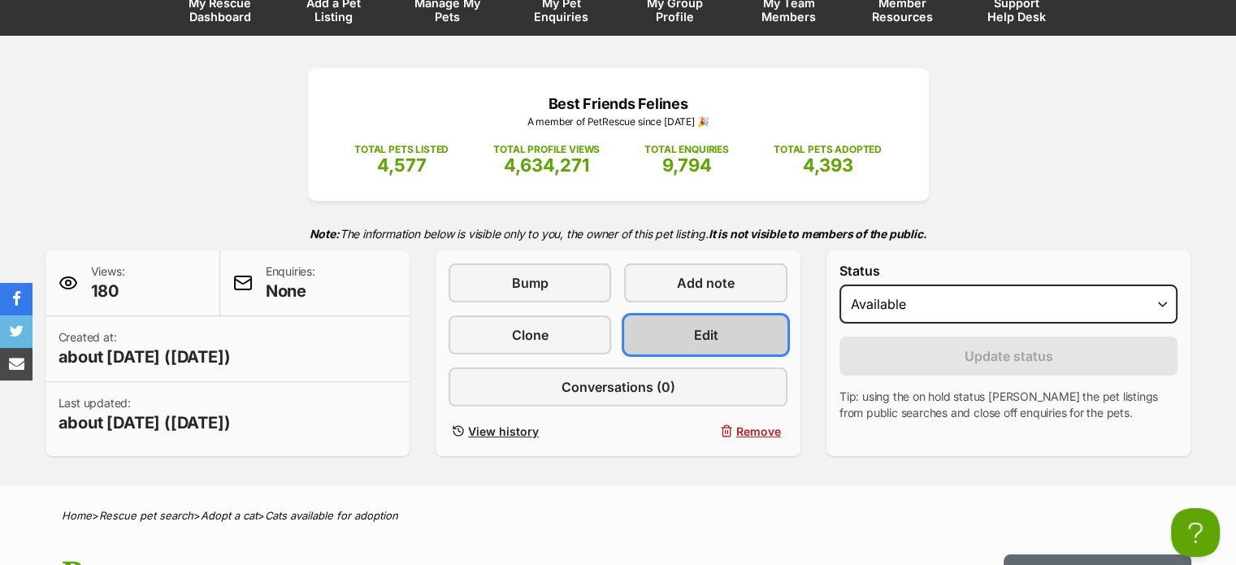
click at [740, 334] on link "Edit" at bounding box center [705, 334] width 163 height 39
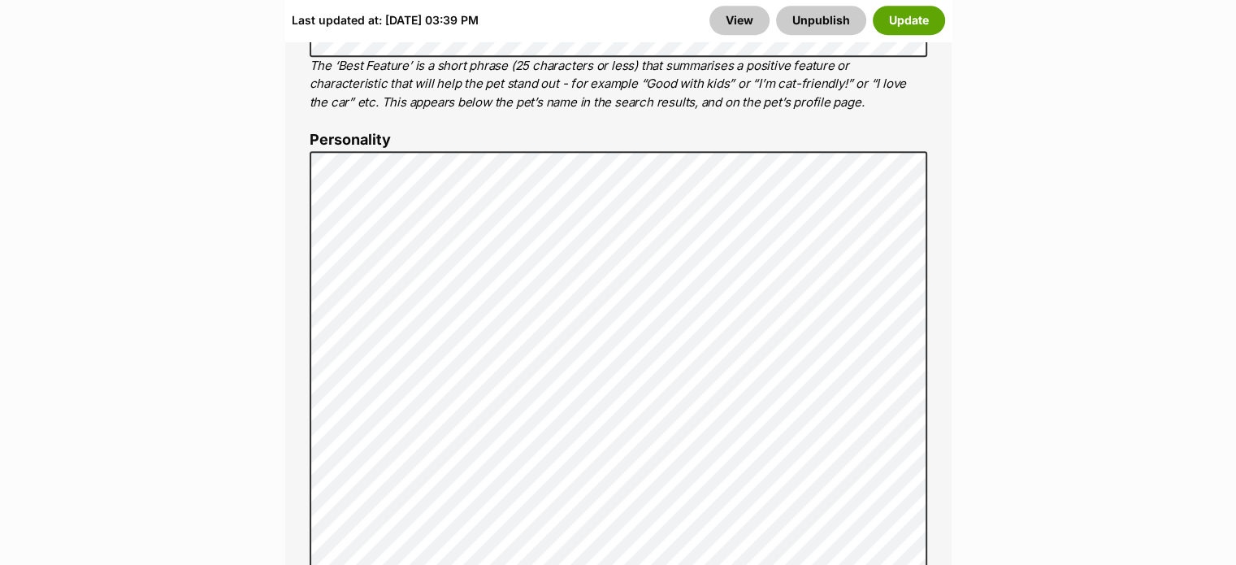
scroll to position [1283, 0]
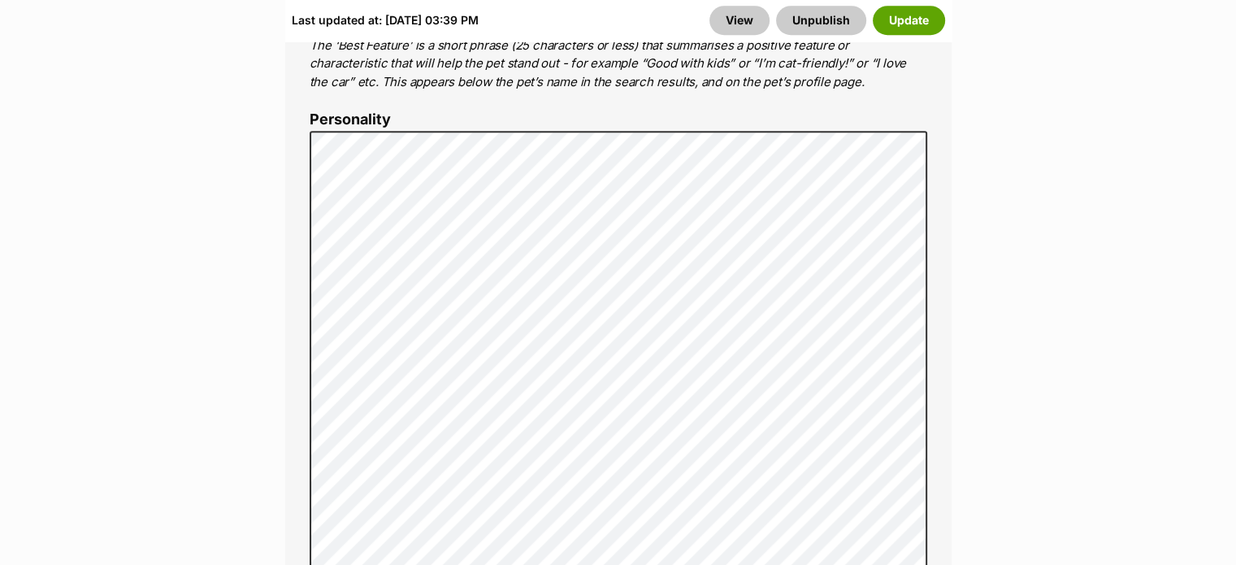
drag, startPoint x: 1247, startPoint y: 28, endPoint x: 1247, endPoint y: 113, distance: 84.5
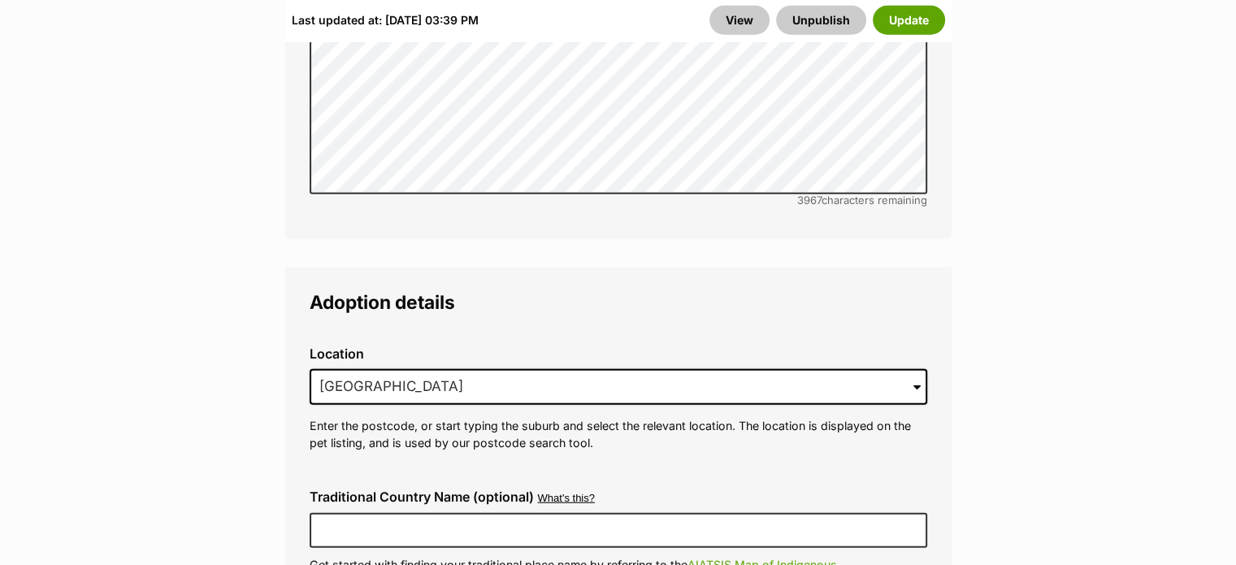
scroll to position [4363, 0]
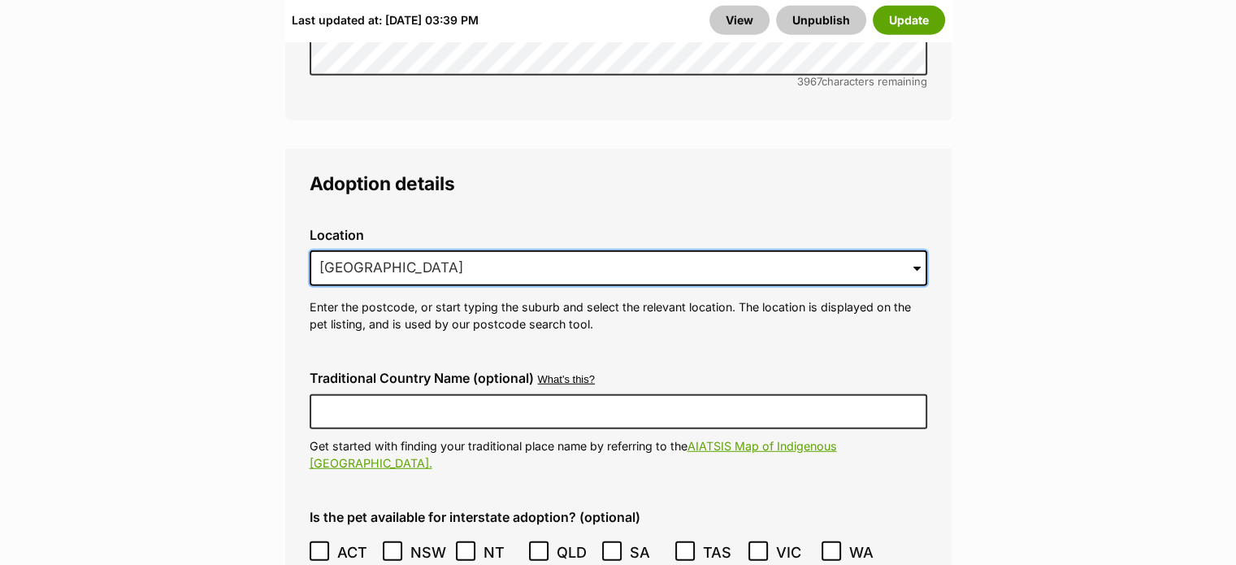
click at [506, 250] on input "Samford Valley, QLD, 4520" at bounding box center [619, 268] width 618 height 36
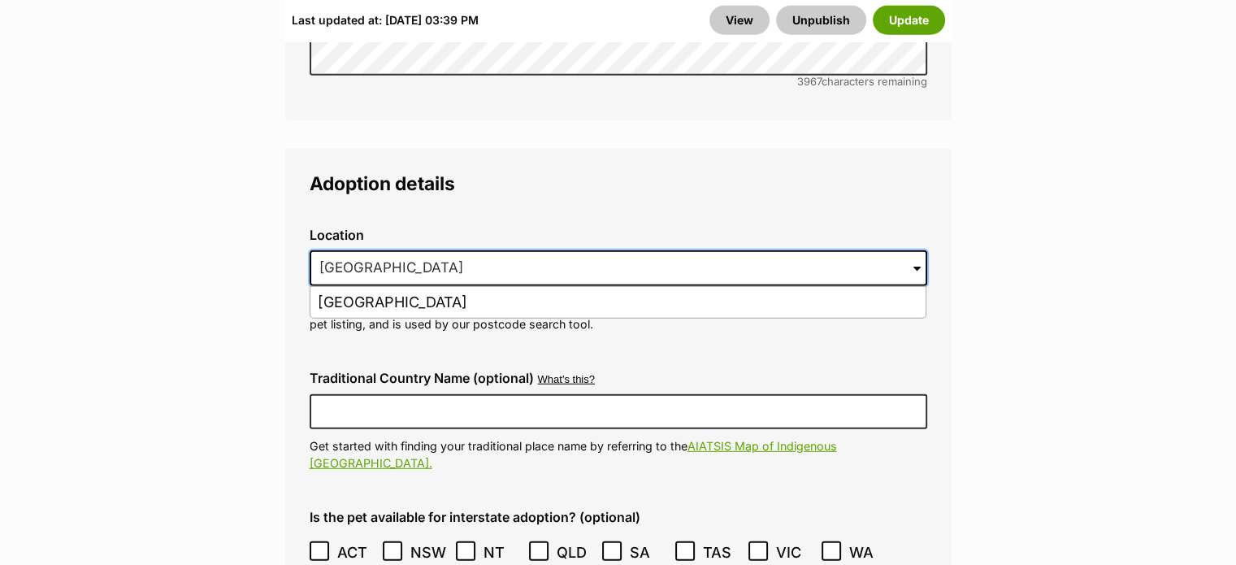
scroll to position [0, 0]
drag, startPoint x: 506, startPoint y: 204, endPoint x: 241, endPoint y: 214, distance: 265.9
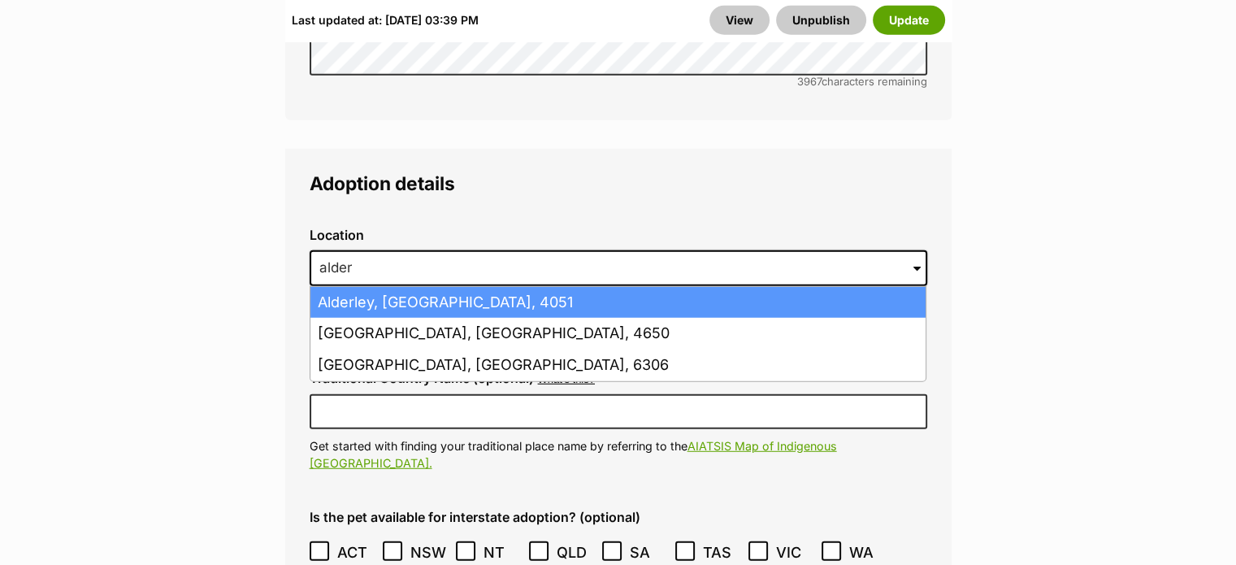
click at [453, 287] on li "Alderley, Queensland, 4051" at bounding box center [617, 303] width 615 height 32
type input "Alderley, Queensland, 4051"
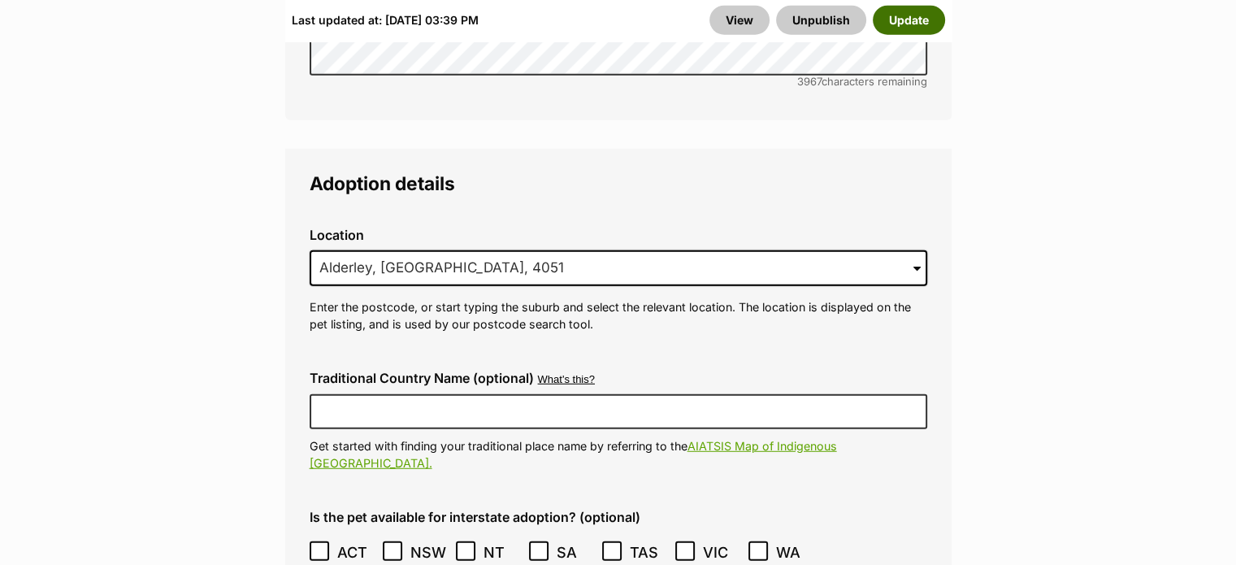
click at [919, 19] on button "Update" at bounding box center [909, 20] width 72 height 29
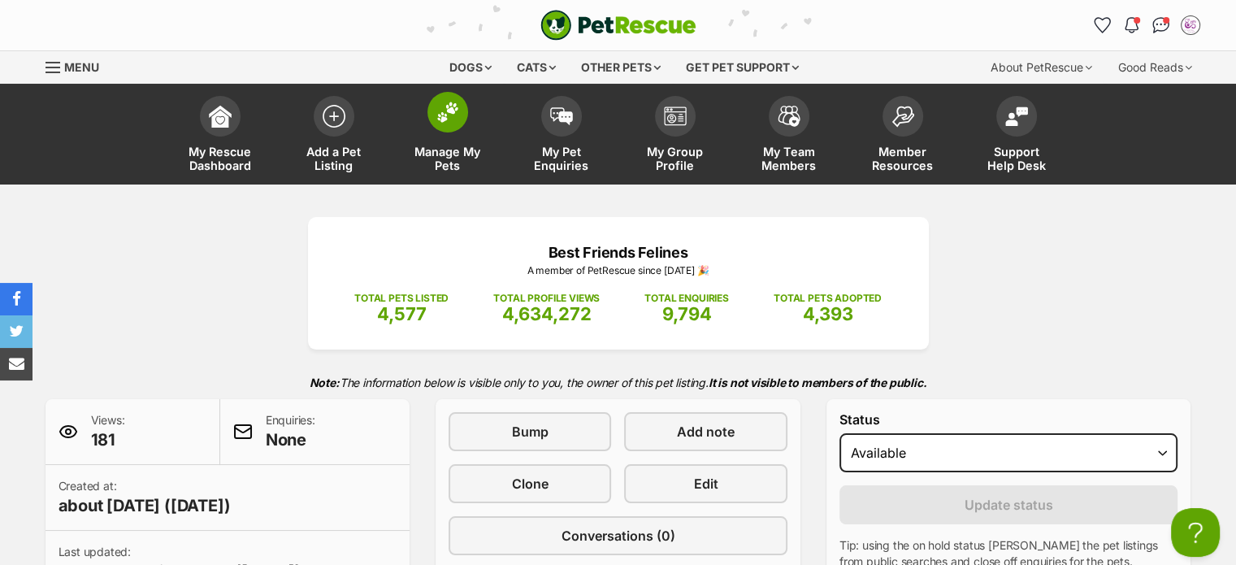
click at [457, 155] on span "Manage My Pets" at bounding box center [447, 159] width 73 height 28
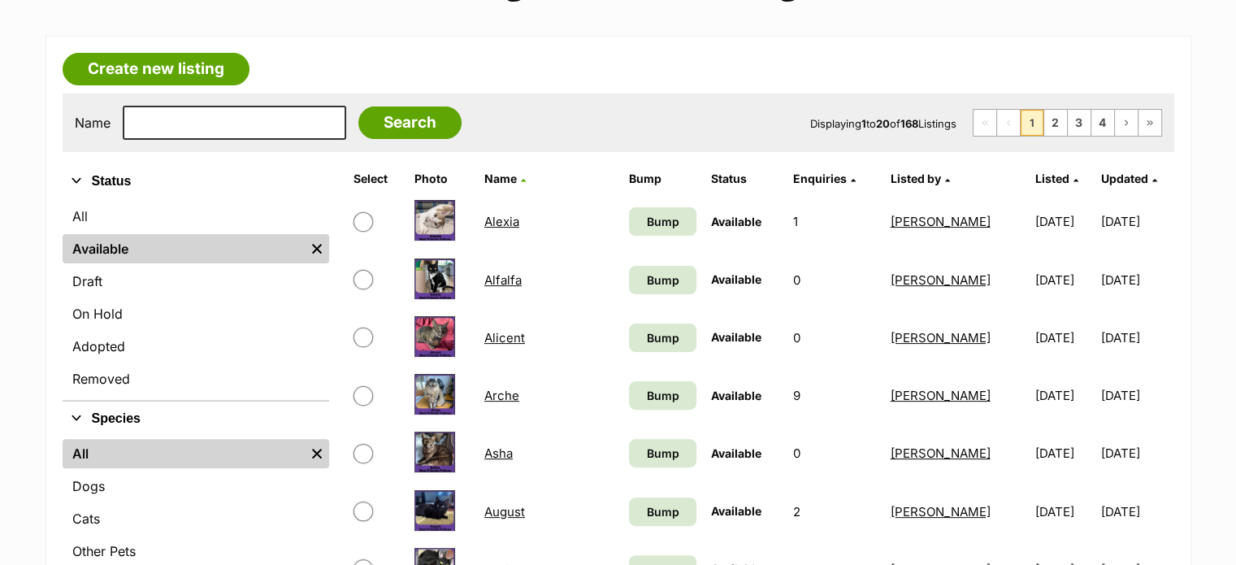
scroll to position [406, 0]
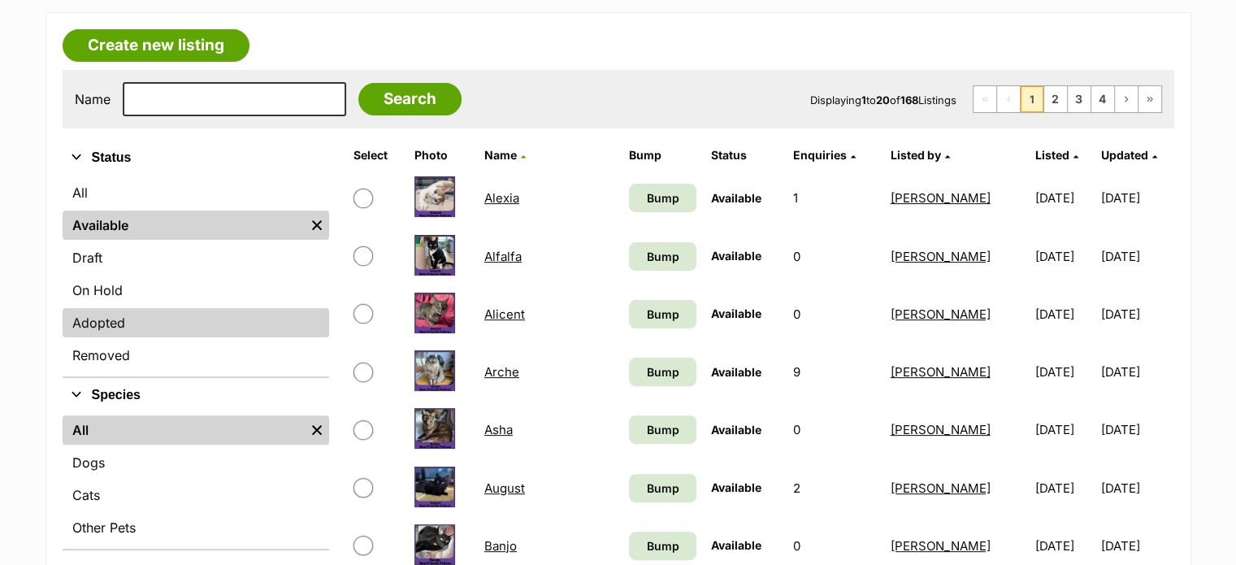
click at [202, 319] on link "Adopted" at bounding box center [196, 322] width 267 height 29
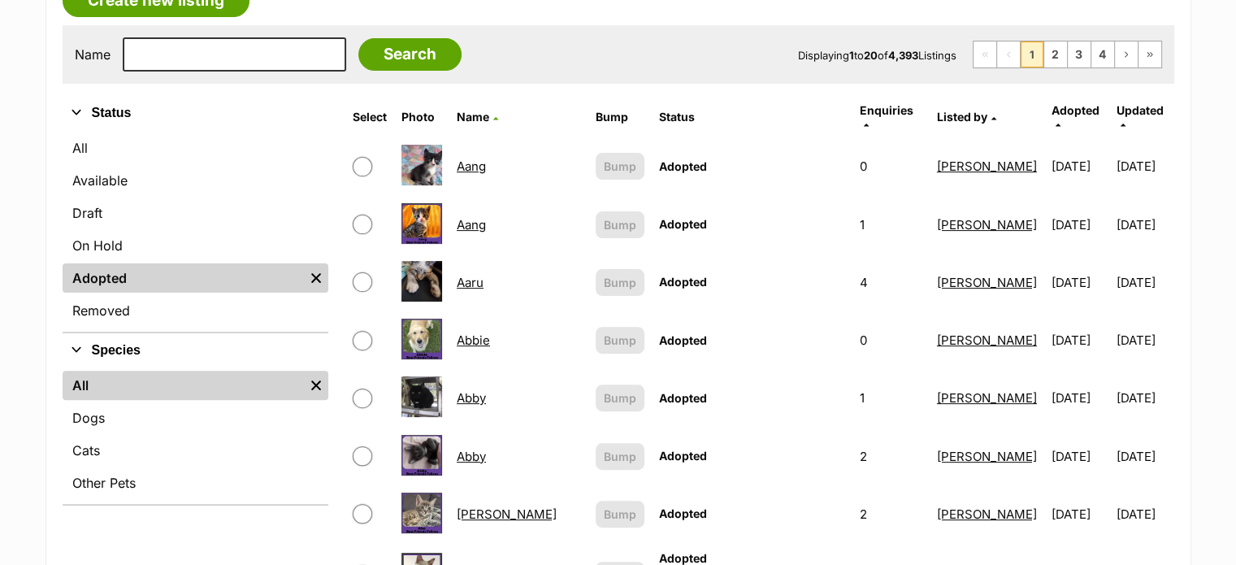
scroll to position [471, 0]
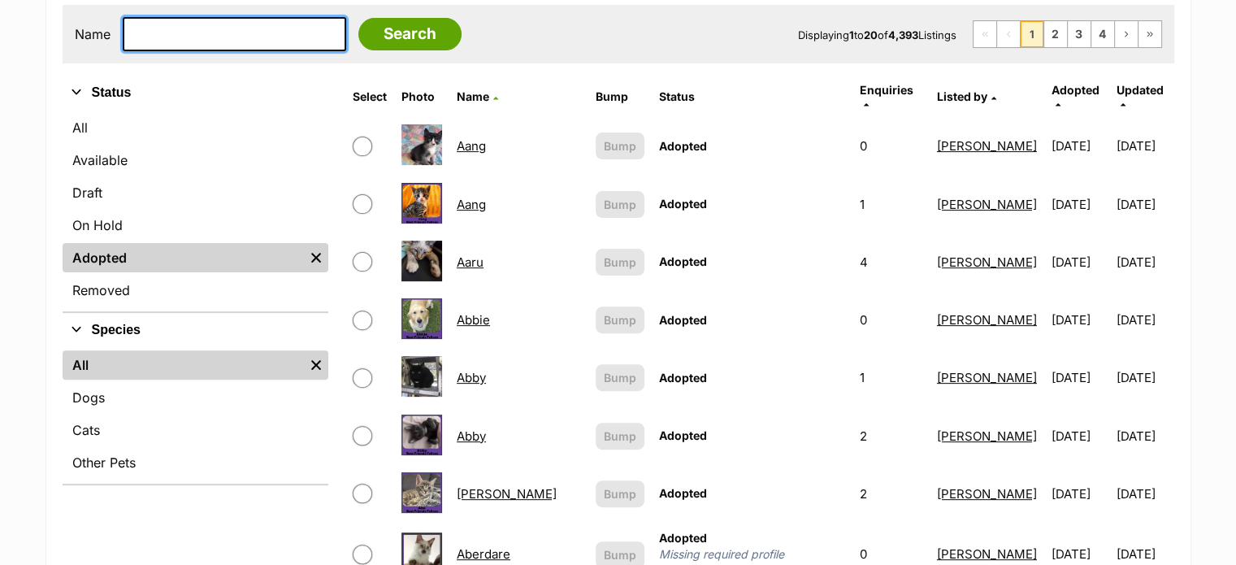
click at [205, 23] on input "text" at bounding box center [234, 34] width 223 height 34
type input "kayley"
click at [358, 18] on input "Search" at bounding box center [409, 34] width 103 height 33
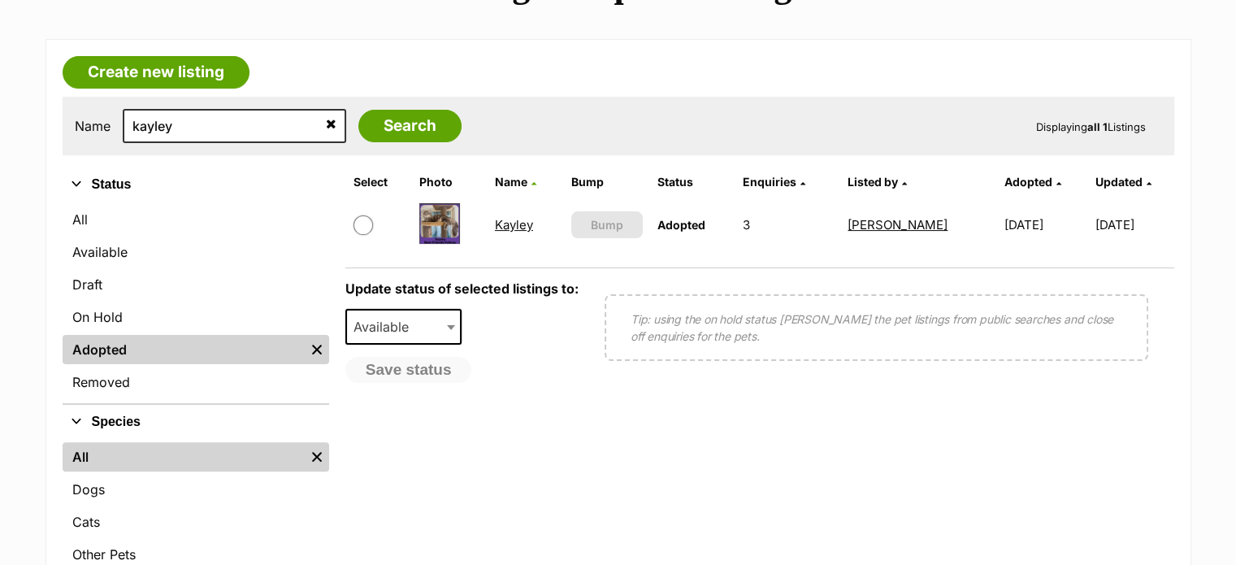
scroll to position [381, 0]
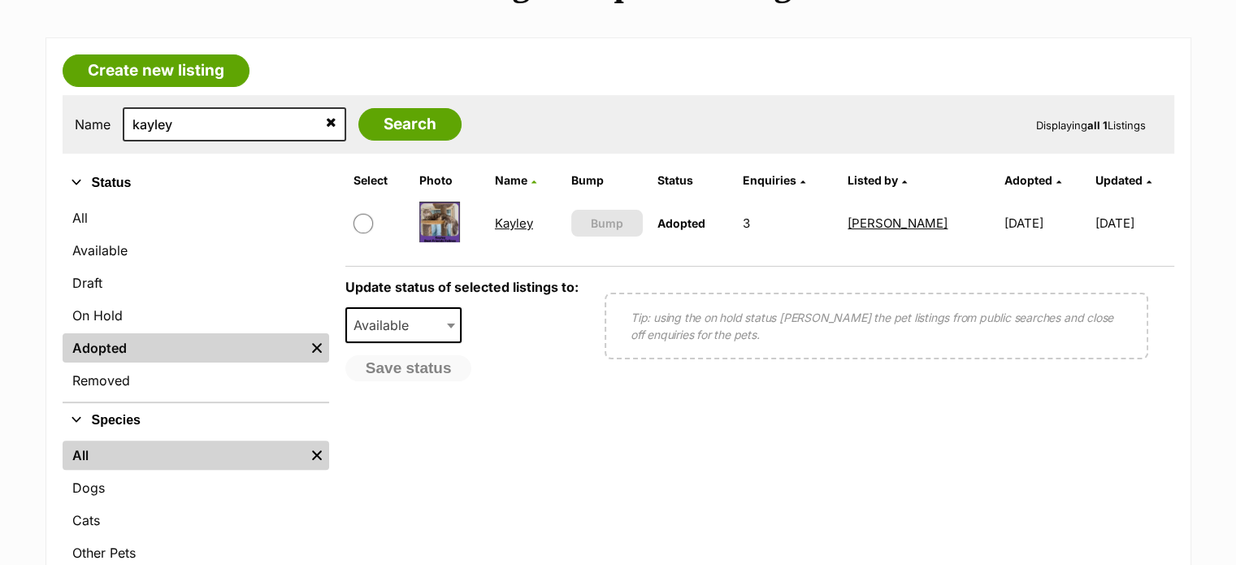
click at [367, 223] on input "checkbox" at bounding box center [364, 224] width 20 height 20
checkbox input "true"
click at [433, 365] on button "Save status" at bounding box center [409, 369] width 128 height 28
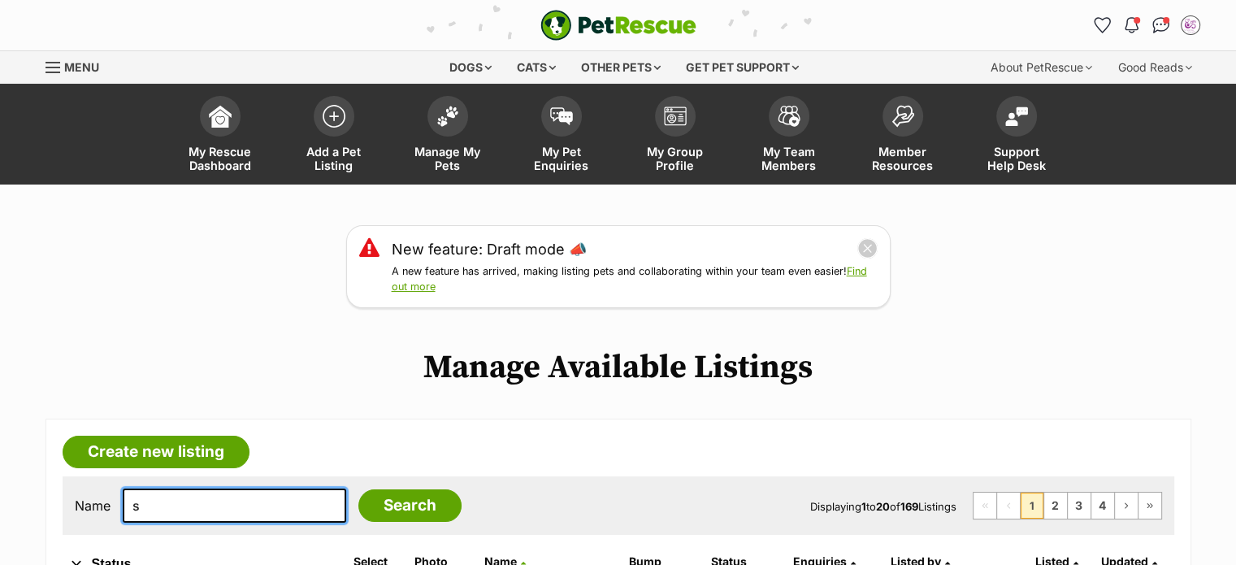
click at [234, 508] on input "s" at bounding box center [234, 505] width 223 height 34
type input "sar"
click at [358, 489] on input "Search" at bounding box center [409, 505] width 103 height 33
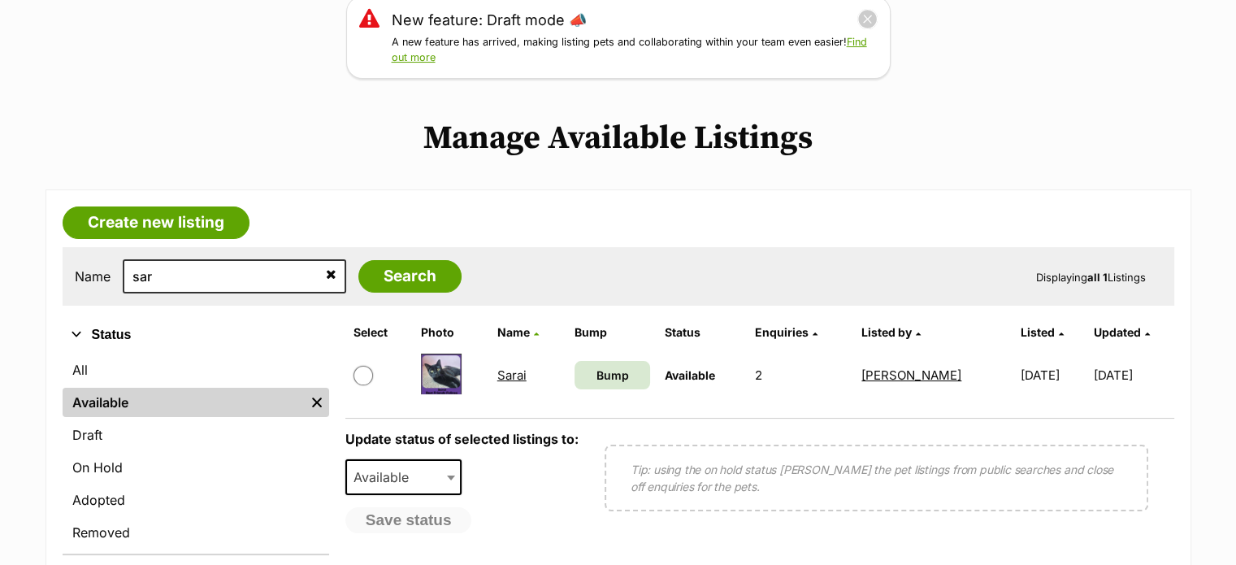
scroll to position [268, 0]
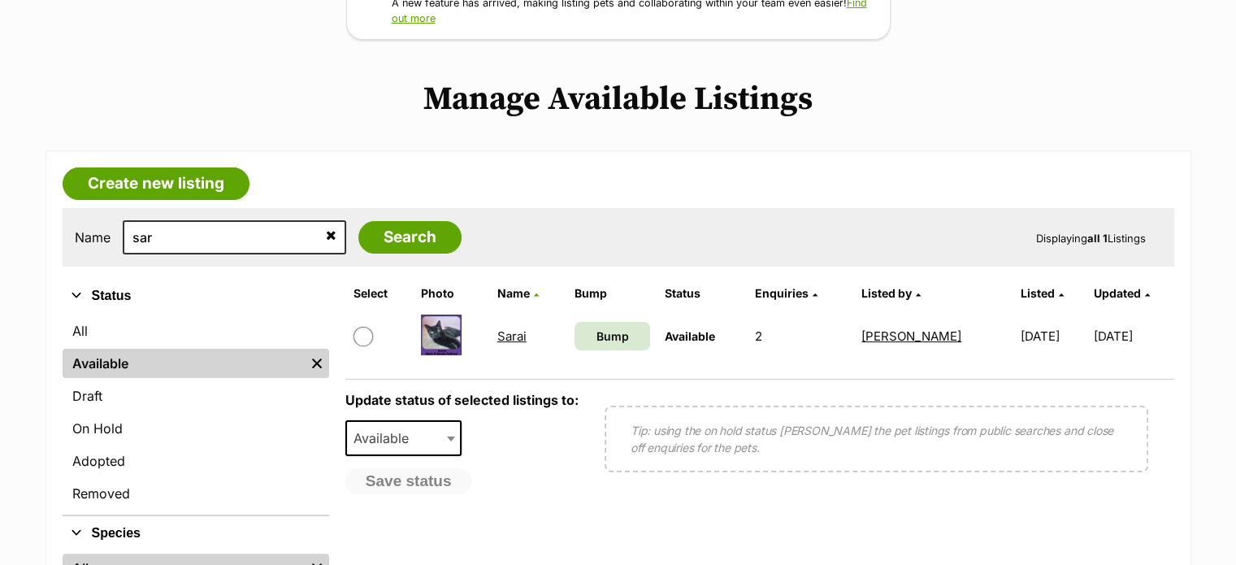
click at [499, 336] on link "Sarai" at bounding box center [511, 335] width 29 height 15
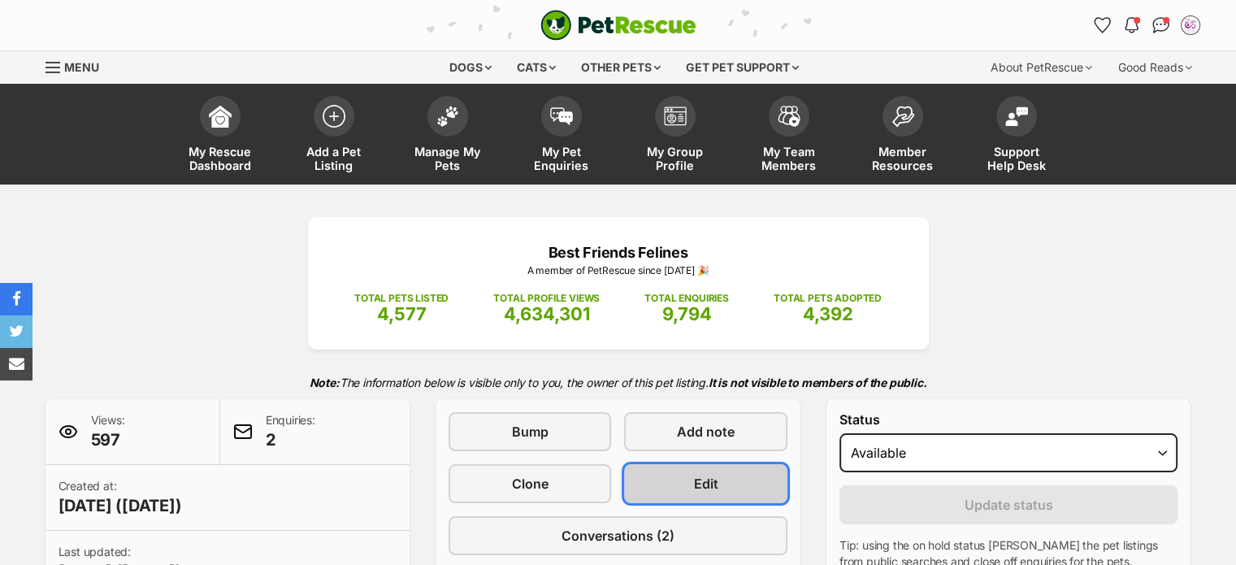
click at [699, 487] on span "Edit" at bounding box center [706, 484] width 24 height 20
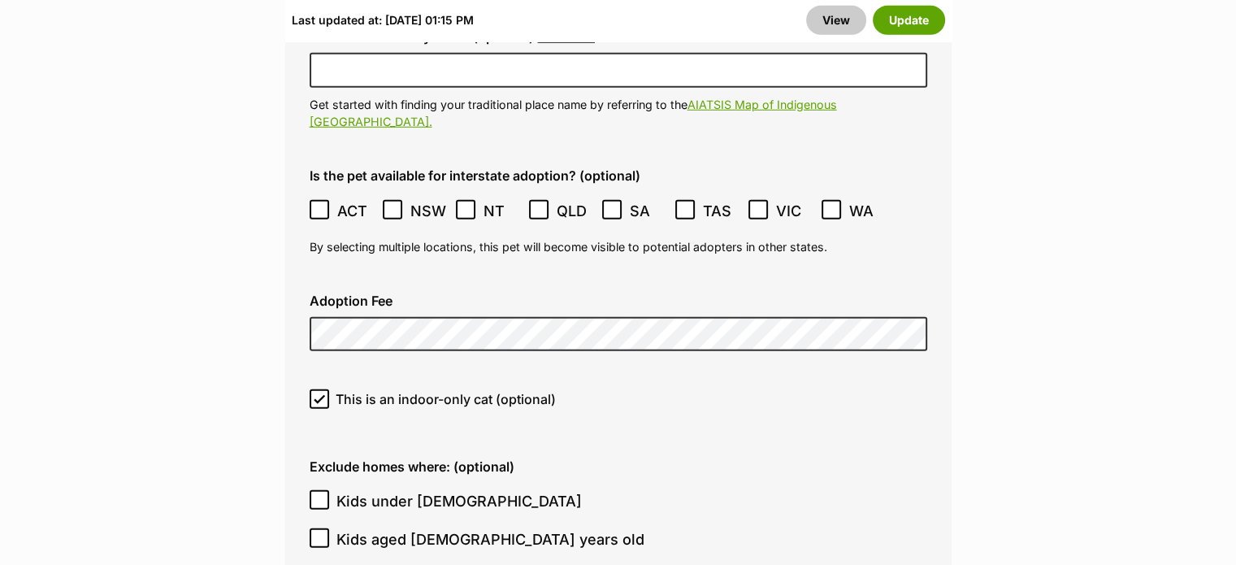
scroll to position [4806, 0]
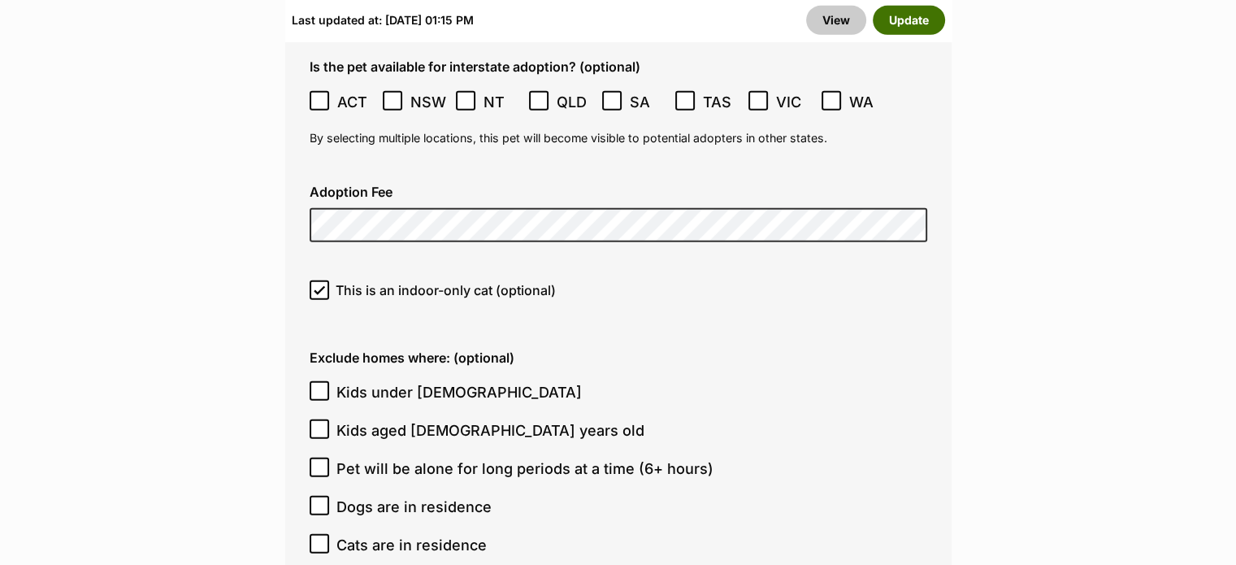
click at [924, 23] on button "Update" at bounding box center [909, 20] width 72 height 29
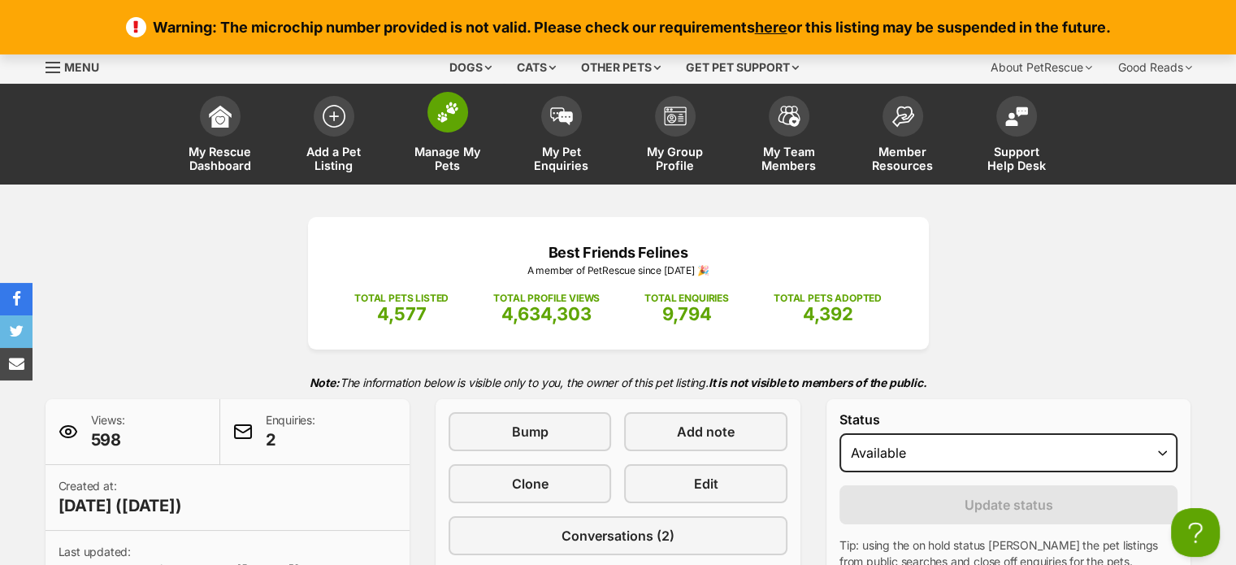
click at [460, 170] on span "Manage My Pets" at bounding box center [447, 159] width 73 height 28
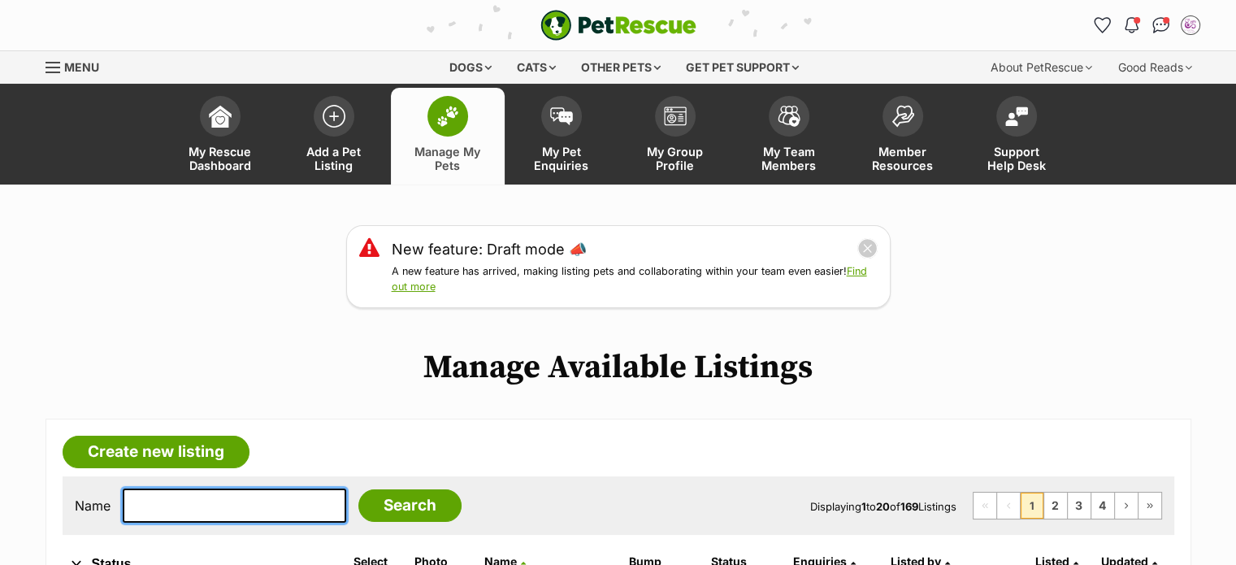
click at [281, 500] on input "text" at bounding box center [234, 505] width 223 height 34
type input "ben"
click at [358, 489] on input "Search" at bounding box center [409, 505] width 103 height 33
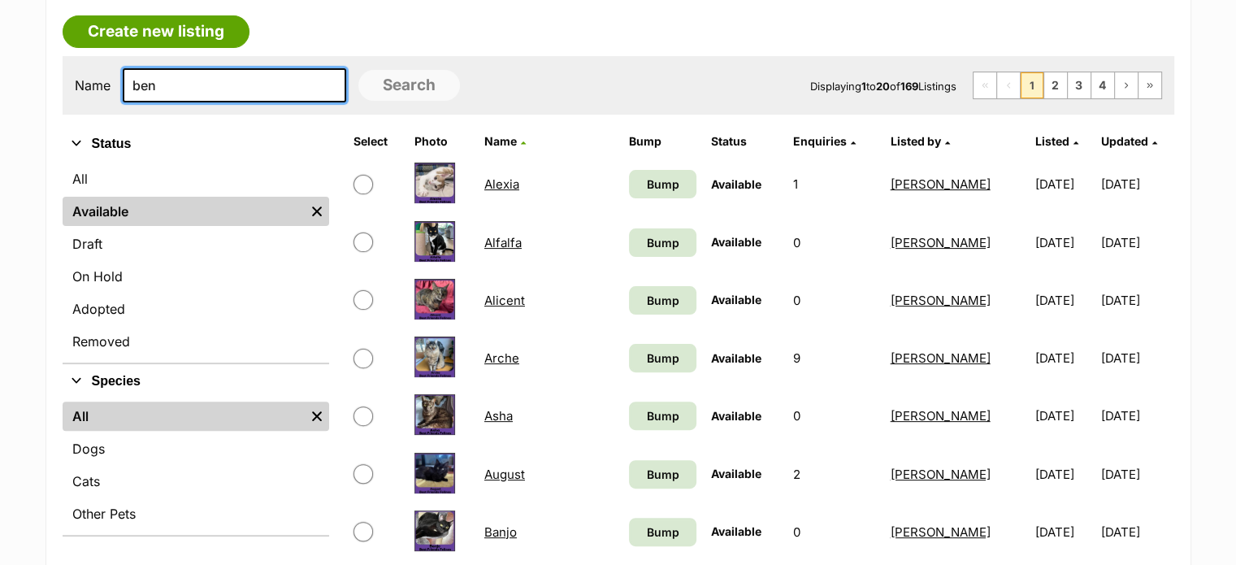
scroll to position [413, 0]
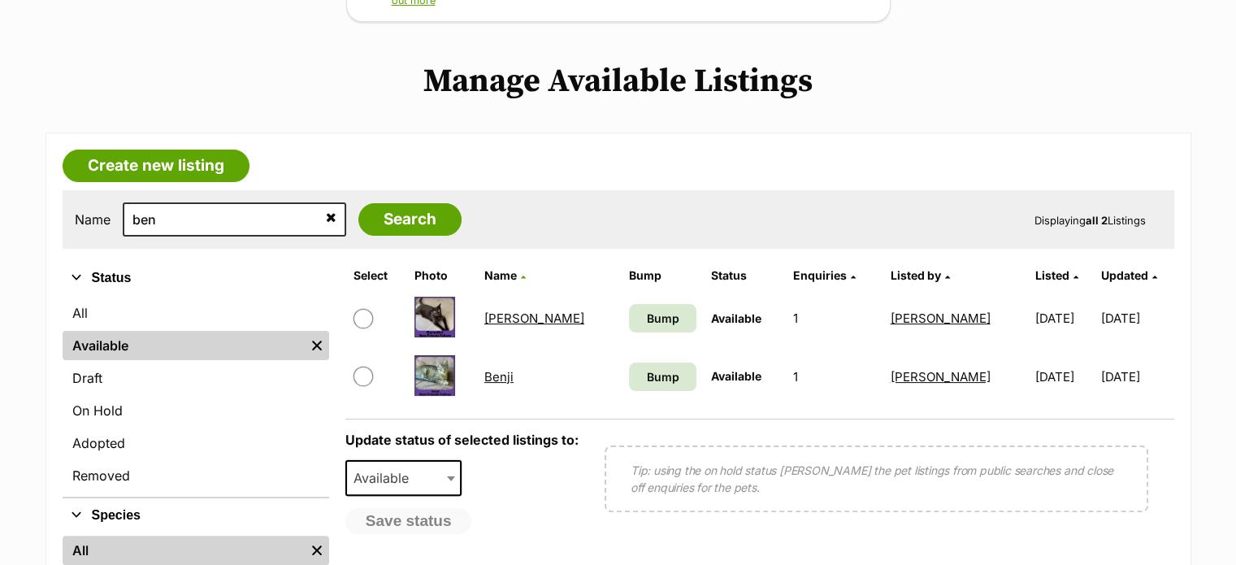
scroll to position [293, 0]
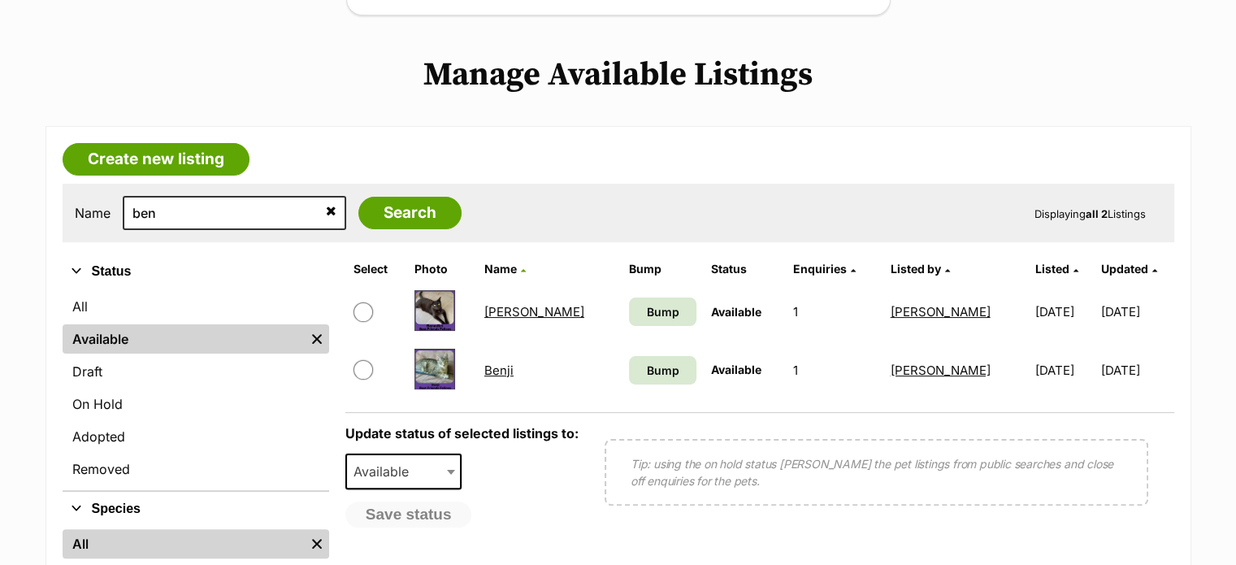
click at [504, 370] on link "Benji" at bounding box center [498, 369] width 29 height 15
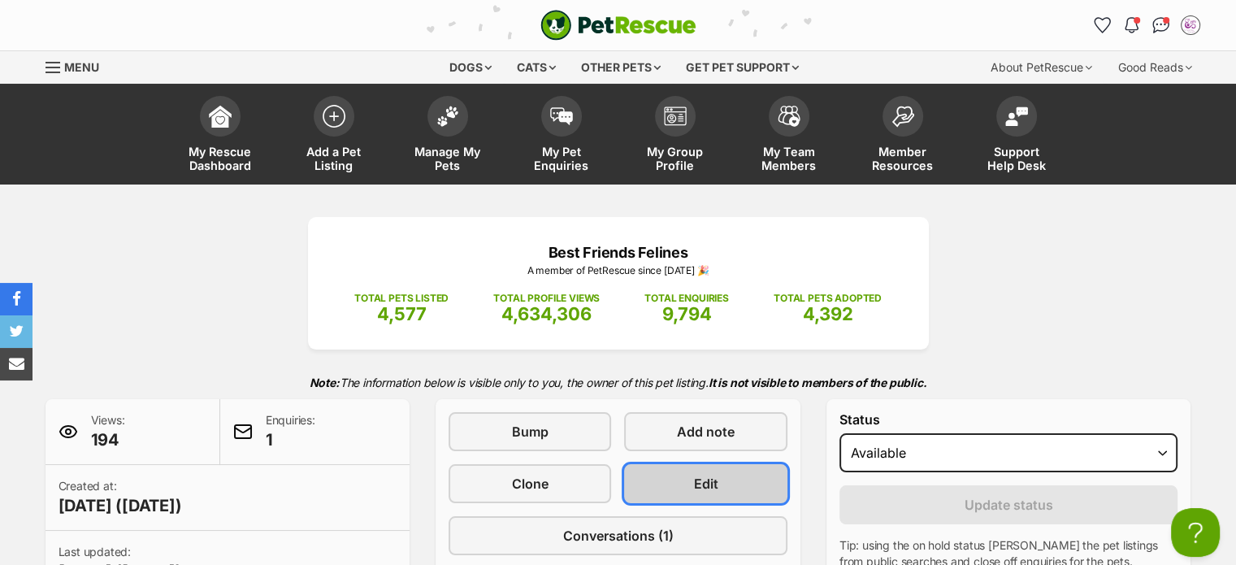
click at [701, 488] on span "Edit" at bounding box center [706, 484] width 24 height 20
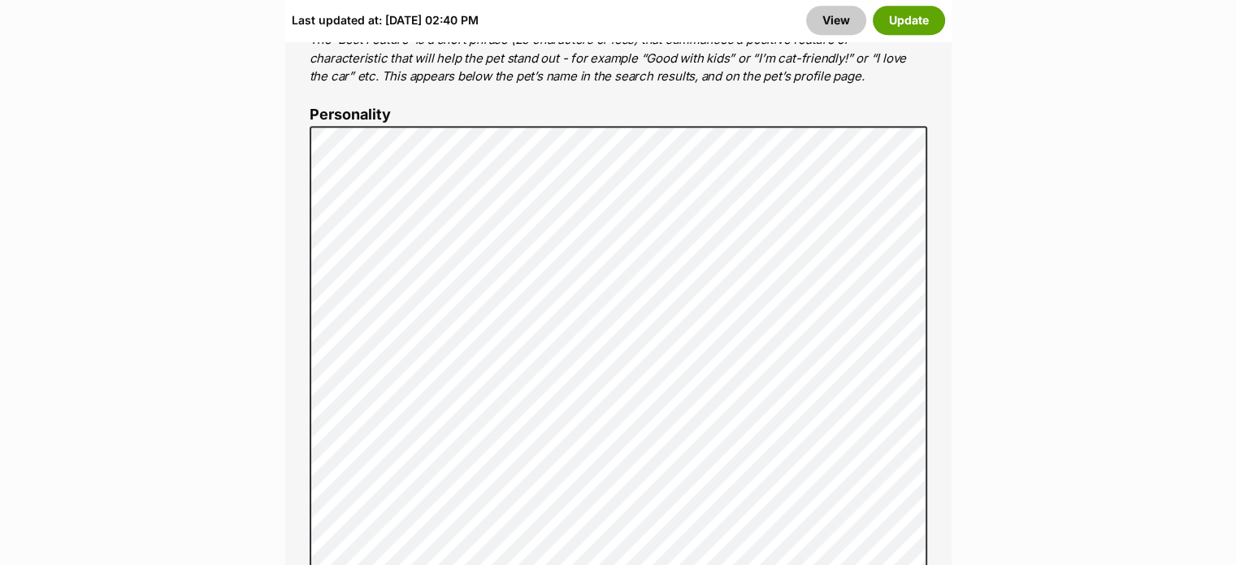
scroll to position [1343, 0]
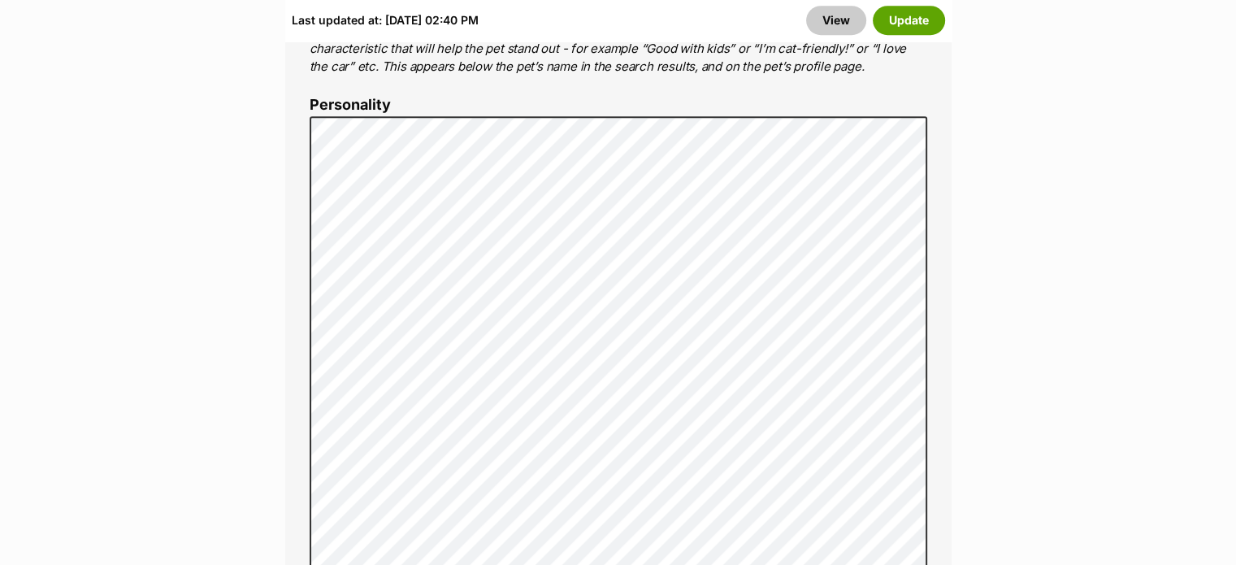
click at [446, 97] on label "Personality" at bounding box center [619, 105] width 618 height 17
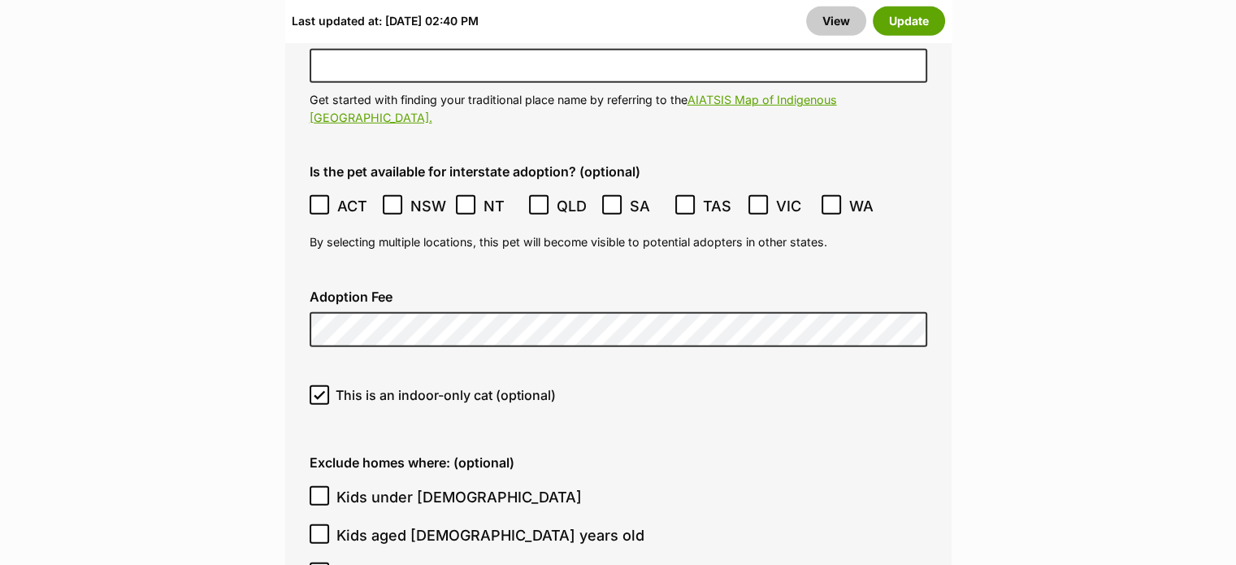
scroll to position [4734, 0]
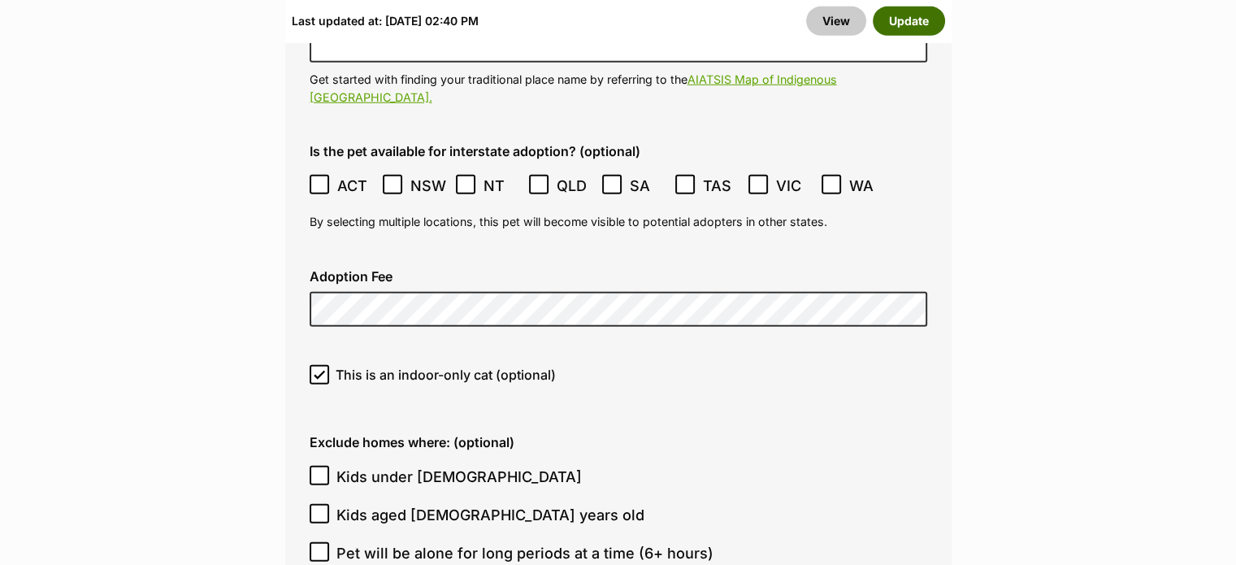
click at [915, 17] on button "Update" at bounding box center [909, 20] width 72 height 29
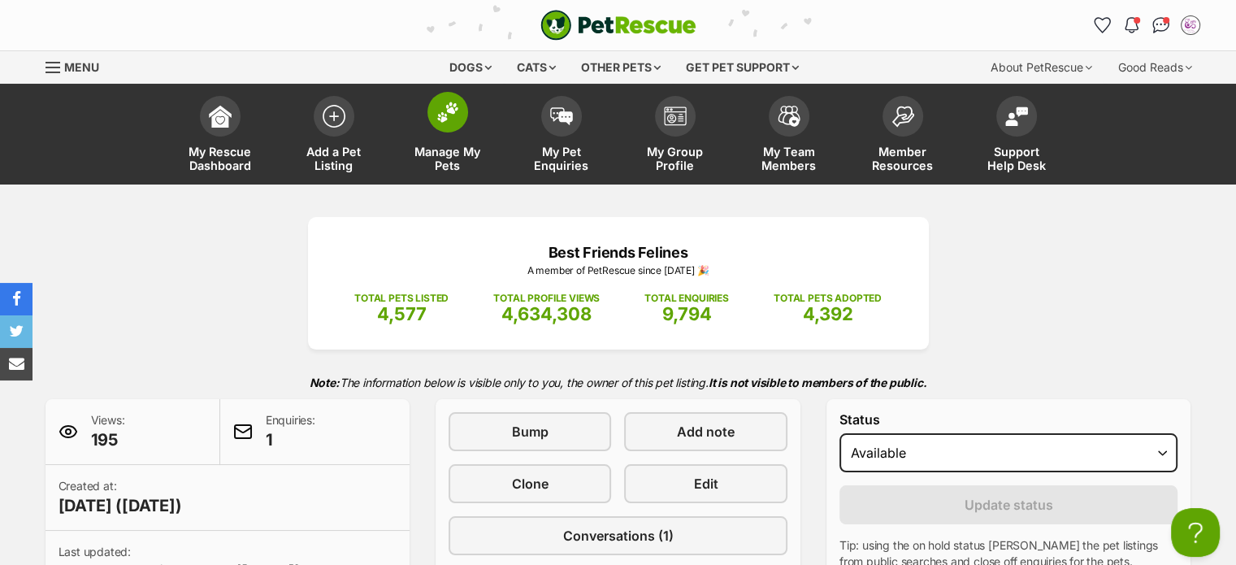
click at [454, 157] on span "Manage My Pets" at bounding box center [447, 159] width 73 height 28
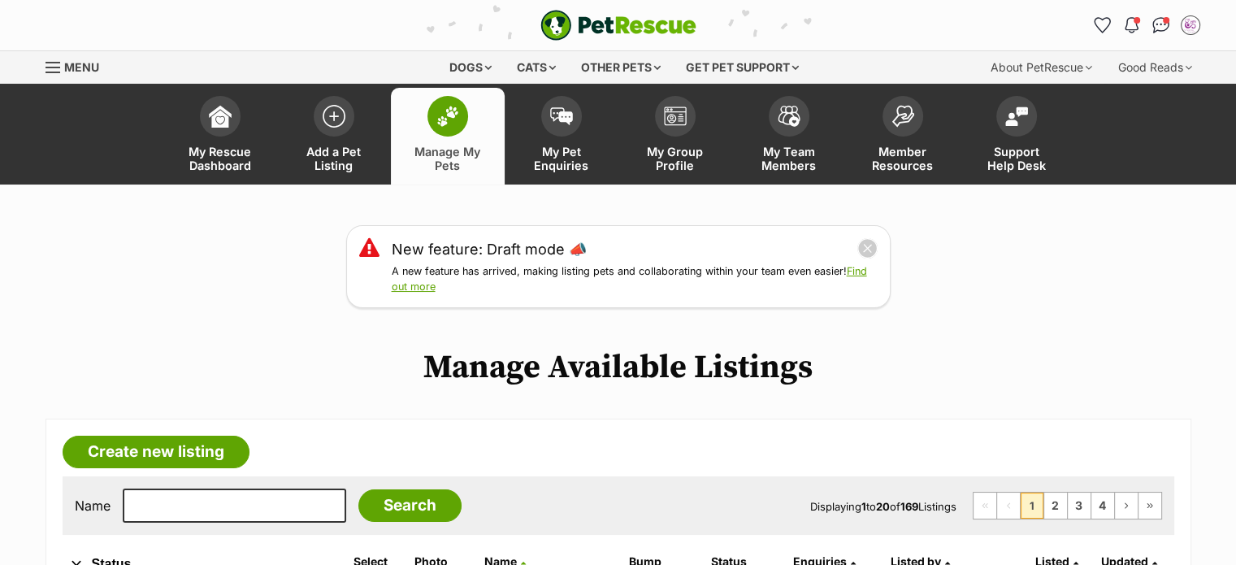
click at [55, 58] on link "Menu" at bounding box center [78, 65] width 65 height 29
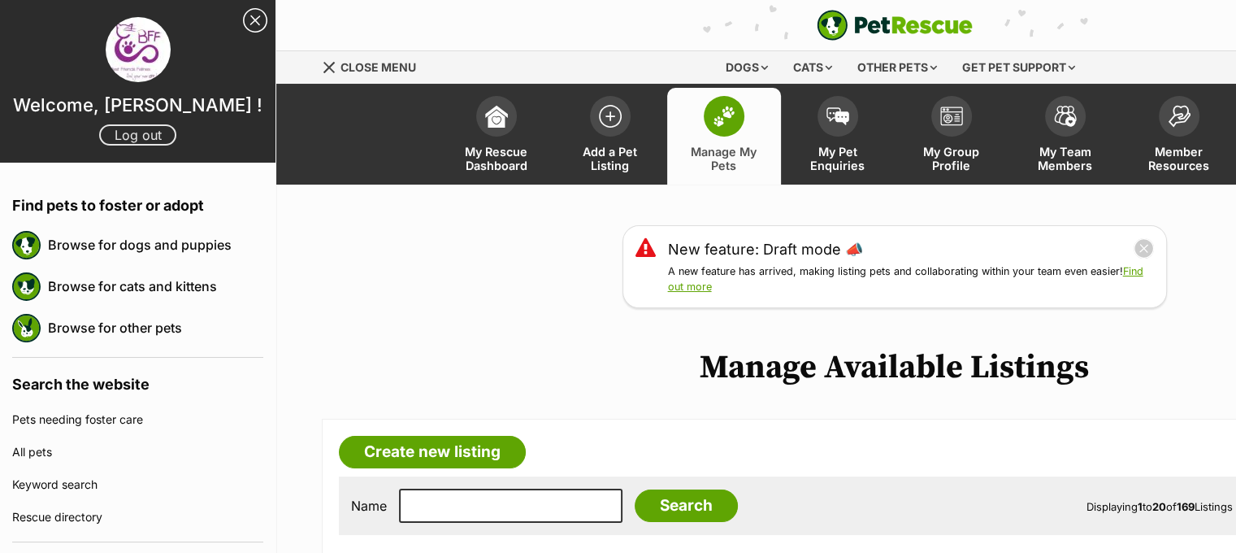
click at [143, 134] on link "Log out" at bounding box center [137, 134] width 77 height 21
